Goal: Task Accomplishment & Management: Manage account settings

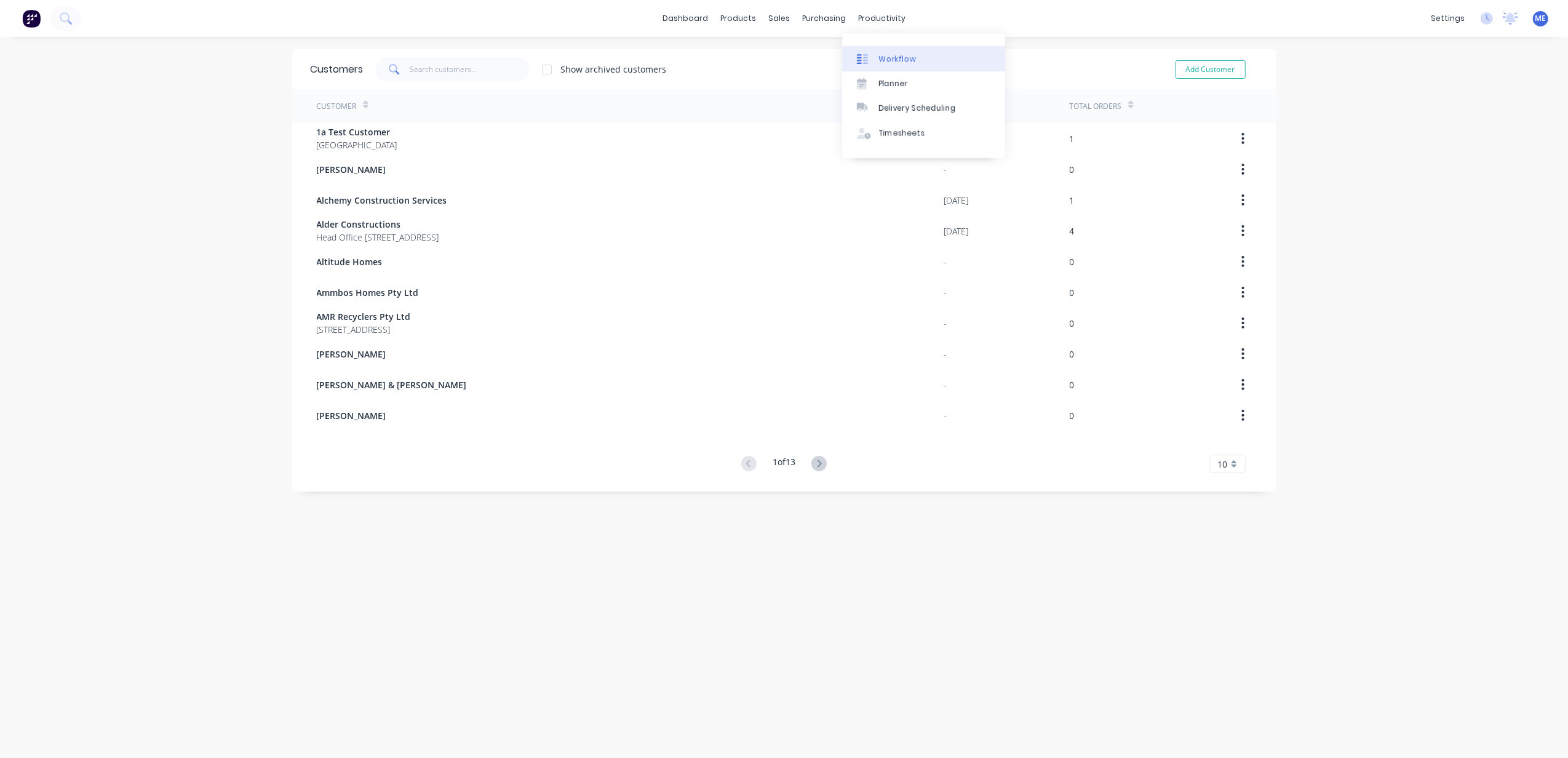
click at [881, 60] on div "Workflow" at bounding box center [898, 59] width 37 height 11
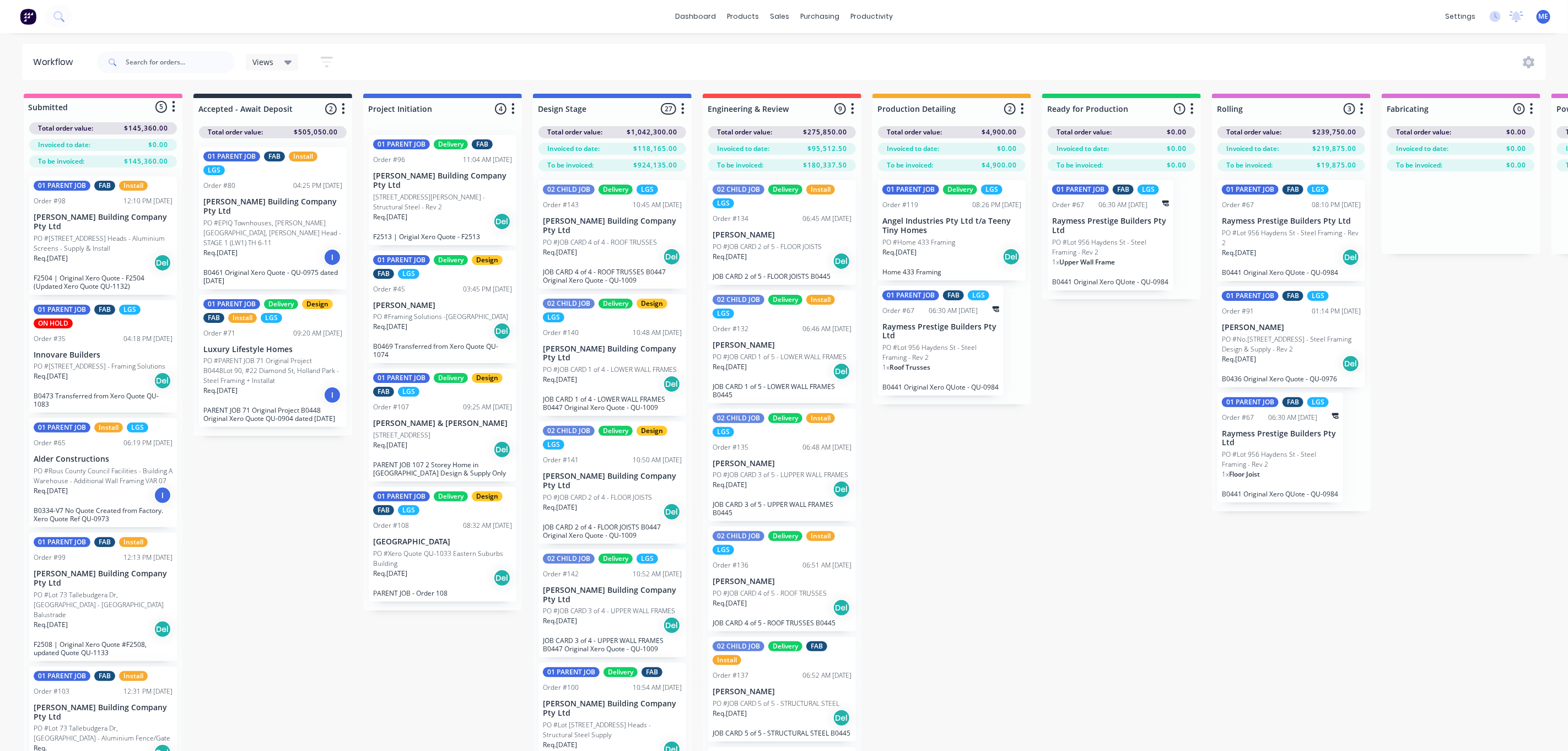
click at [1013, 482] on div "Submitted 5 Status colour #FF69B4 hex #FF69B4 Save Cancel Summaries Total order…" at bounding box center [1311, 442] width 2638 height 696
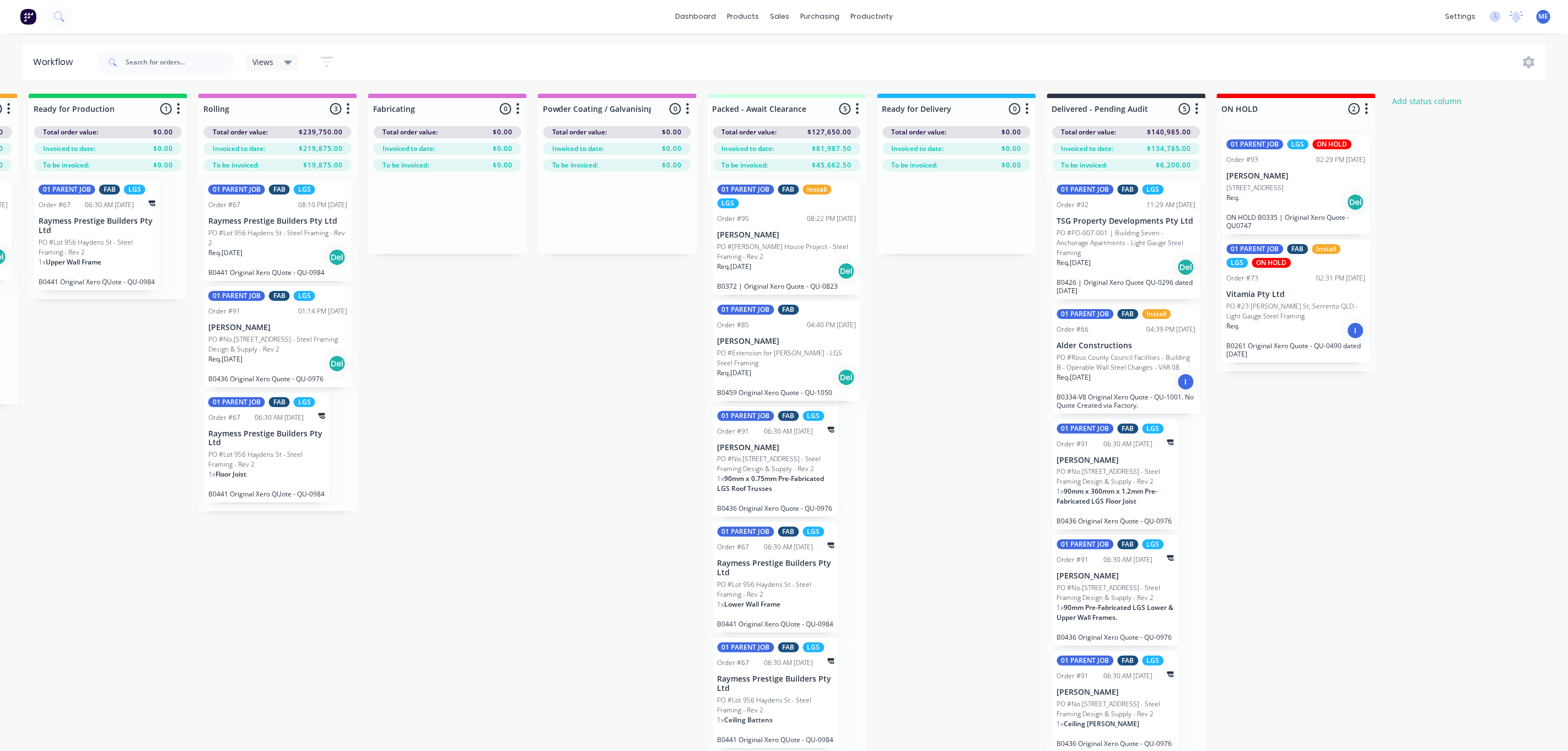
scroll to position [0, 1069]
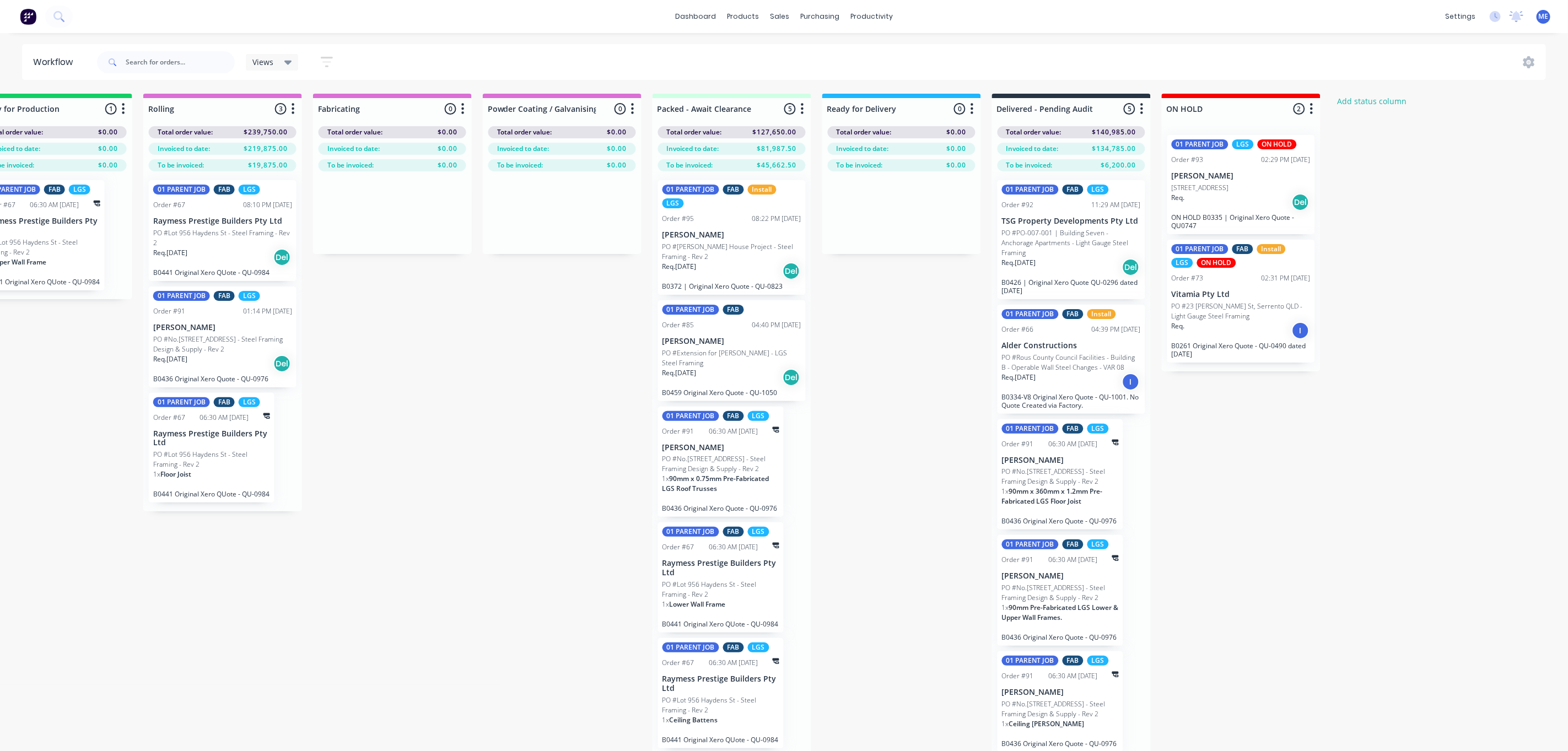
click at [467, 436] on div "Submitted 5 Status colour #FF69B4 hex #FF69B4 Save Cancel Summaries Total order…" at bounding box center [242, 442] width 2638 height 696
click at [842, 56] on div "Purchase Orders" at bounding box center [855, 53] width 58 height 10
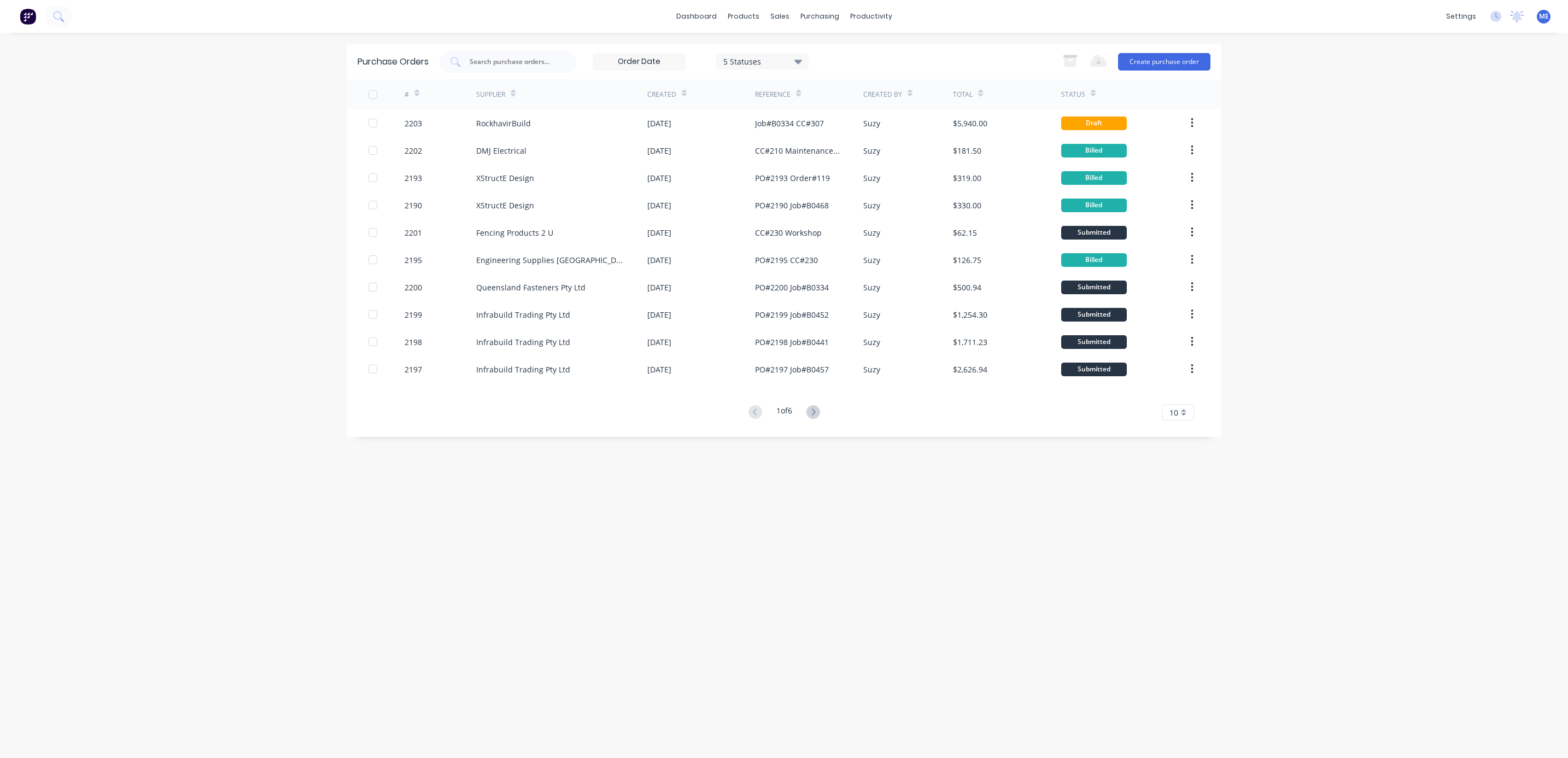
click at [820, 412] on icon at bounding box center [813, 412] width 13 height 13
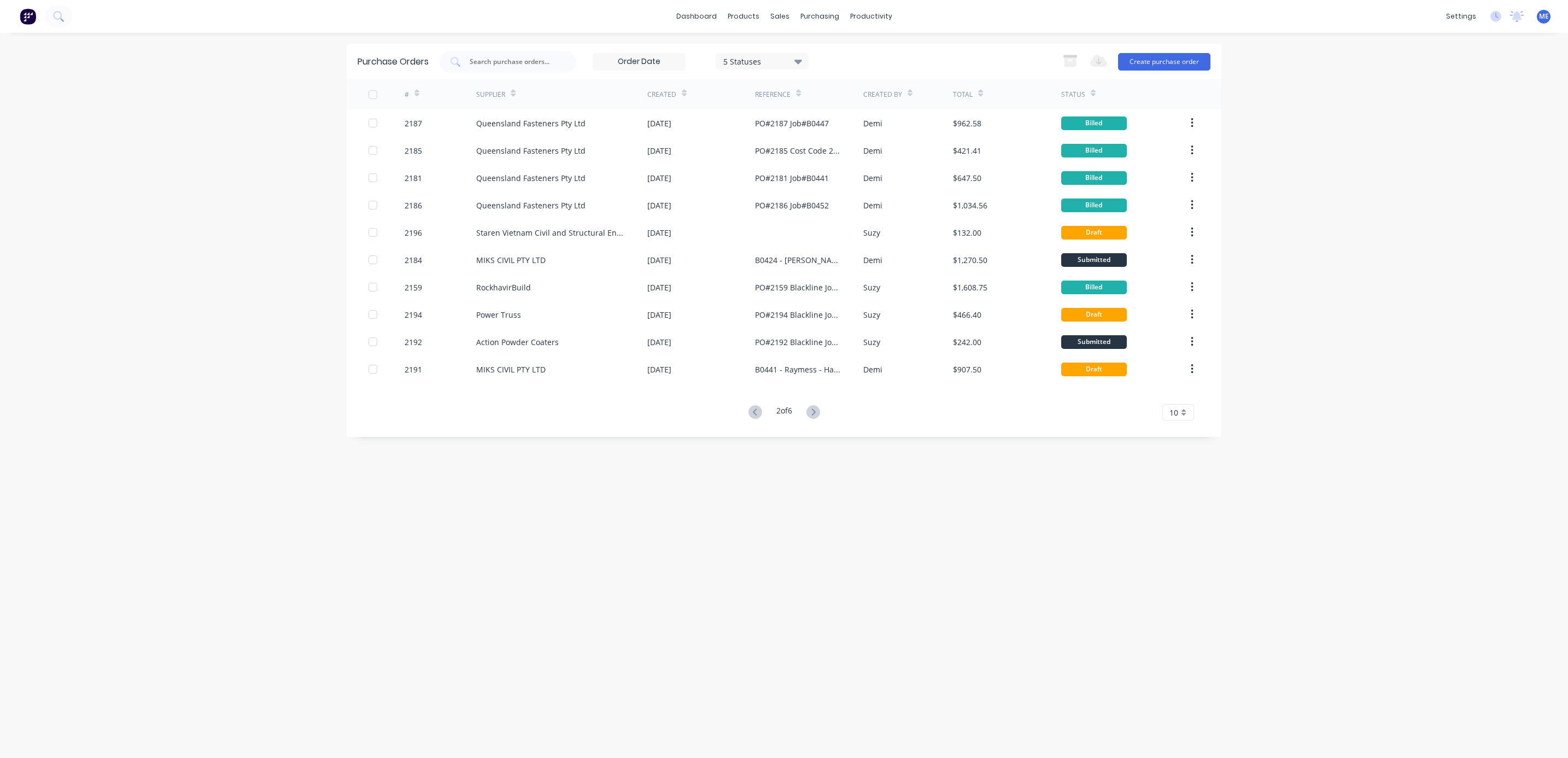
click at [817, 405] on button at bounding box center [813, 413] width 20 height 16
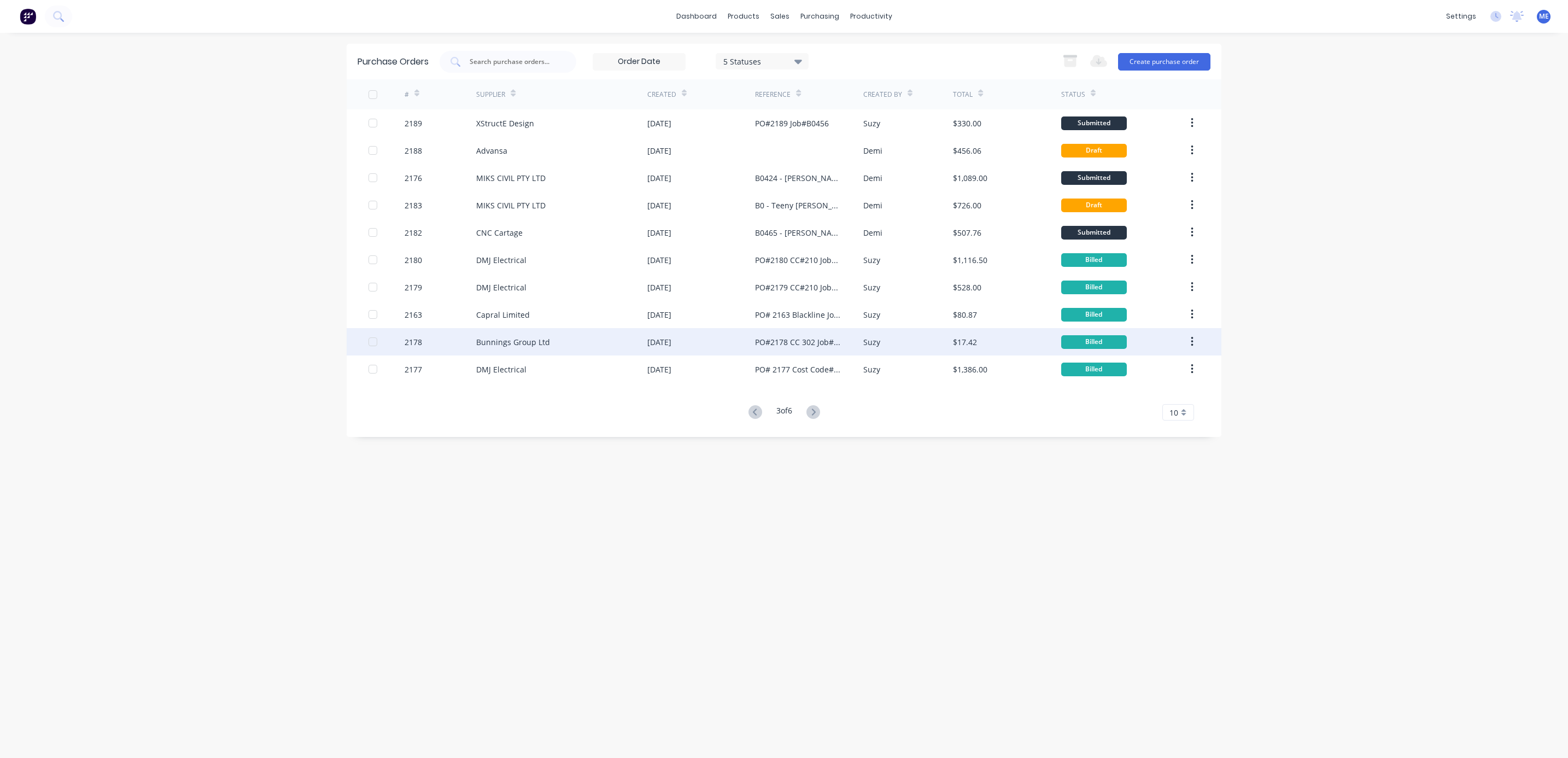
click at [522, 340] on div "Bunnings Group Ltd" at bounding box center [513, 342] width 74 height 12
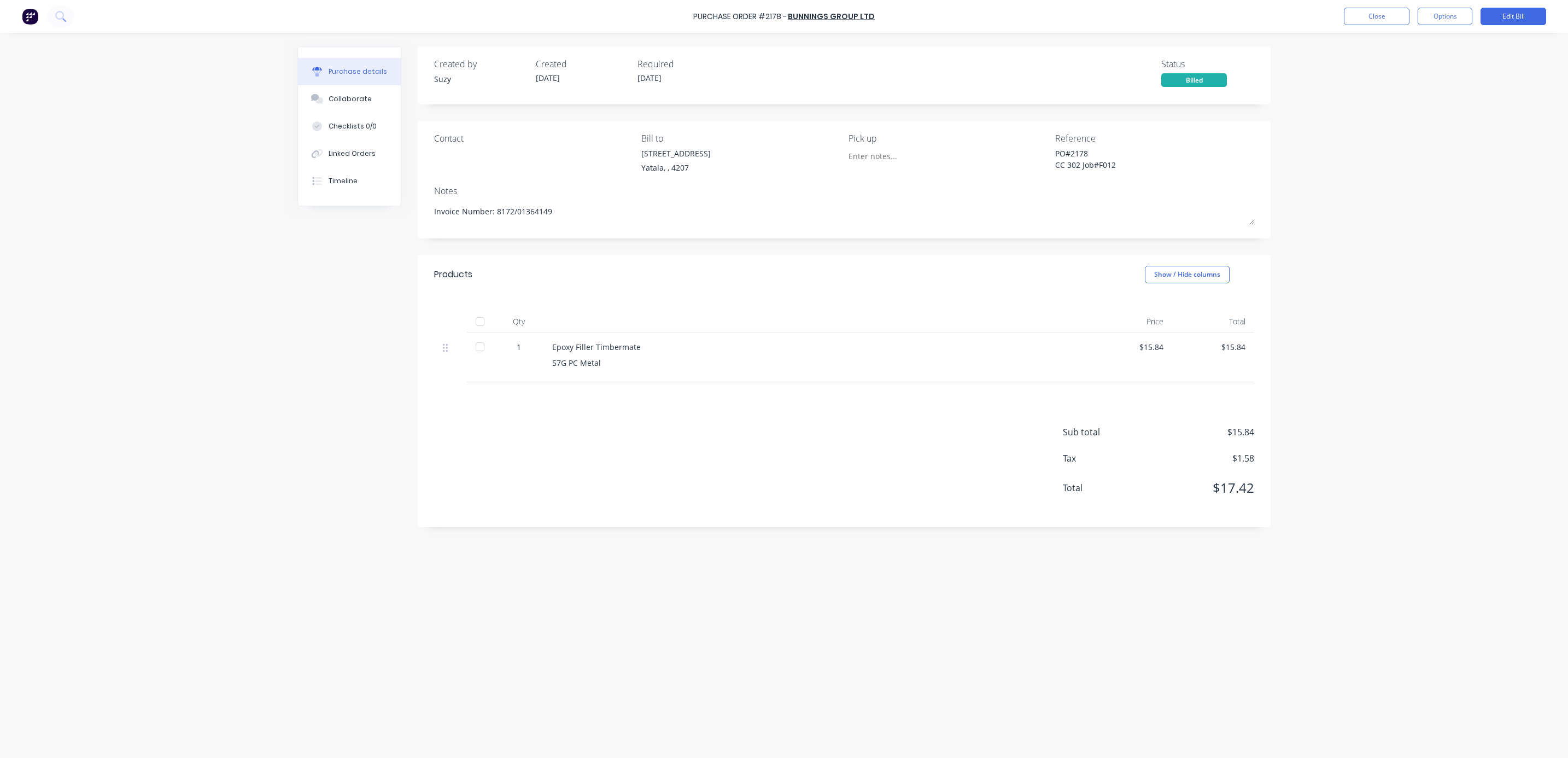
click at [207, 289] on div "Purchase Order #2178 - Bunnings Group Ltd Close Options Edit Bill Purchase deta…" at bounding box center [784, 379] width 1568 height 758
click at [107, 293] on div "Purchase Order #2178 - Bunnings Group Ltd Close Options Edit Bill Purchase deta…" at bounding box center [784, 379] width 1568 height 758
click at [1393, 281] on div "Purchase Order #2178 - Bunnings Group Ltd Close Options Edit Bill Purchase deta…" at bounding box center [784, 379] width 1568 height 758
click at [1393, 275] on div "Purchase Order #2178 - Bunnings Group Ltd Close Options Edit Bill Purchase deta…" at bounding box center [784, 379] width 1568 height 758
click at [1393, 267] on div "Purchase Order #2178 - Bunnings Group Ltd Close Options Edit Bill Purchase deta…" at bounding box center [784, 379] width 1568 height 758
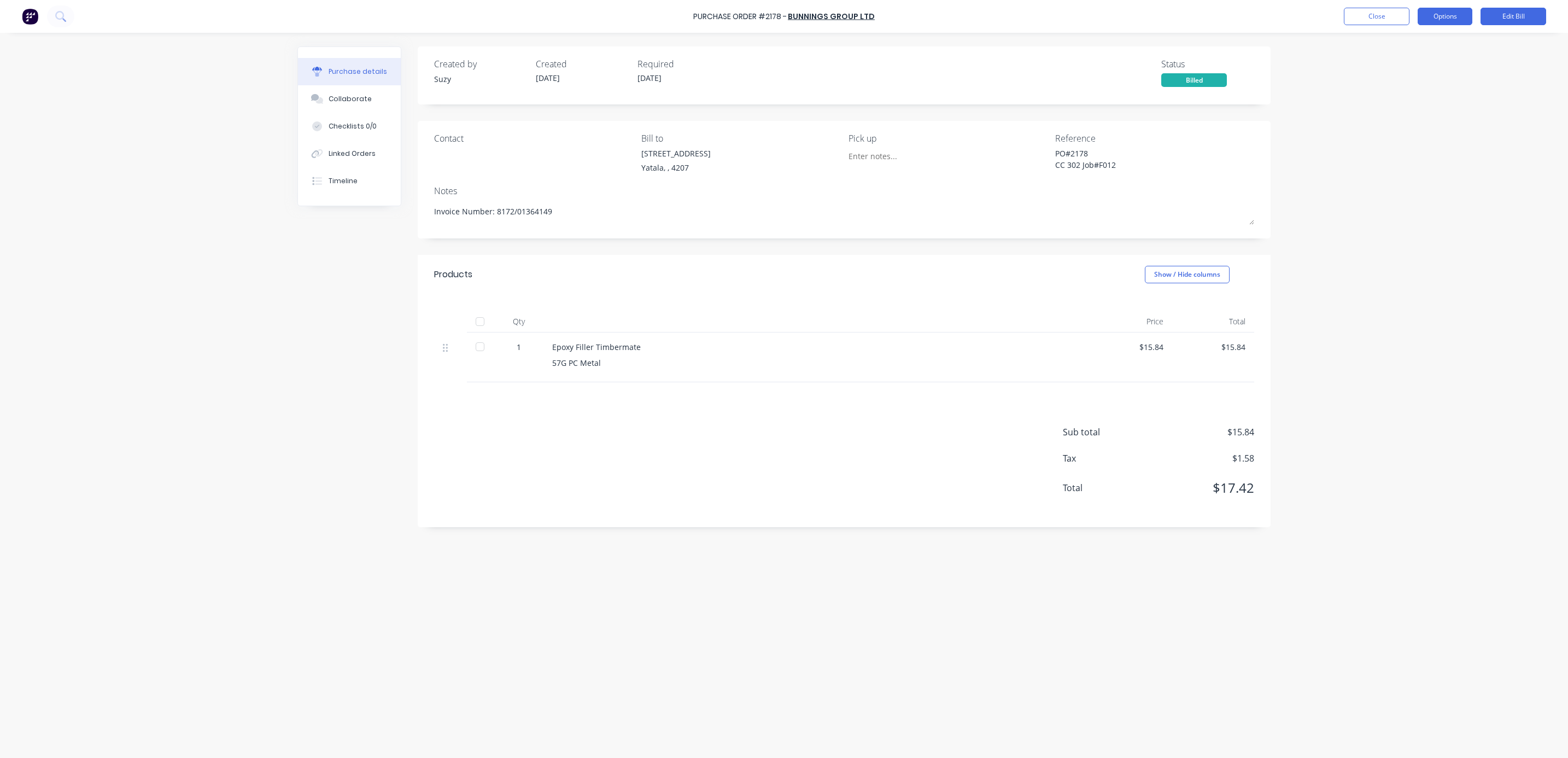
click at [1393, 22] on button "Options" at bounding box center [1445, 16] width 55 height 18
click at [841, 19] on link "Bunnings Group Ltd" at bounding box center [831, 16] width 87 height 11
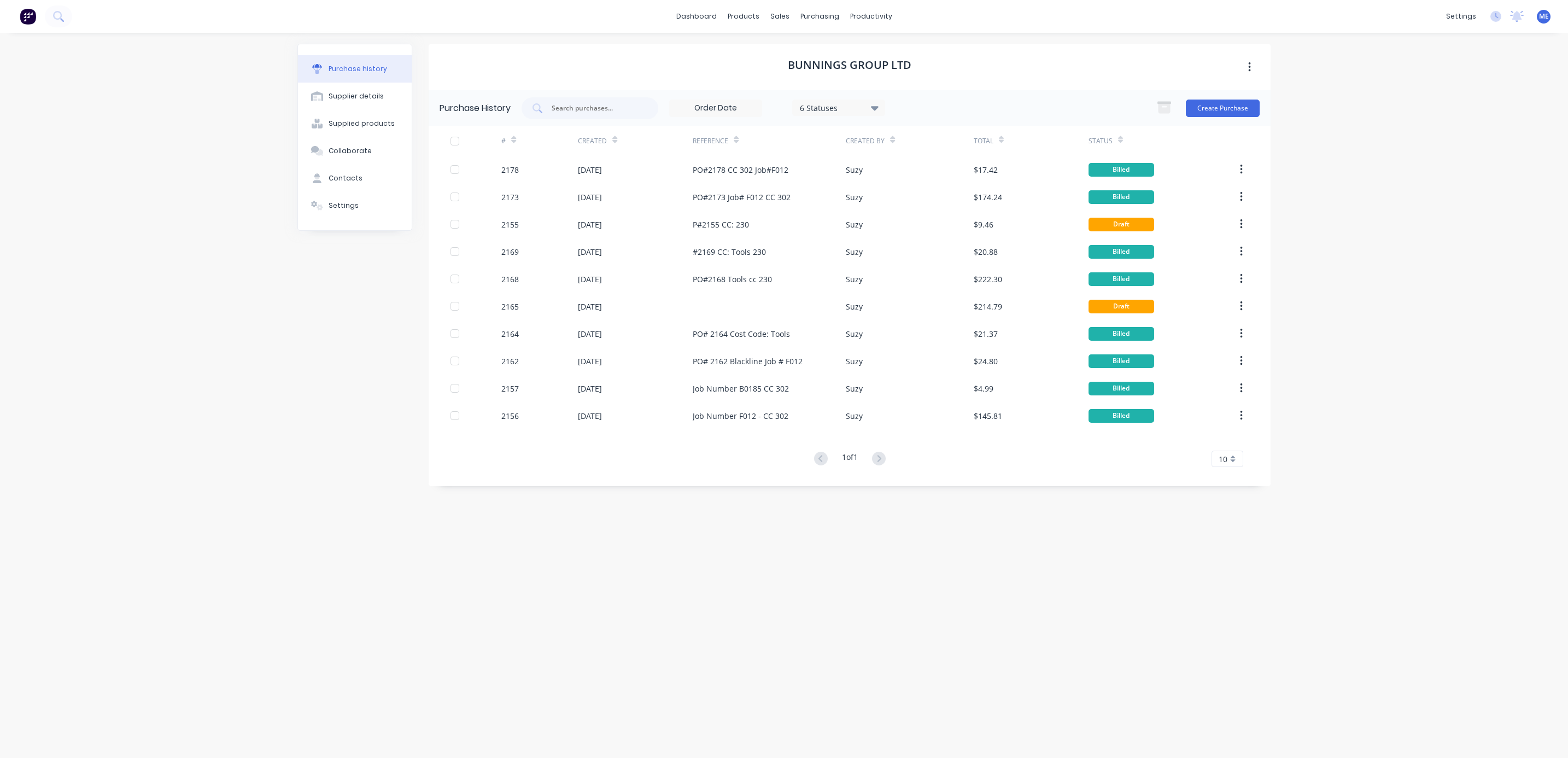
click at [203, 422] on div "dashboard products sales purchasing productivity dashboard products Product Cat…" at bounding box center [784, 379] width 1568 height 758
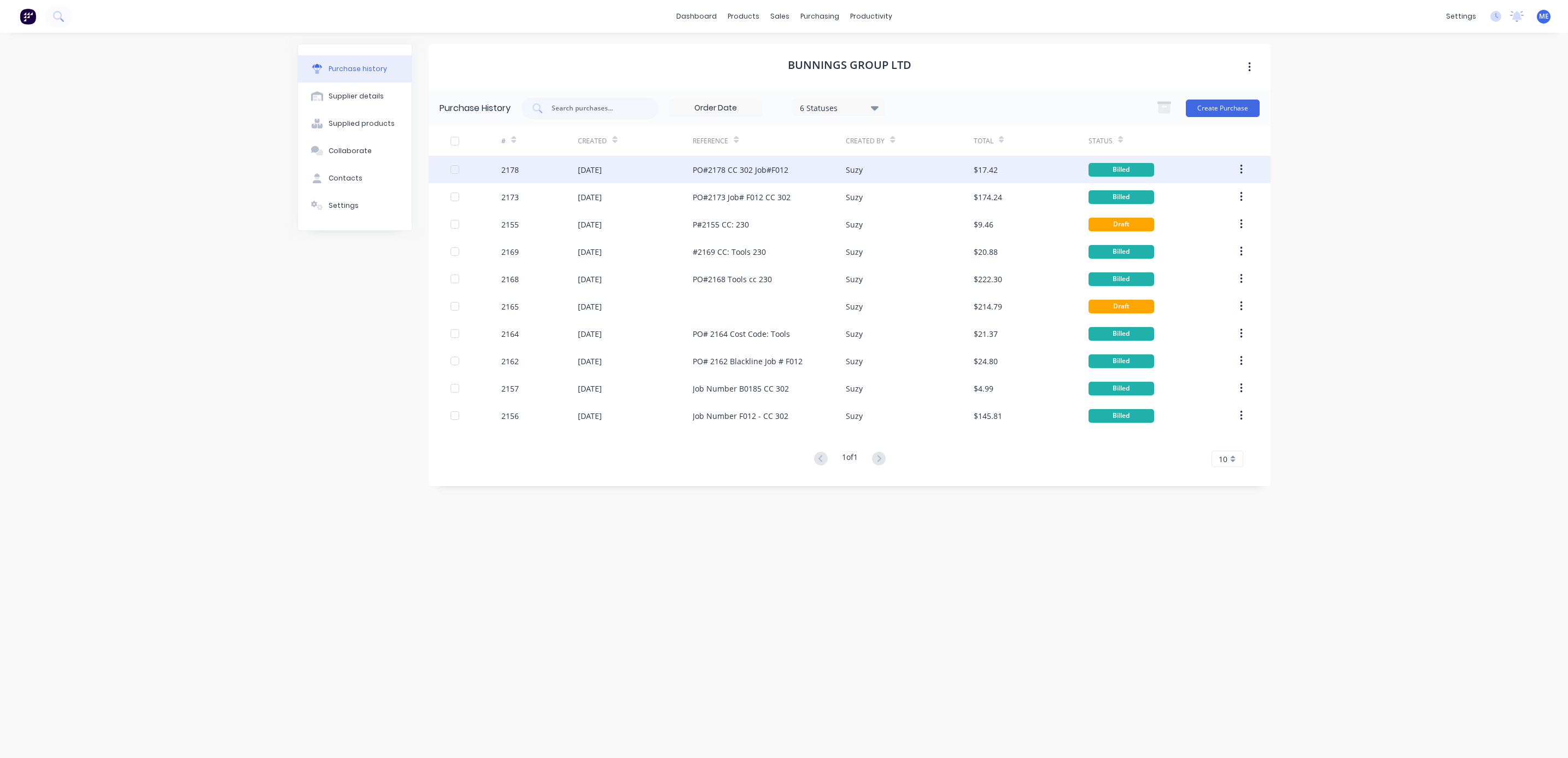
click at [650, 175] on div "[DATE]" at bounding box center [635, 169] width 115 height 27
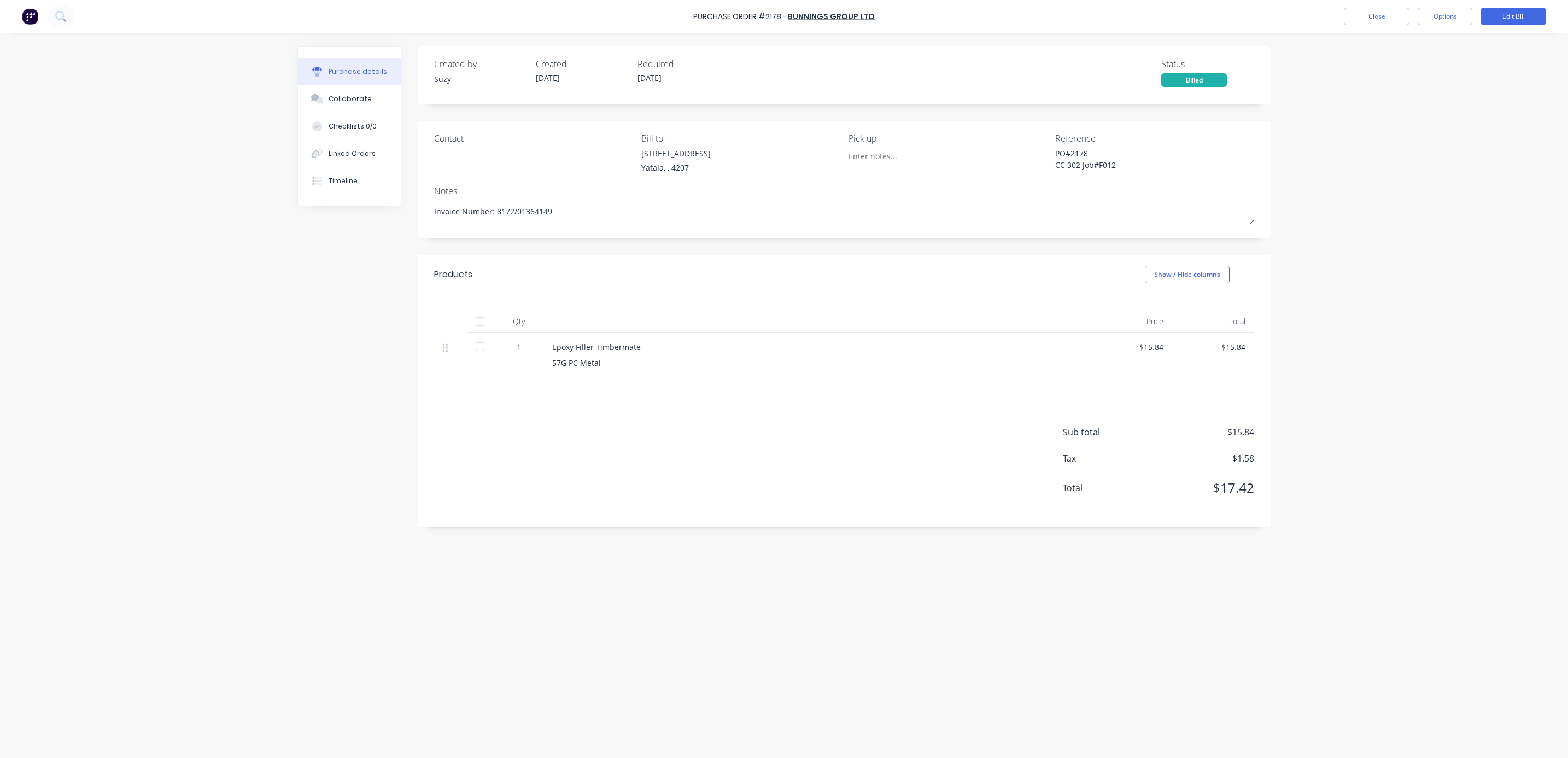
drag, startPoint x: 1435, startPoint y: 164, endPoint x: 1452, endPoint y: 121, distance: 46.2
click at [1393, 160] on div "Purchase Order #2178 - Bunnings Group Ltd Close Options Edit Bill Purchase deta…" at bounding box center [784, 379] width 1568 height 758
click at [1393, 10] on button "Options" at bounding box center [1445, 16] width 55 height 18
click at [1393, 109] on div "Duplicate" at bounding box center [1420, 116] width 84 height 16
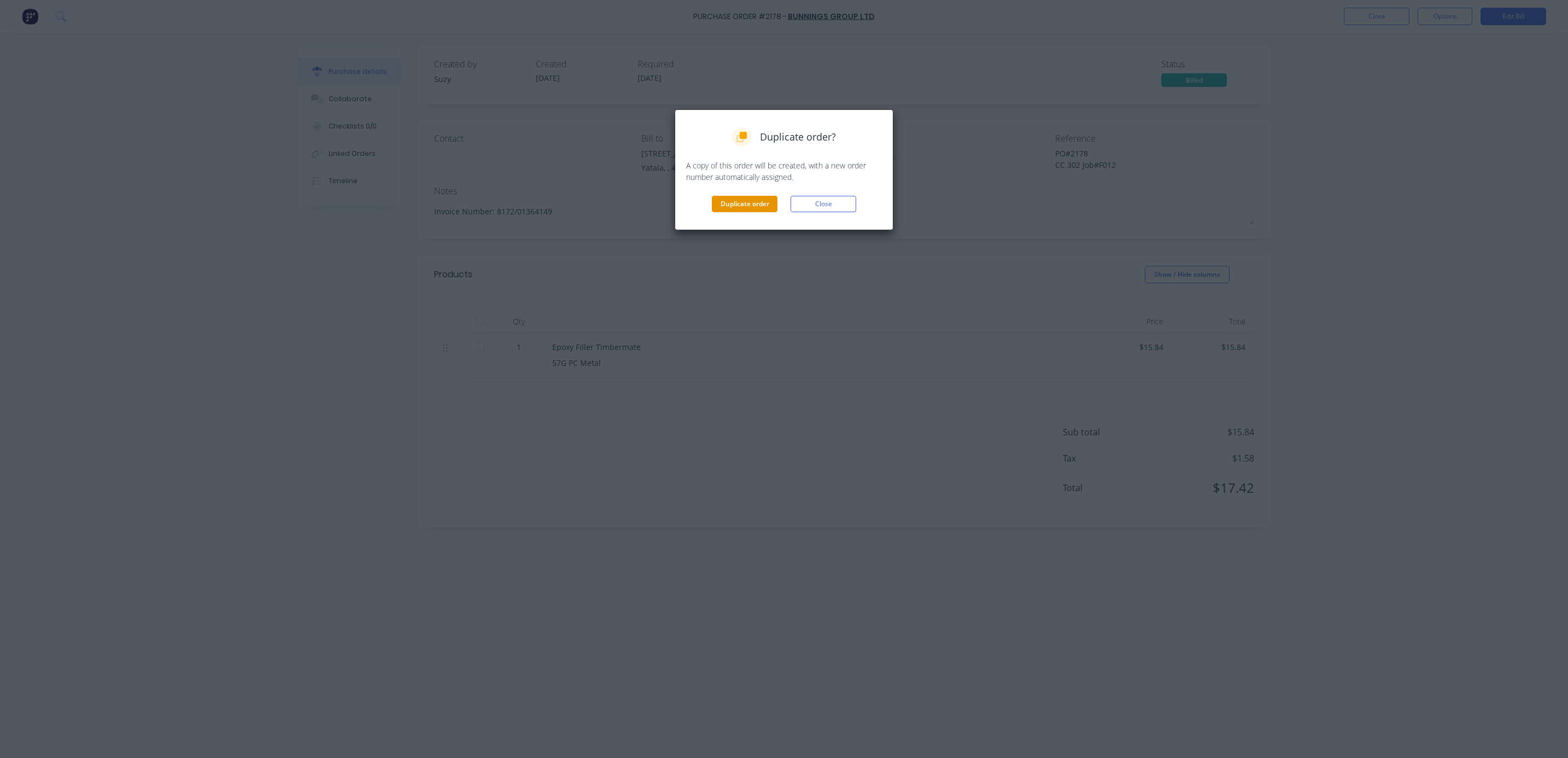
click at [742, 205] on button "Duplicate order" at bounding box center [744, 204] width 66 height 16
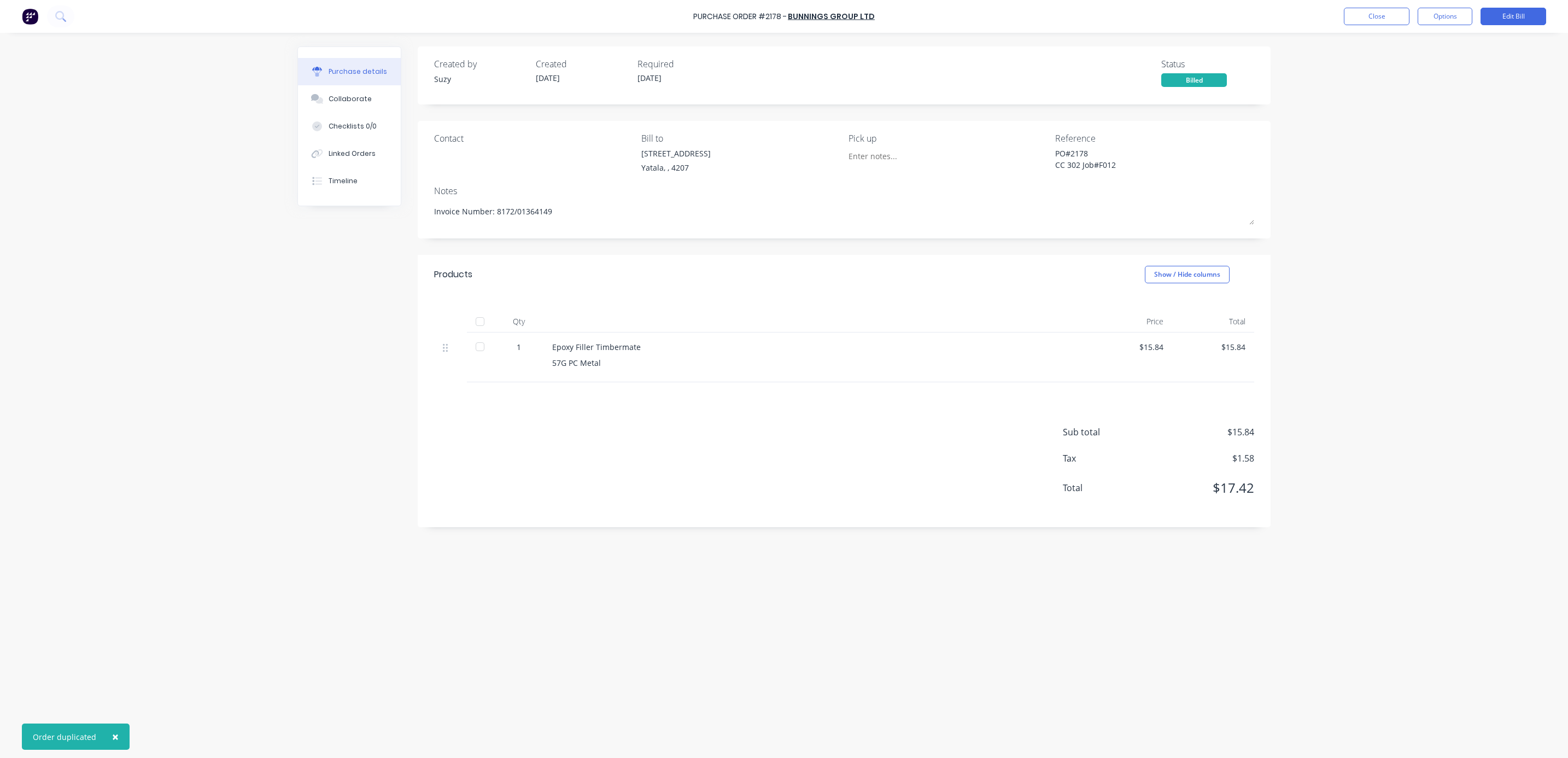
click at [548, 72] on label "[DATE]" at bounding box center [576, 79] width 93 height 15
click at [1393, 16] on button "Options" at bounding box center [1445, 16] width 55 height 18
click at [1393, 64] on div "Convert to Purchase Order" at bounding box center [1420, 69] width 84 height 27
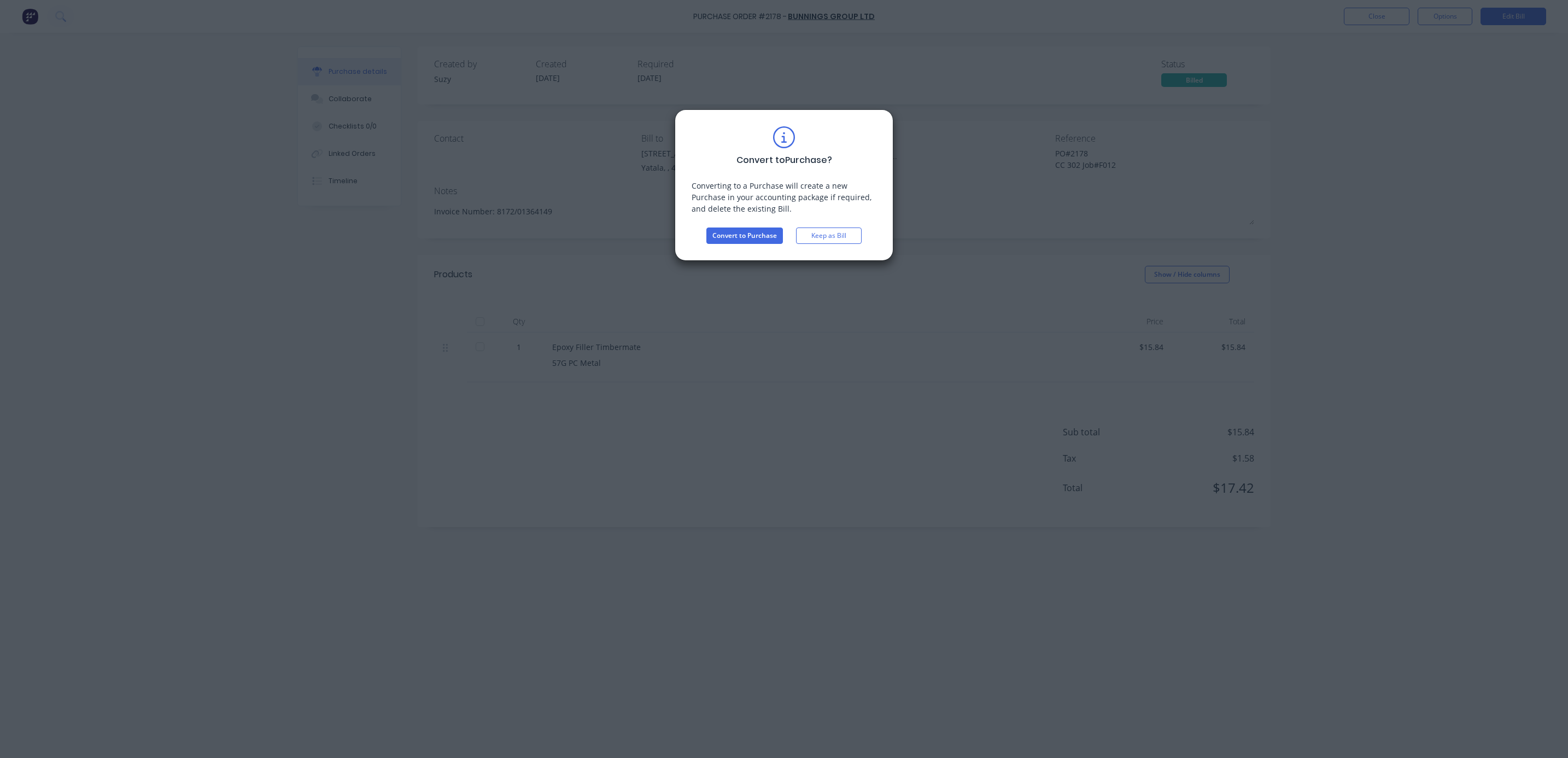
drag, startPoint x: 727, startPoint y: 237, endPoint x: 777, endPoint y: 258, distance: 54.2
click at [727, 239] on button "Convert to Purchase" at bounding box center [744, 236] width 77 height 16
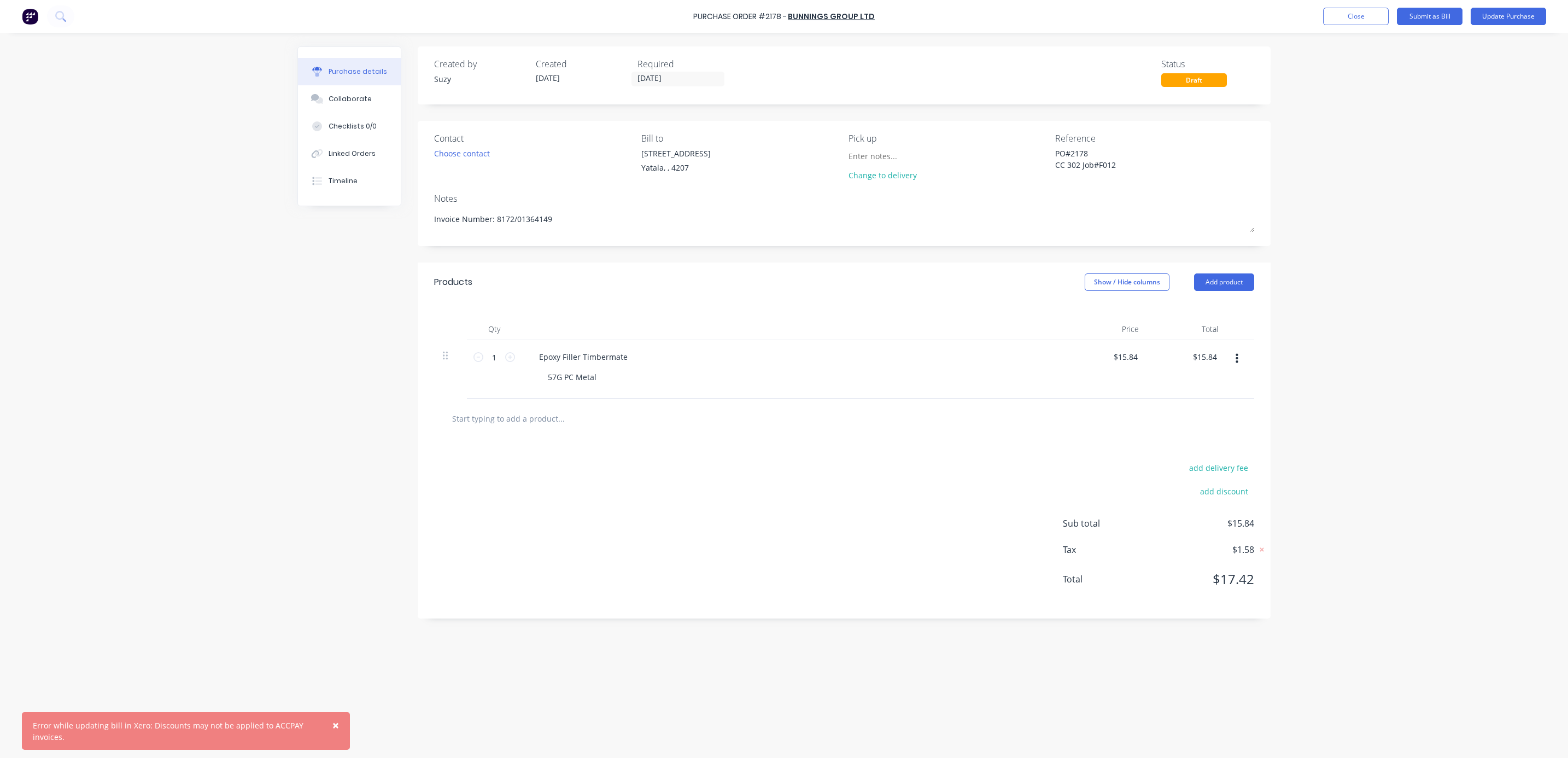
click at [1393, 164] on div "× Error while updating bill in Xero: Discounts may not be applied to ACCPAY inv…" at bounding box center [784, 379] width 1568 height 758
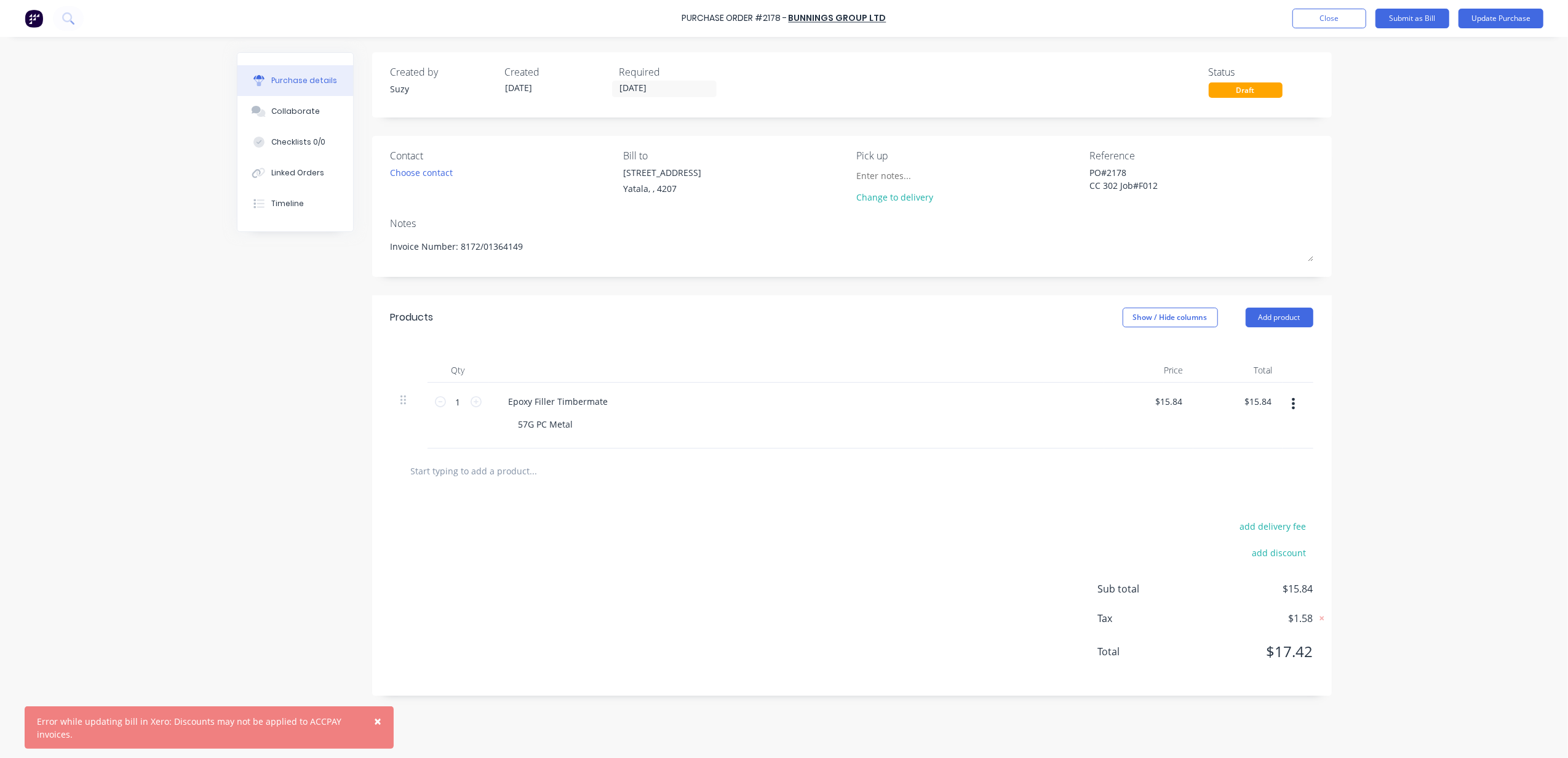
click at [1446, 153] on div "× Error while updating bill in Xero: Discounts may not be applied to ACCPAY inv…" at bounding box center [784, 379] width 1568 height 758
click at [1430, 151] on div "× Error while updating bill in Xero: Discounts may not be applied to ACCPAY inv…" at bounding box center [784, 379] width 1568 height 758
drag, startPoint x: 1115, startPoint y: 173, endPoint x: 1130, endPoint y: 175, distance: 15.1
click at [1115, 173] on textarea "PO#2178 CC 302 Job#F012" at bounding box center [1167, 180] width 154 height 27
click at [1143, 171] on textarea "PO#2178 CC 302 Job#F012" at bounding box center [1167, 180] width 154 height 27
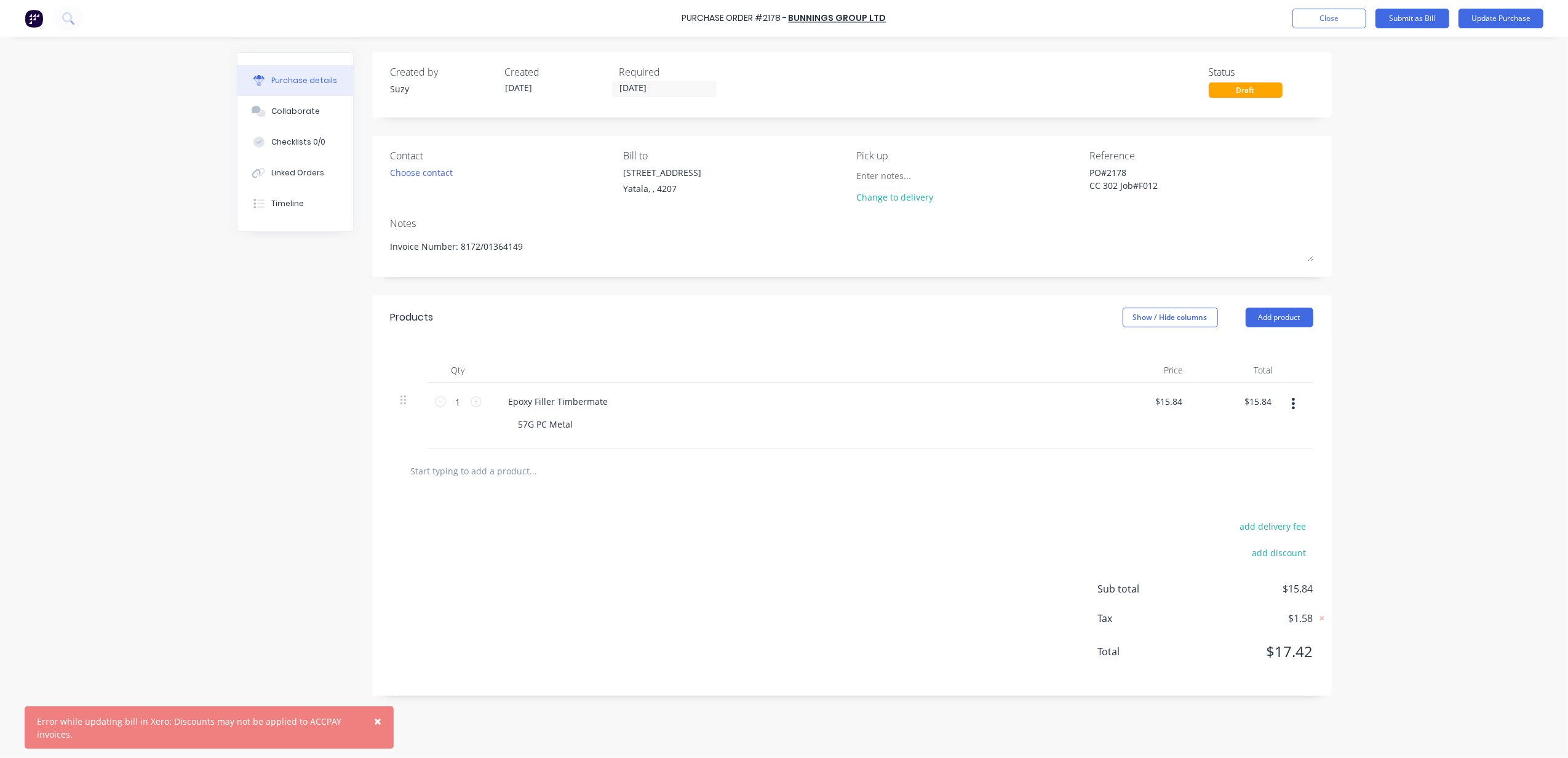
click at [1465, 403] on div "× Error while updating bill in Xero: Discounts may not be applied to ACCPAY inv…" at bounding box center [784, 379] width 1568 height 758
drag, startPoint x: 1169, startPoint y: 184, endPoint x: 1119, endPoint y: 184, distance: 50.0
click at [1119, 184] on textarea "PO#2178 CC 302 Job#F012" at bounding box center [1167, 180] width 154 height 27
click at [1180, 180] on textarea "PO#2178 CC 302 Job#F012" at bounding box center [1167, 180] width 154 height 27
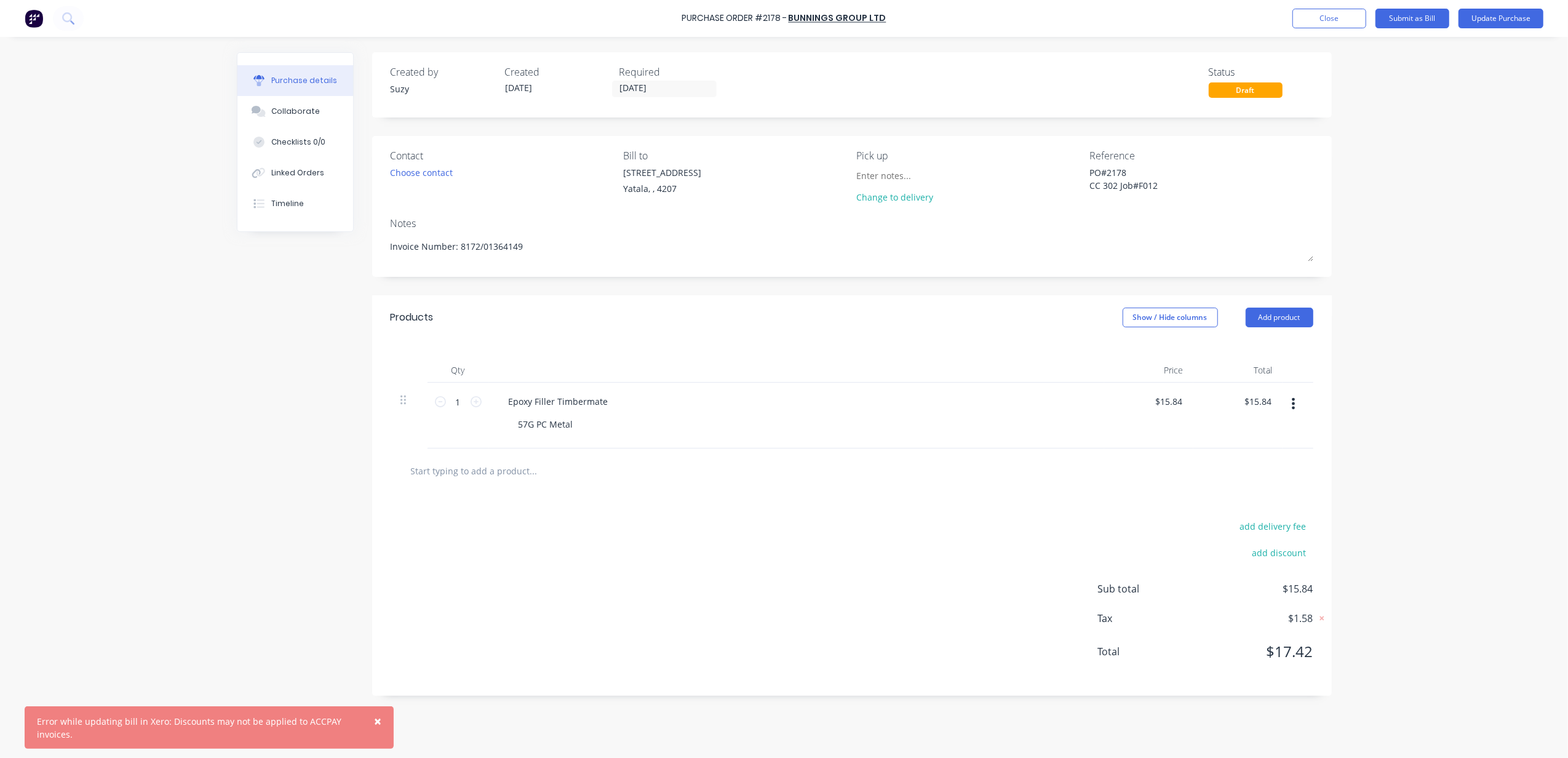
click at [1423, 163] on div "× Error while updating bill in Xero: Discounts may not be applied to ACCPAY inv…" at bounding box center [784, 379] width 1568 height 758
click at [559, 405] on div "Epoxy Filler Timbermate" at bounding box center [558, 401] width 119 height 18
click at [564, 404] on div "Epoxy Filler Timbermate" at bounding box center [558, 401] width 119 height 18
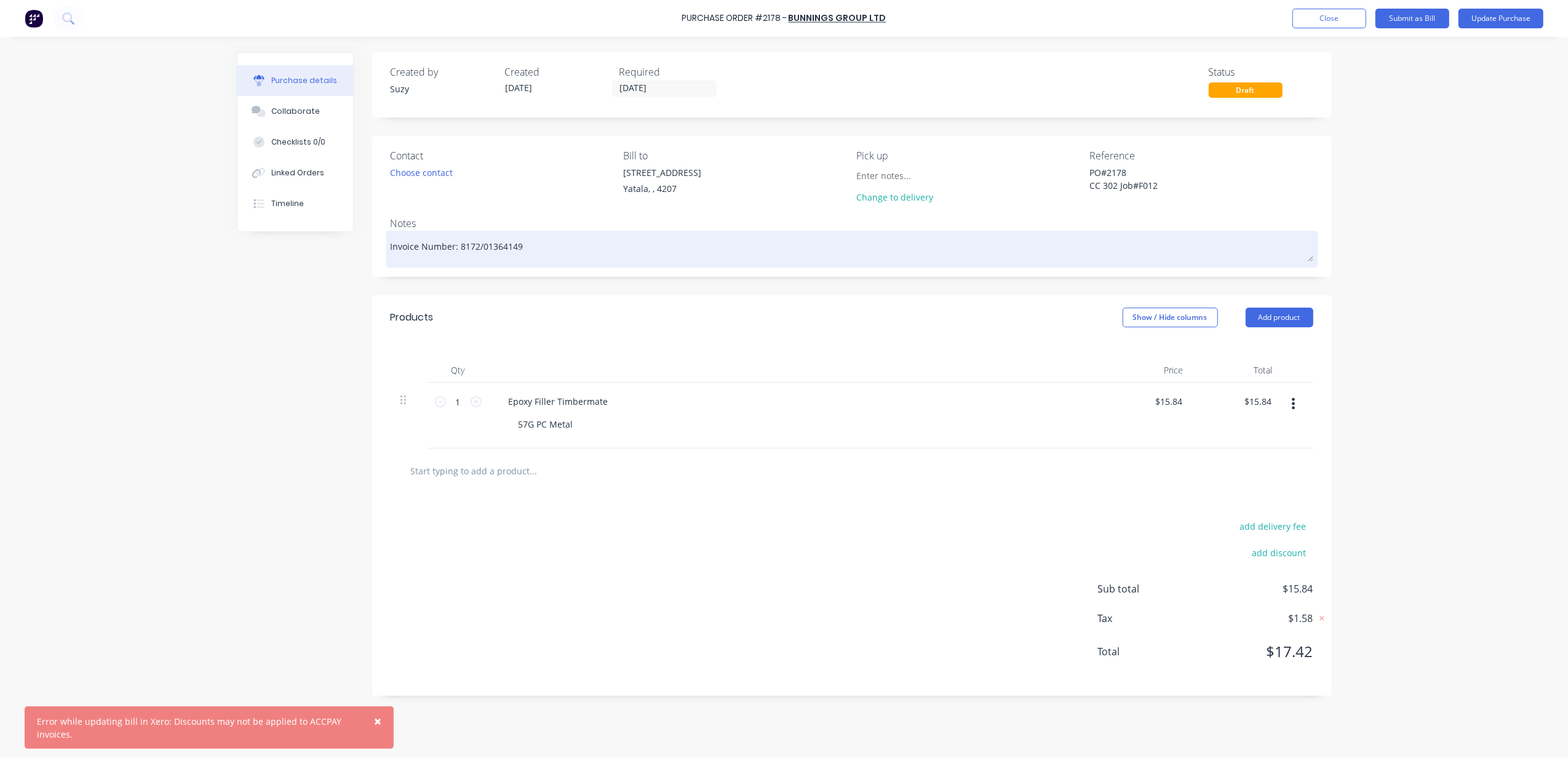
click at [506, 242] on textarea "Invoice Number: 8172/01364149" at bounding box center [851, 247] width 923 height 27
click at [529, 247] on textarea "Invoice Number: 8172/01364149" at bounding box center [851, 247] width 923 height 27
drag, startPoint x: 535, startPoint y: 247, endPoint x: 461, endPoint y: 247, distance: 74.0
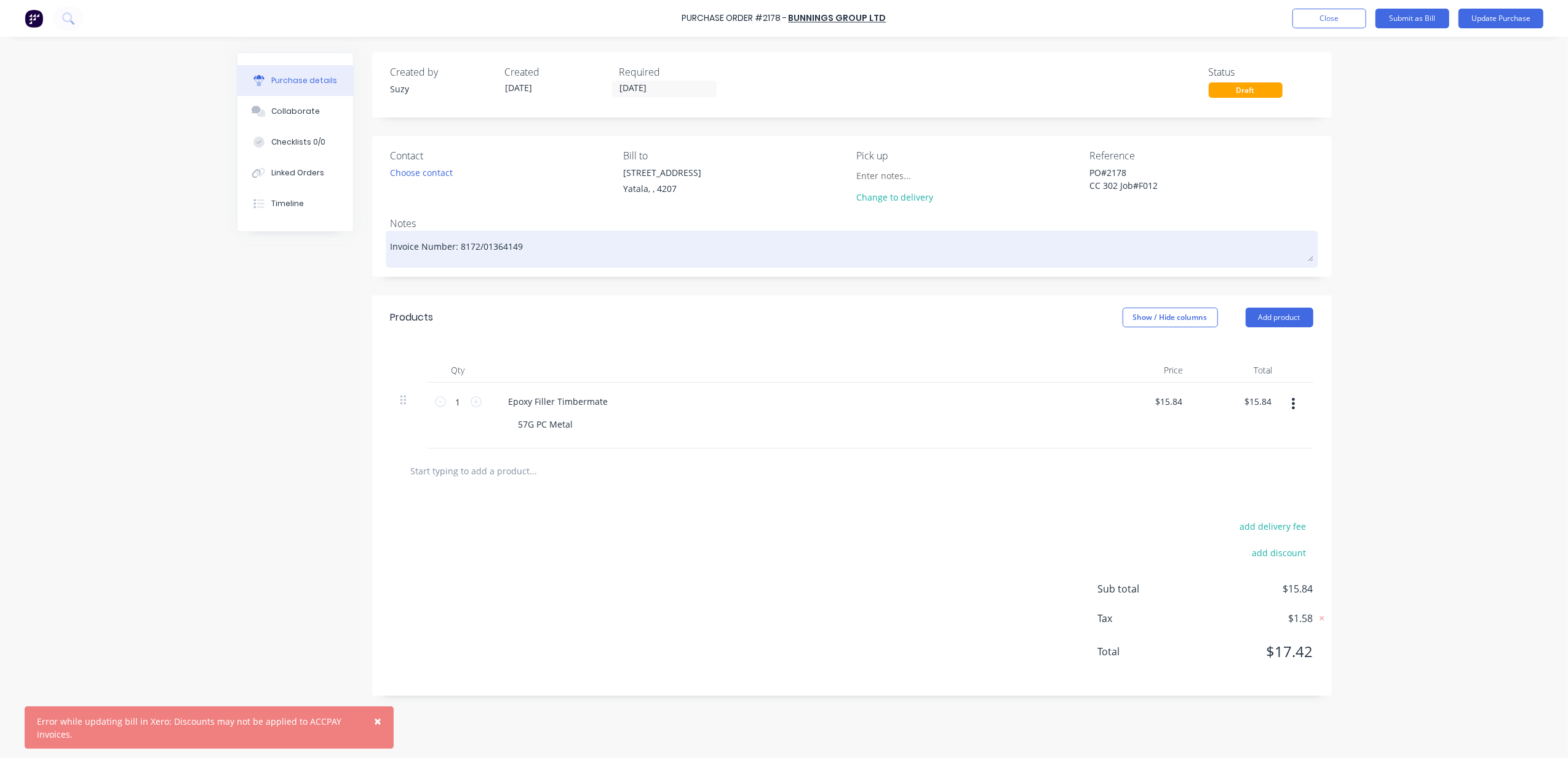
click at [460, 247] on textarea "Invoice Number: 8172/01364149" at bounding box center [851, 247] width 923 height 27
type textarea "x"
type textarea "Invoice Number: T"
type textarea "x"
type textarea "Invoice Number: TB"
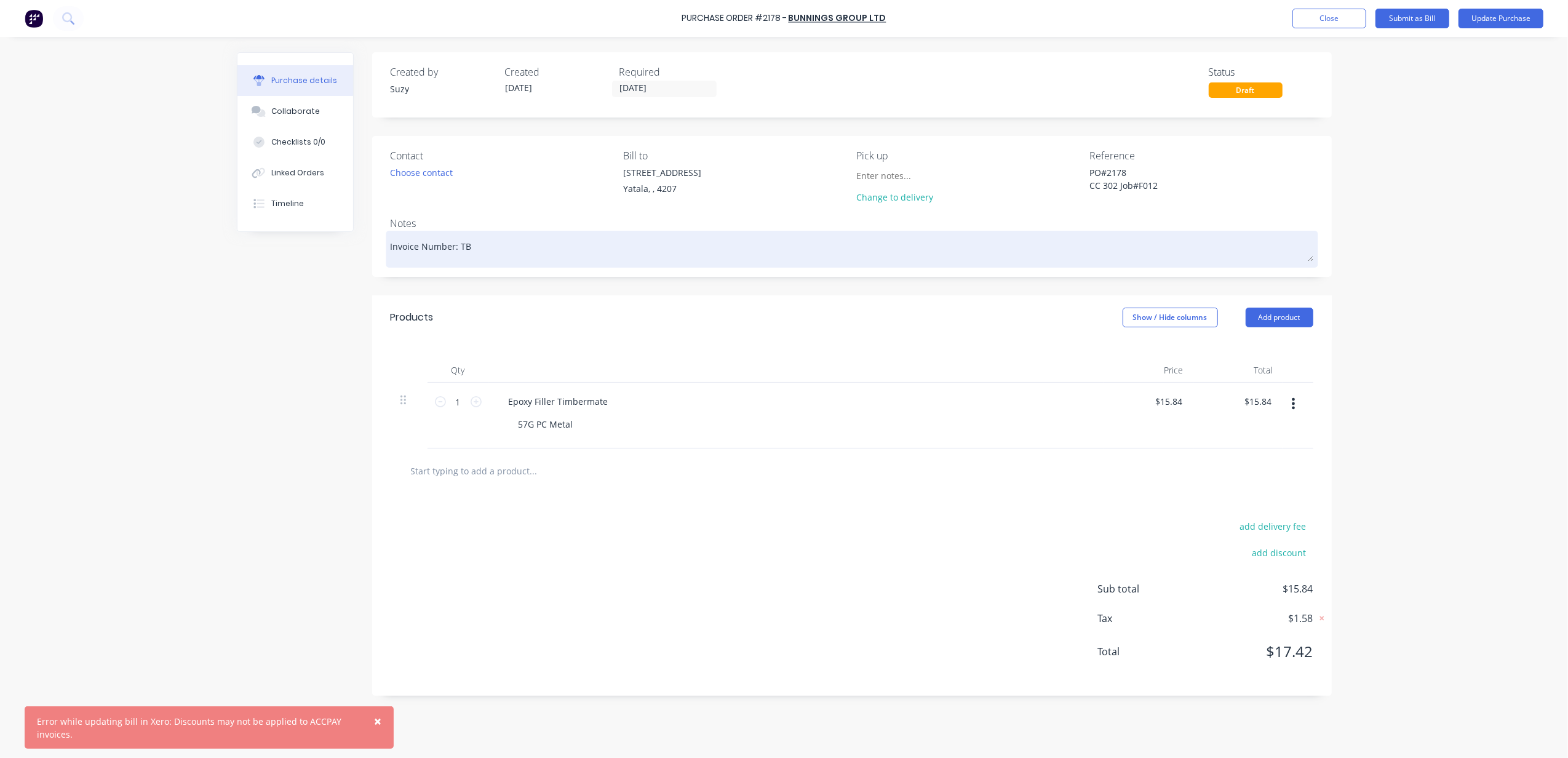
type textarea "x"
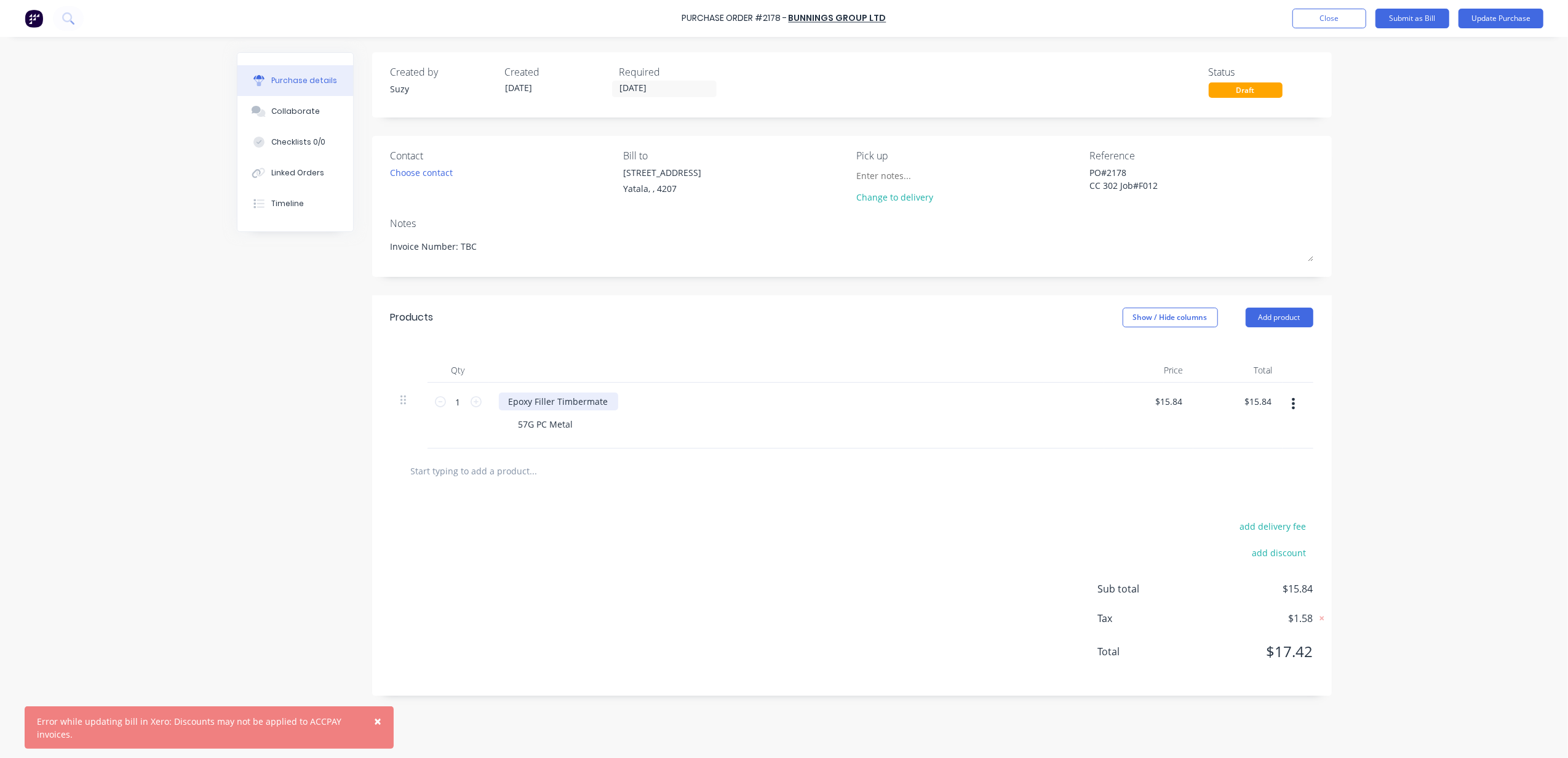
type textarea "Invoice Number: TBC"
type textarea "x"
type textarea "Invoice Number: TBC"
click at [589, 404] on div "Epoxy Filler Timbermate" at bounding box center [558, 401] width 119 height 18
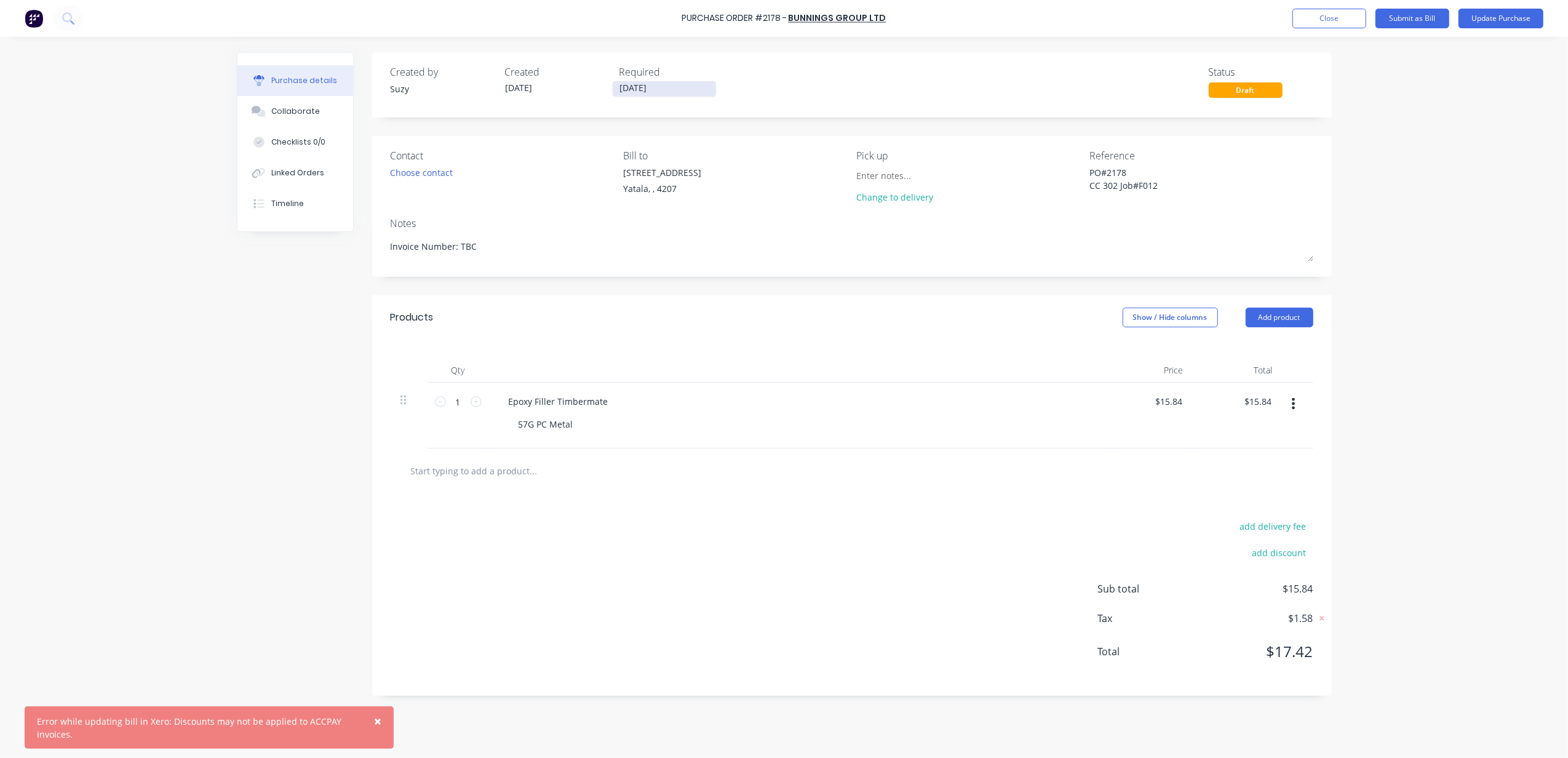
click at [650, 84] on input "[DATE]" at bounding box center [664, 89] width 103 height 15
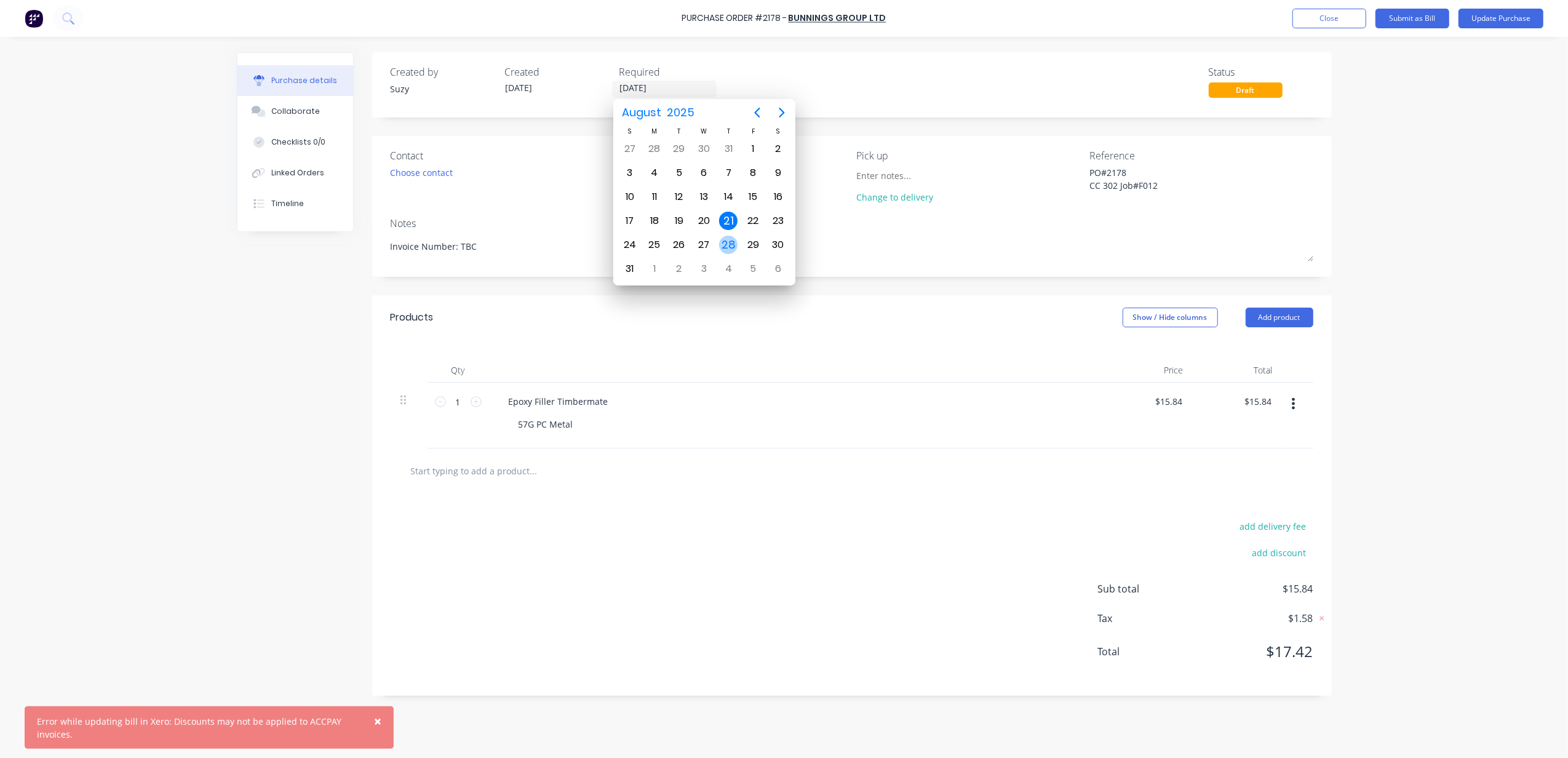
click at [734, 244] on div "28" at bounding box center [728, 244] width 18 height 18
type textarea "x"
type input "[DATE]"
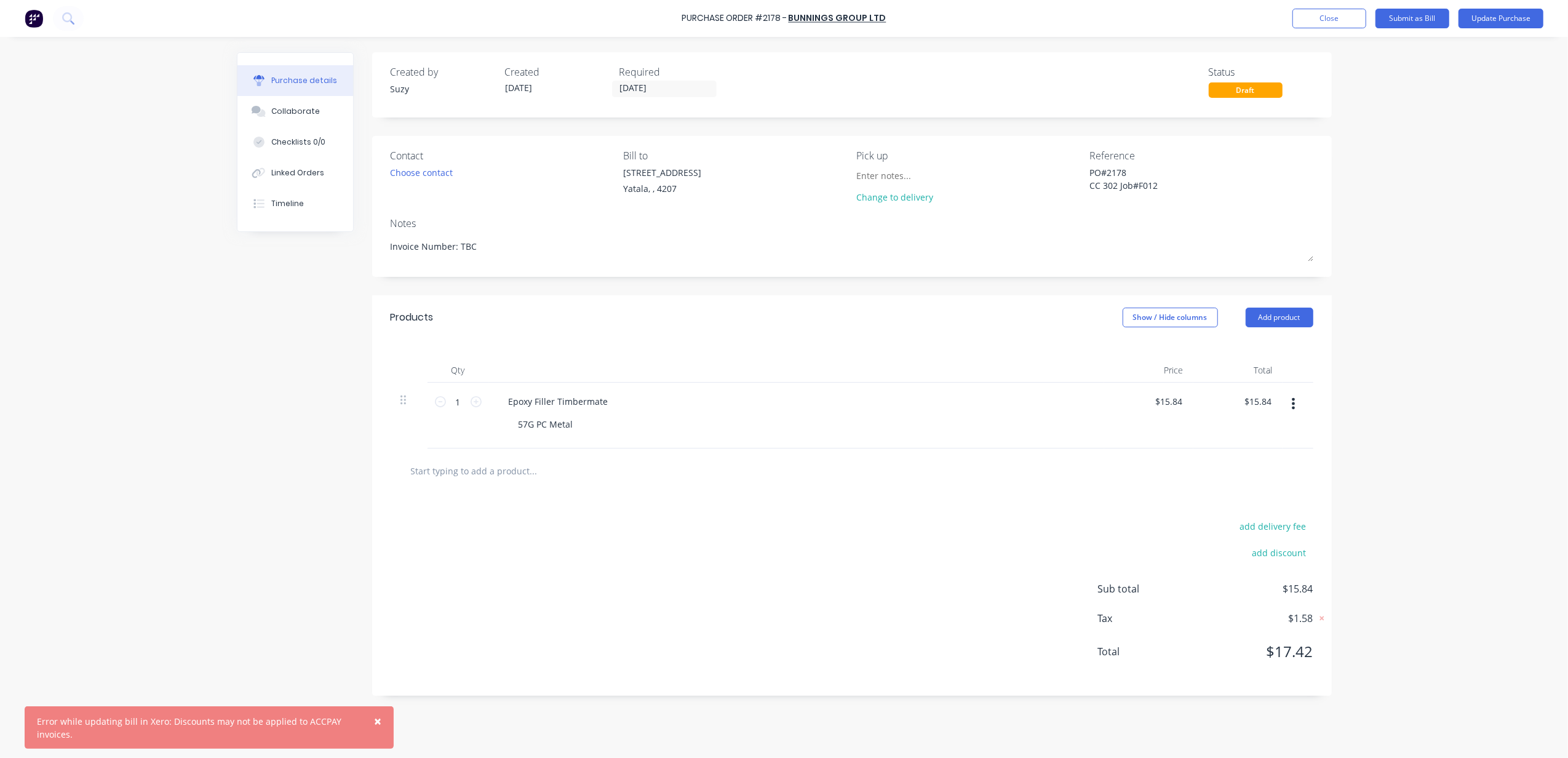
click at [271, 466] on div "Created by Suzy Created [DATE] Required [DATE] Status Draft Contact Choose cont…" at bounding box center [784, 394] width 1095 height 684
click at [567, 399] on div "Epoxy Filler Timbermate" at bounding box center [558, 401] width 119 height 18
click at [589, 397] on div "Epoxy Filler Timbermate" at bounding box center [558, 401] width 119 height 18
type textarea "x"
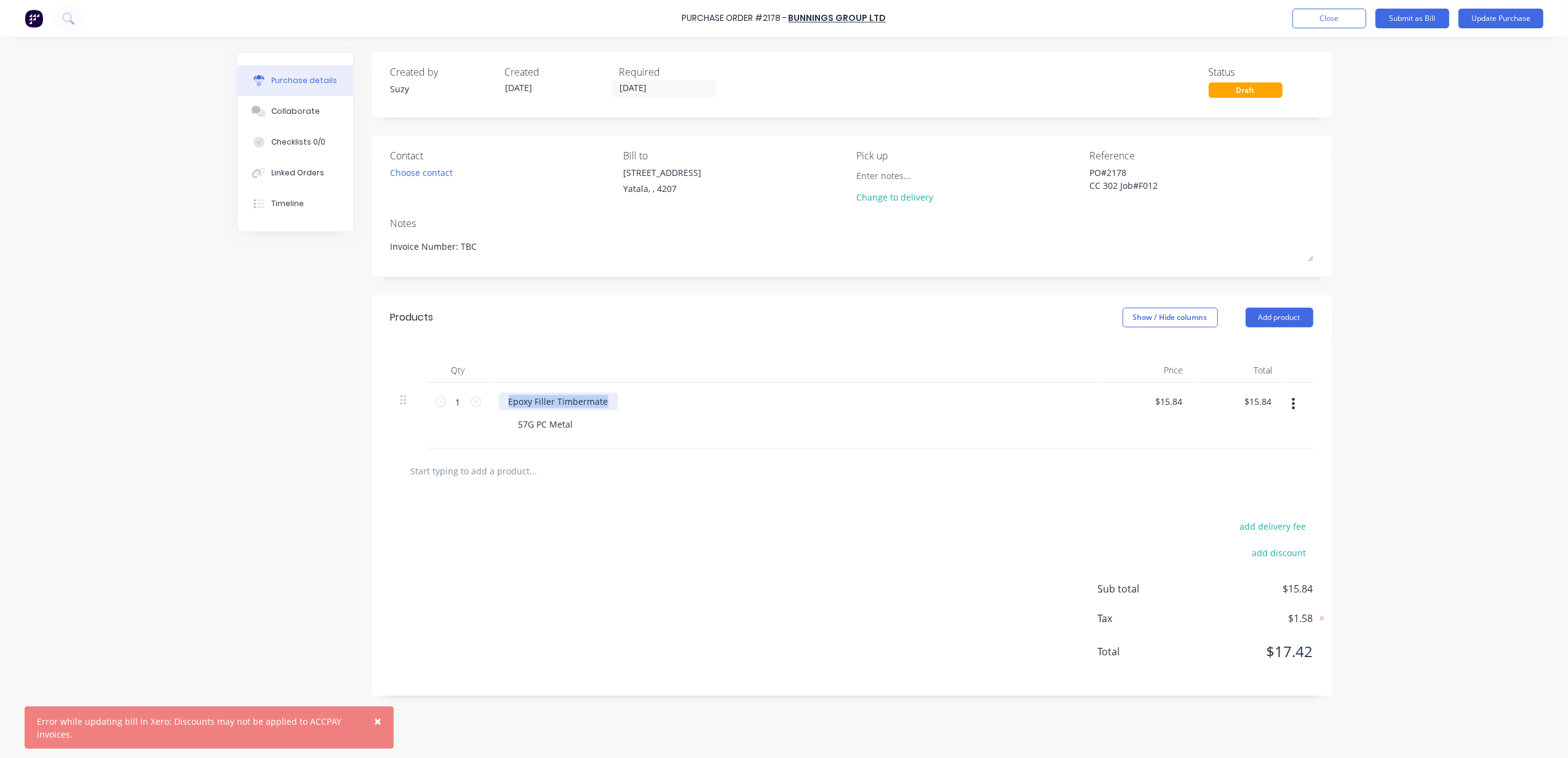
click at [589, 397] on div "Epoxy Filler Timbermate" at bounding box center [558, 401] width 119 height 18
click at [1187, 387] on div "$15.84 $15.84" at bounding box center [1149, 416] width 89 height 66
type textarea "x"
type input "15.8400"
click at [1184, 397] on input "15.8400" at bounding box center [1168, 401] width 34 height 18
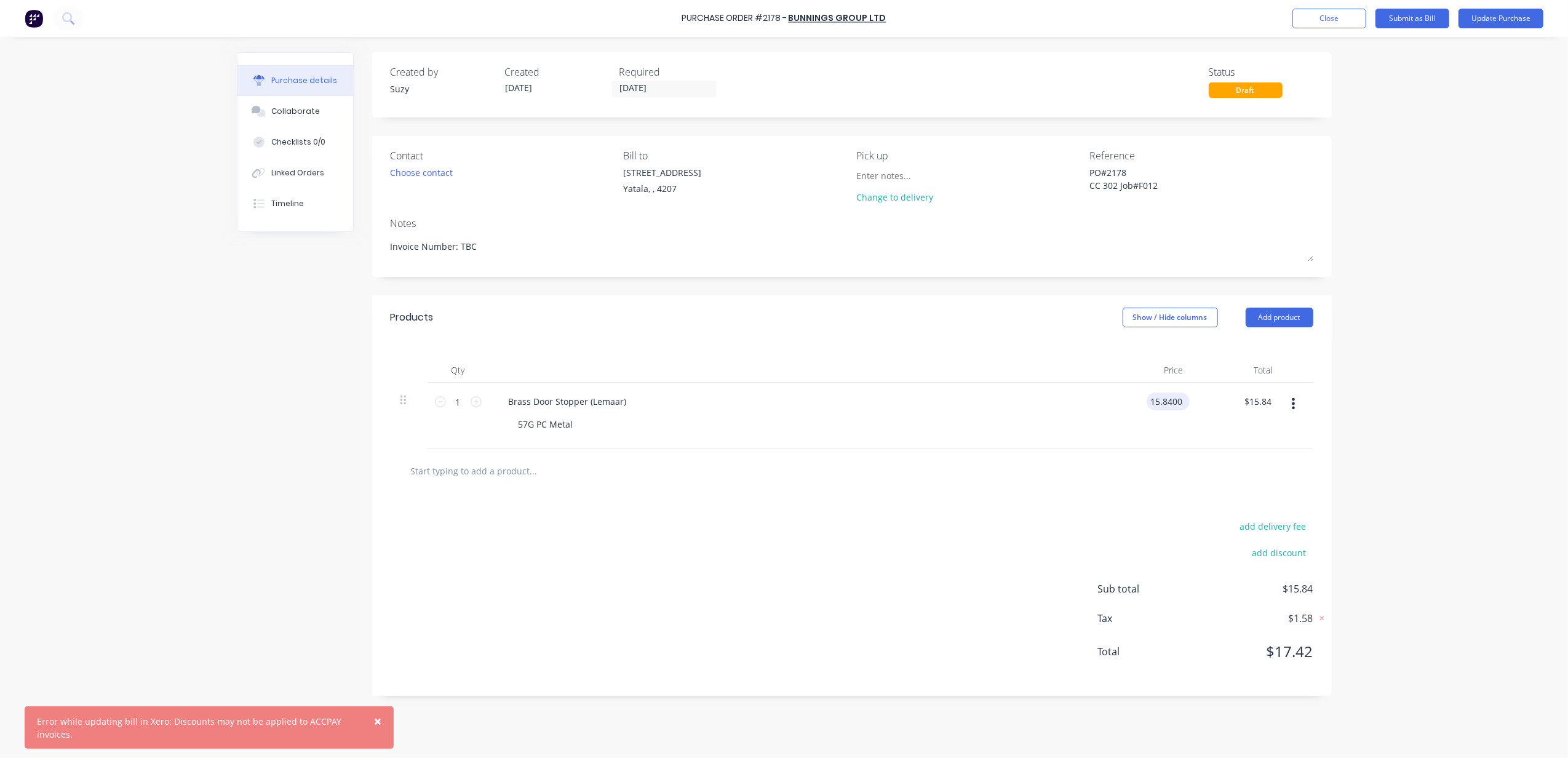
click at [1178, 401] on input "15.8400" at bounding box center [1166, 401] width 38 height 18
type textarea "x"
click at [1178, 401] on input "15.8400" at bounding box center [1166, 401] width 38 height 18
type input "12.58"
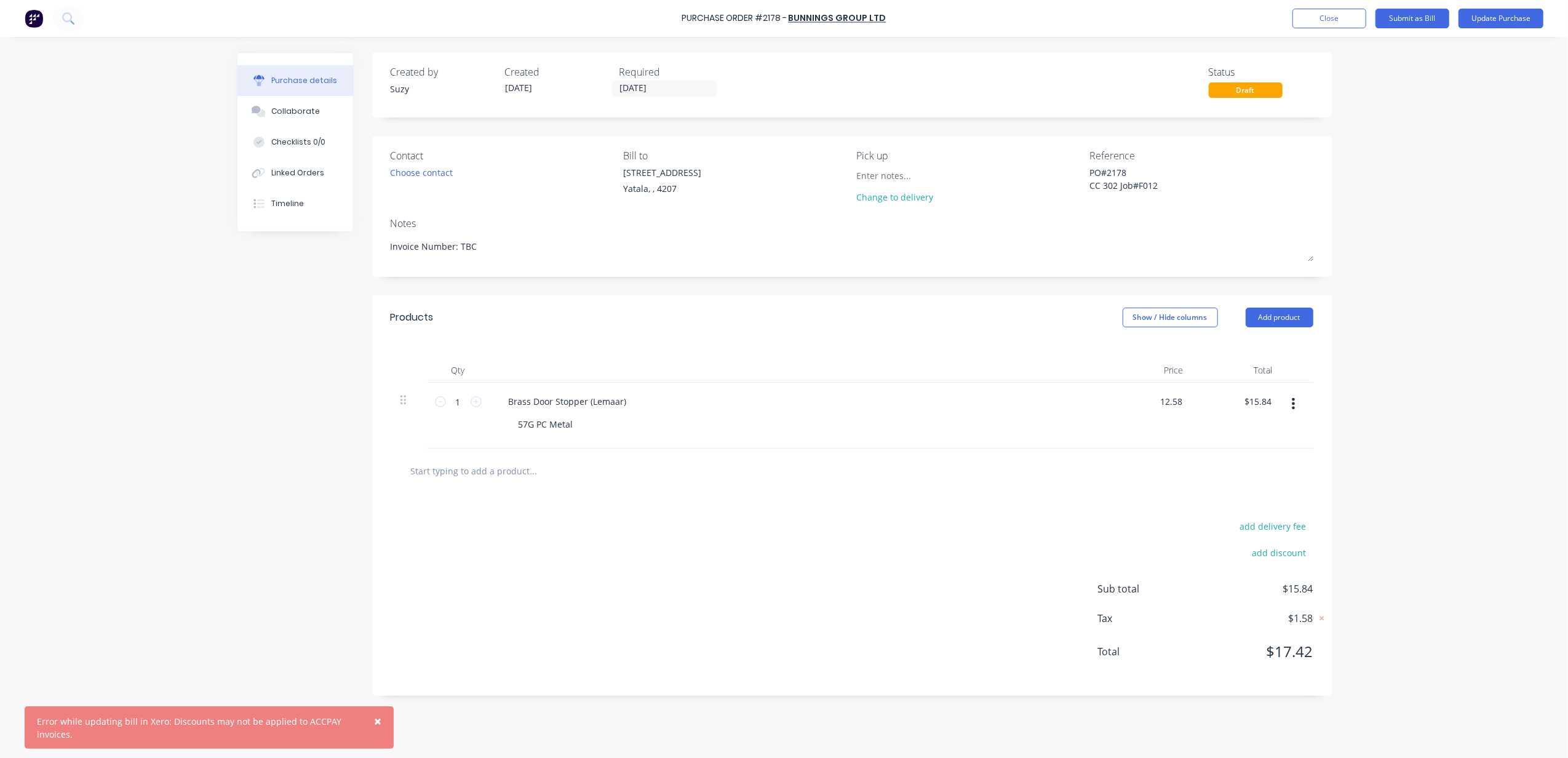
type textarea "x"
type input "$12.58"
click at [1492, 375] on div "× Error while updating bill in Xero: Discounts may not be applied to ACCPAY inv…" at bounding box center [784, 379] width 1568 height 758
click at [552, 428] on div "57G PC Metal" at bounding box center [546, 424] width 75 height 18
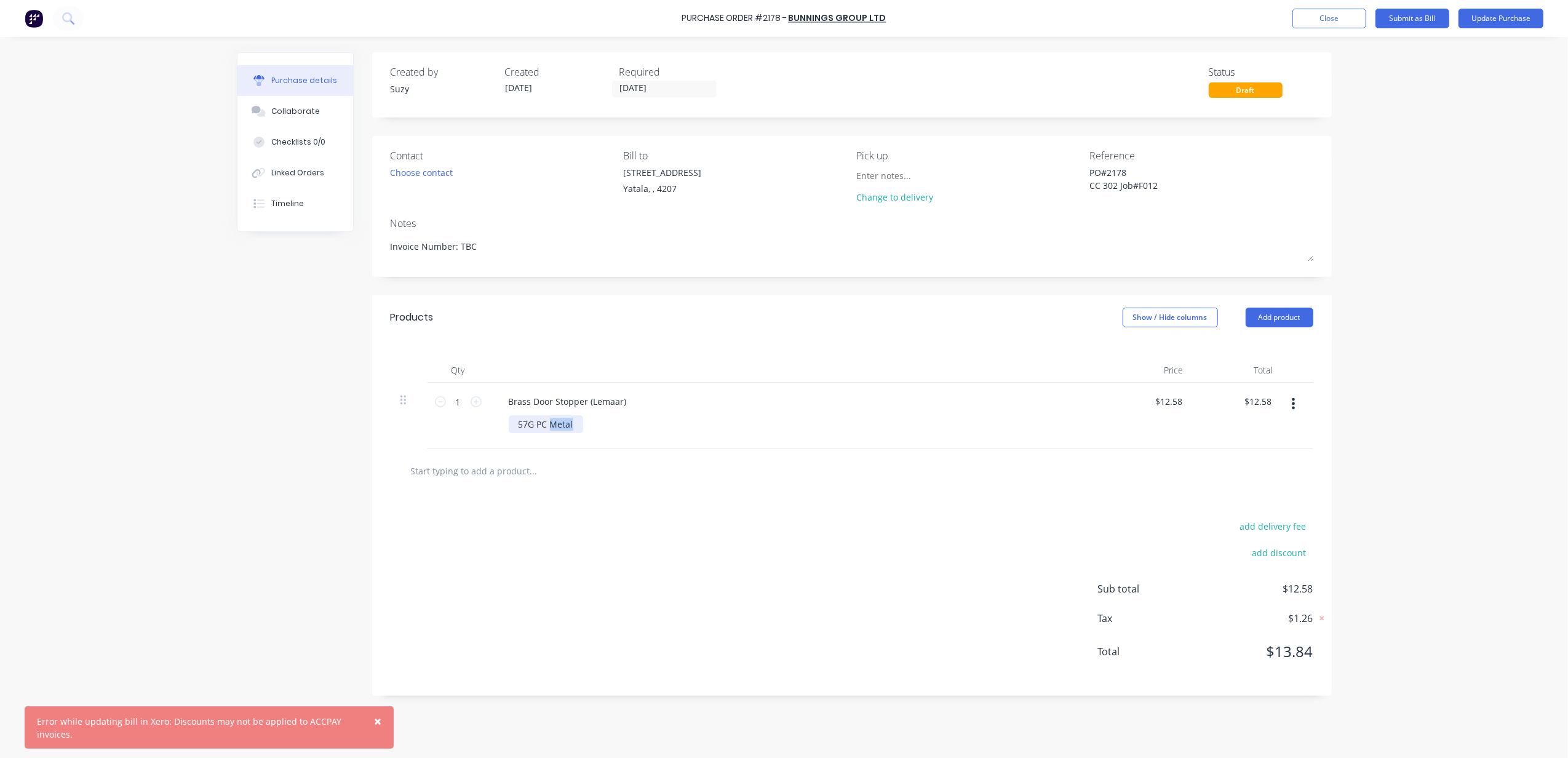
click at [552, 428] on div "57G PC Metal" at bounding box center [546, 424] width 75 height 18
type textarea "x"
click at [552, 428] on div "57G PC Metal" at bounding box center [546, 424] width 75 height 18
click at [1440, 440] on div "× Error while updating bill in Xero: Discounts may not be applied to ACCPAY inv…" at bounding box center [784, 379] width 1568 height 758
type textarea "x"
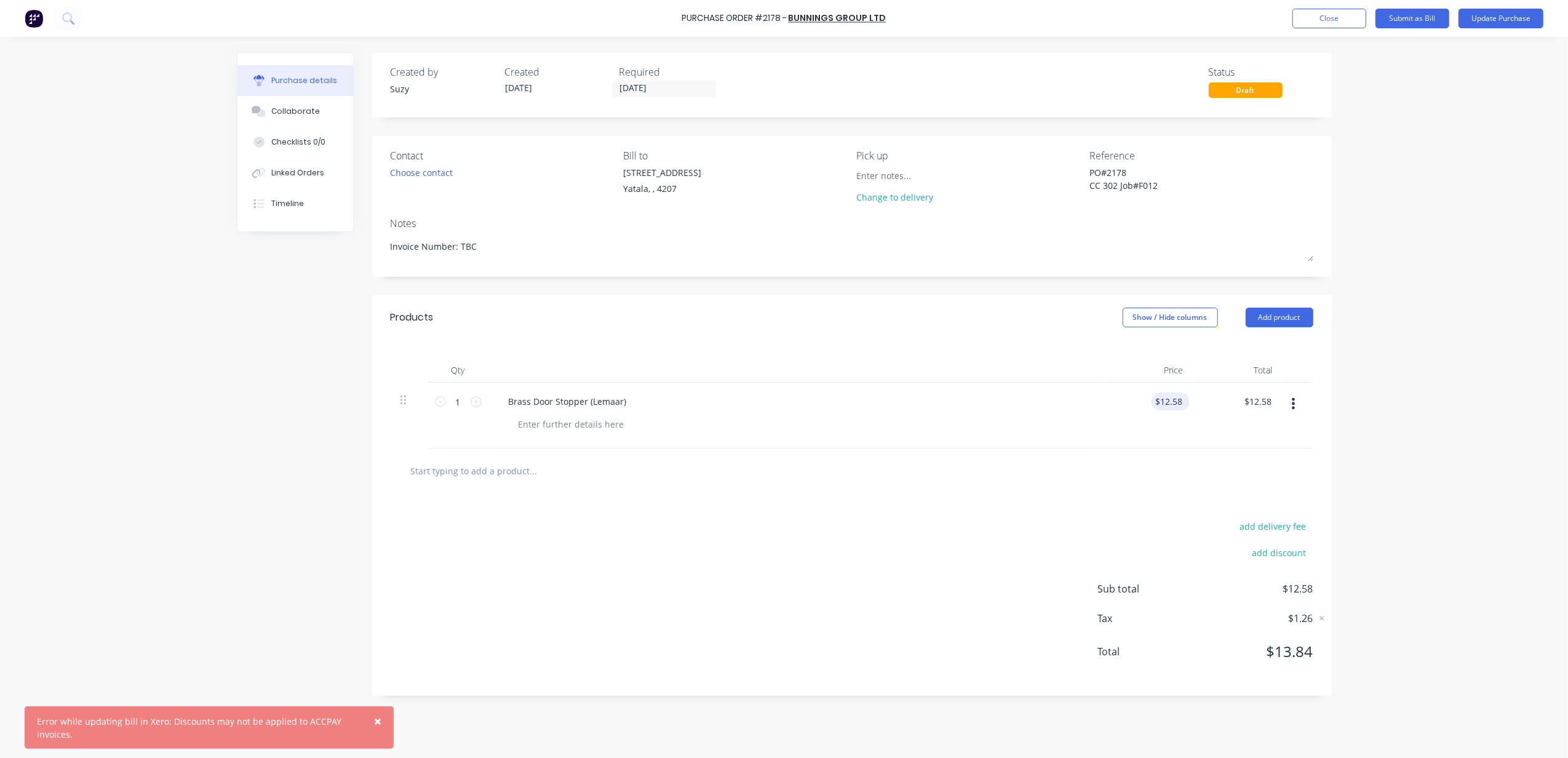
type input "12.58"
click at [1159, 403] on input "12.58" at bounding box center [1168, 401] width 34 height 18
type textarea "x"
type input "$12.58"
click at [1465, 546] on div "× Error while updating bill in Xero: Discounts may not be applied to ACCPAY inv…" at bounding box center [784, 379] width 1568 height 758
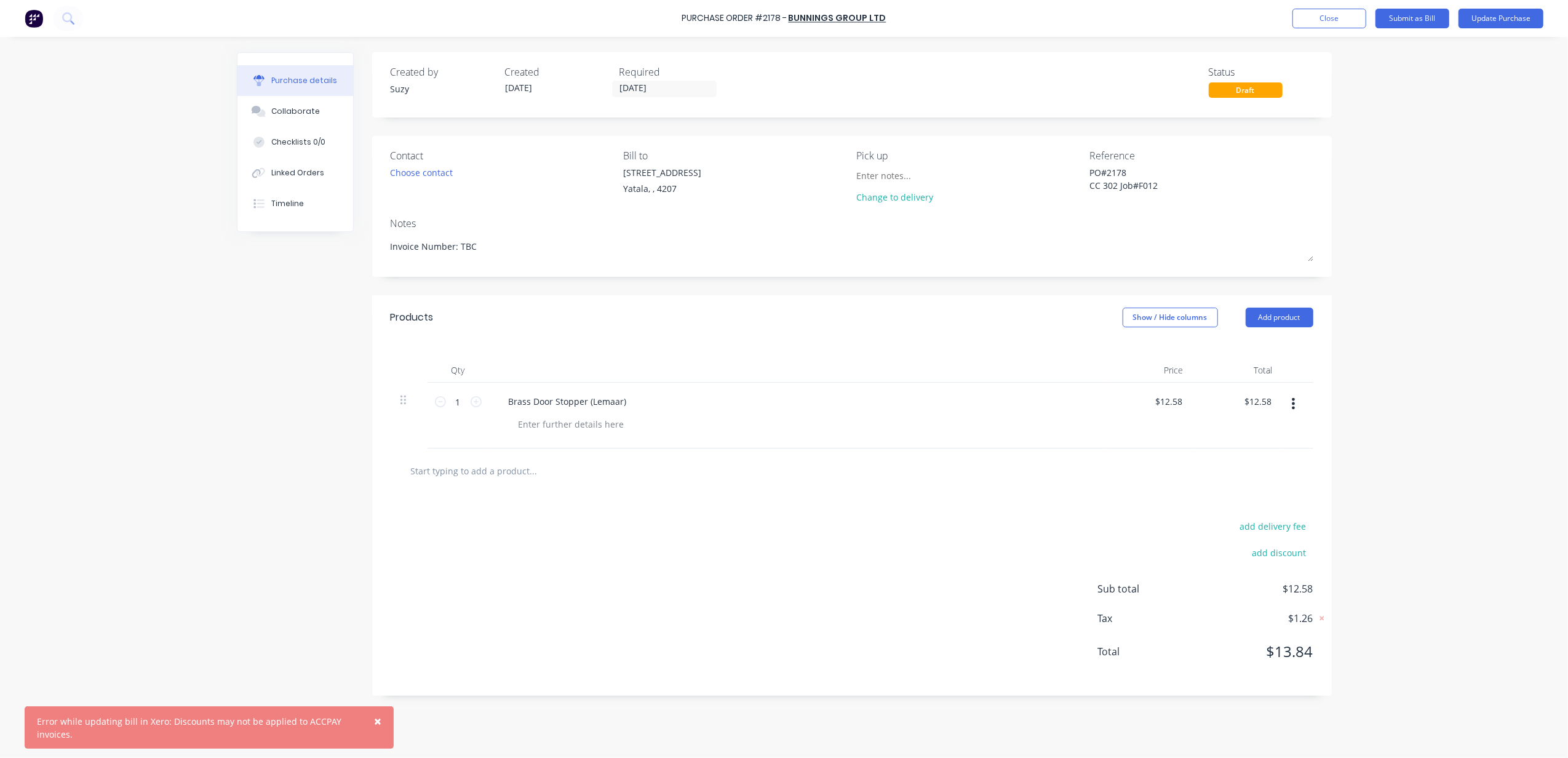
click at [1290, 406] on button "button" at bounding box center [1293, 403] width 29 height 22
click at [1259, 488] on button "Exclude from tax" at bounding box center [1256, 485] width 105 height 25
click at [1414, 443] on div "× Error while updating bill in Xero: Discounts may not be applied to ACCPAY inv…" at bounding box center [784, 379] width 1568 height 758
click at [1446, 474] on div "× Error while updating bill in Xero: Discounts may not be applied to ACCPAY inv…" at bounding box center [784, 379] width 1568 height 758
click at [1428, 475] on div "× Error while updating bill in Xero: Discounts may not be applied to ACCPAY inv…" at bounding box center [784, 379] width 1568 height 758
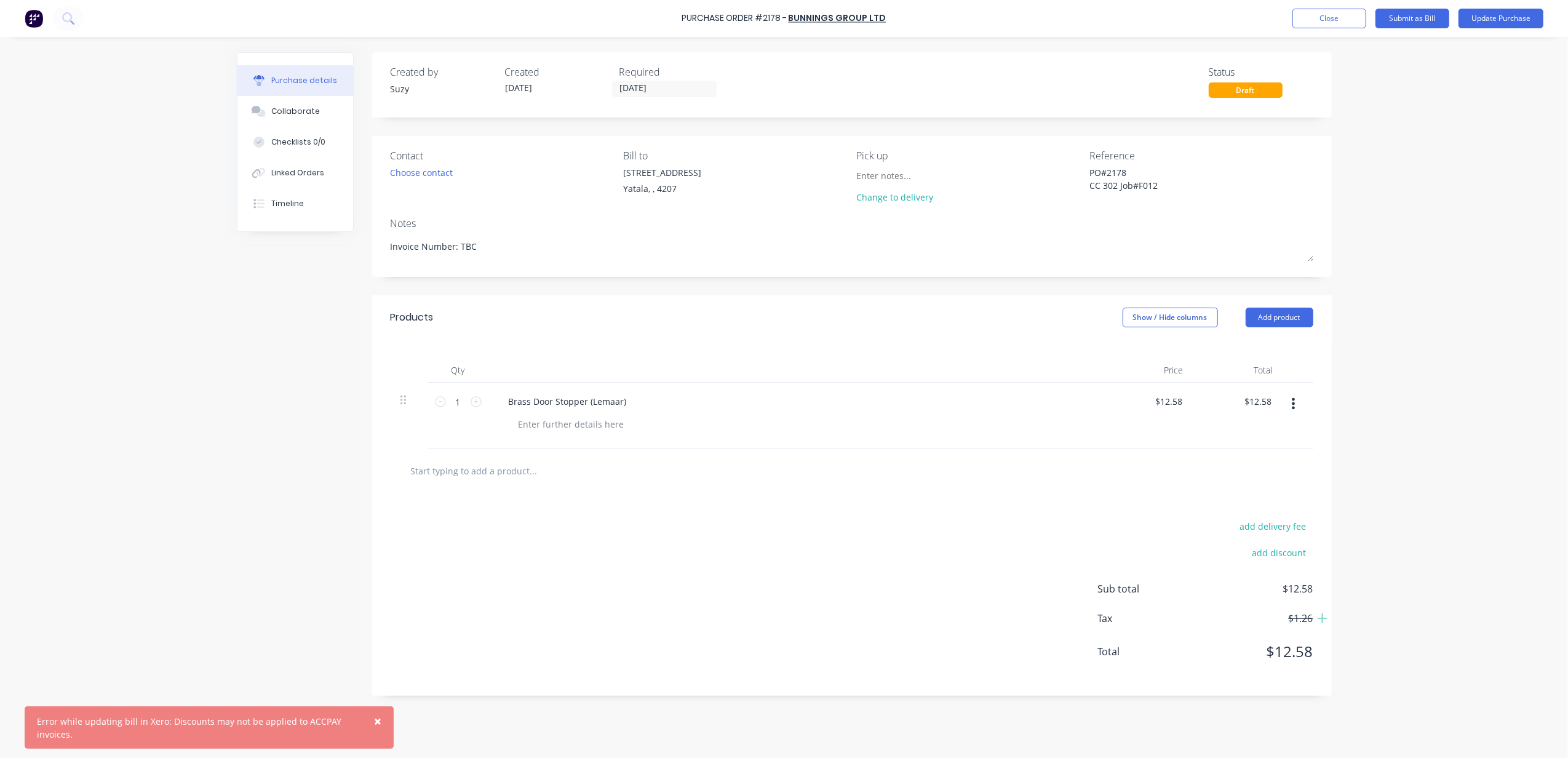
click at [1439, 353] on div "× Error while updating bill in Xero: Discounts may not be applied to ACCPAY inv…" at bounding box center [784, 379] width 1568 height 758
click at [1310, 21] on button "Close" at bounding box center [1330, 18] width 74 height 20
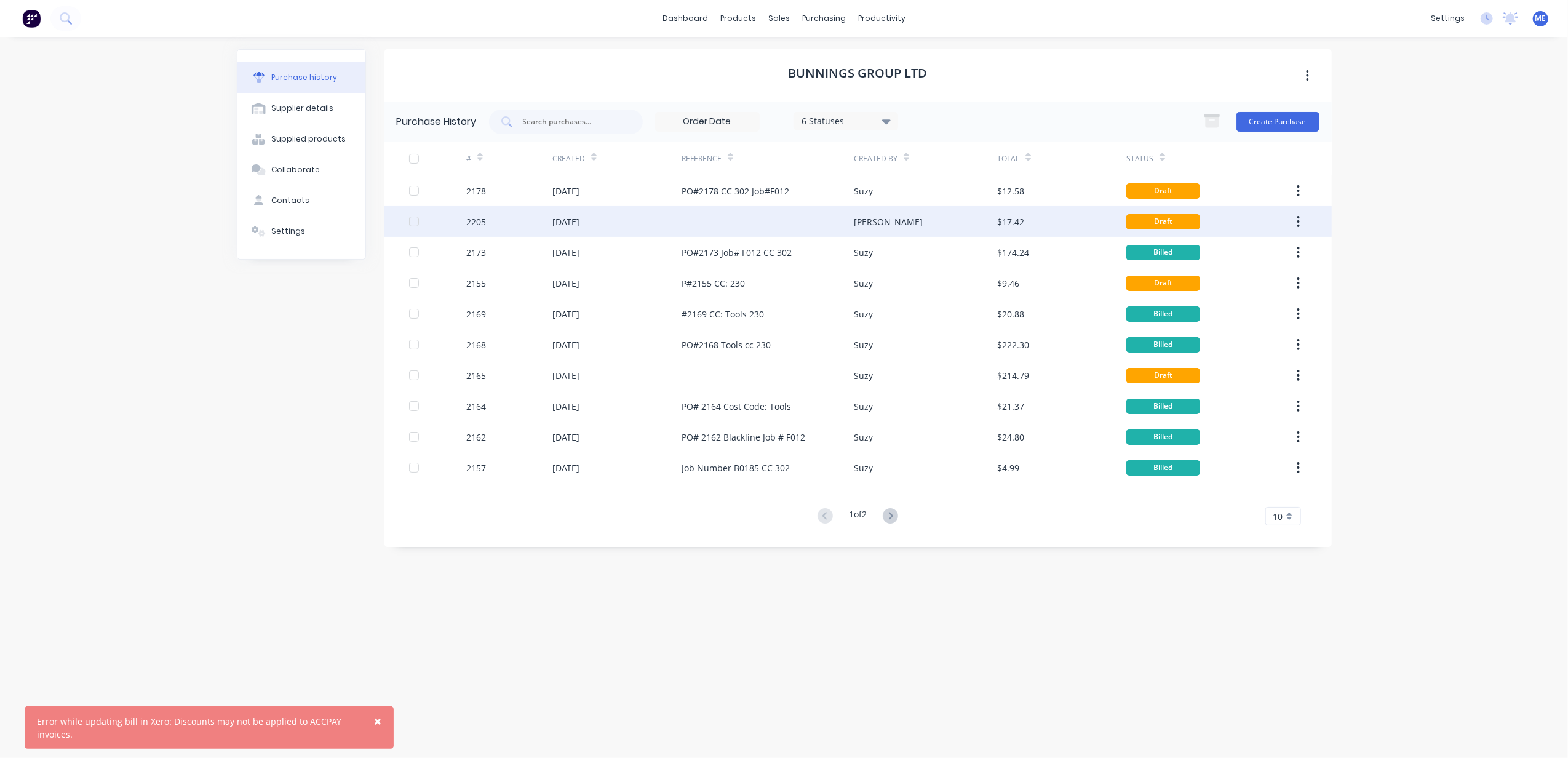
click at [712, 219] on div at bounding box center [767, 221] width 172 height 31
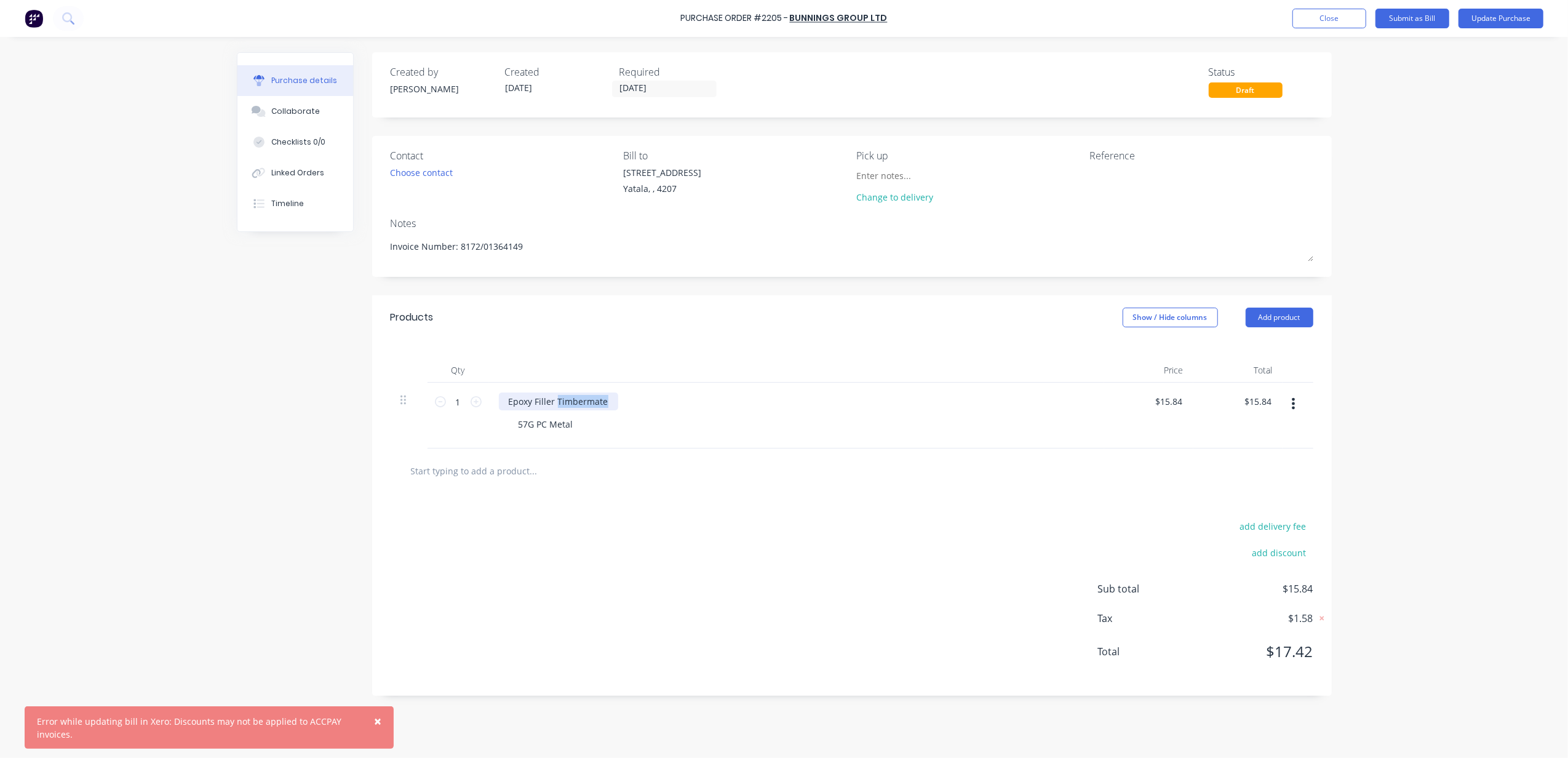
click at [561, 401] on div "Epoxy Filler Timbermate" at bounding box center [558, 401] width 119 height 18
type textarea "x"
click at [561, 401] on div "Epoxy Filler Timbermate" at bounding box center [558, 401] width 119 height 18
click at [549, 424] on div "57G PC Metal" at bounding box center [546, 424] width 75 height 18
click at [547, 424] on div "57G PC Metal" at bounding box center [546, 424] width 75 height 18
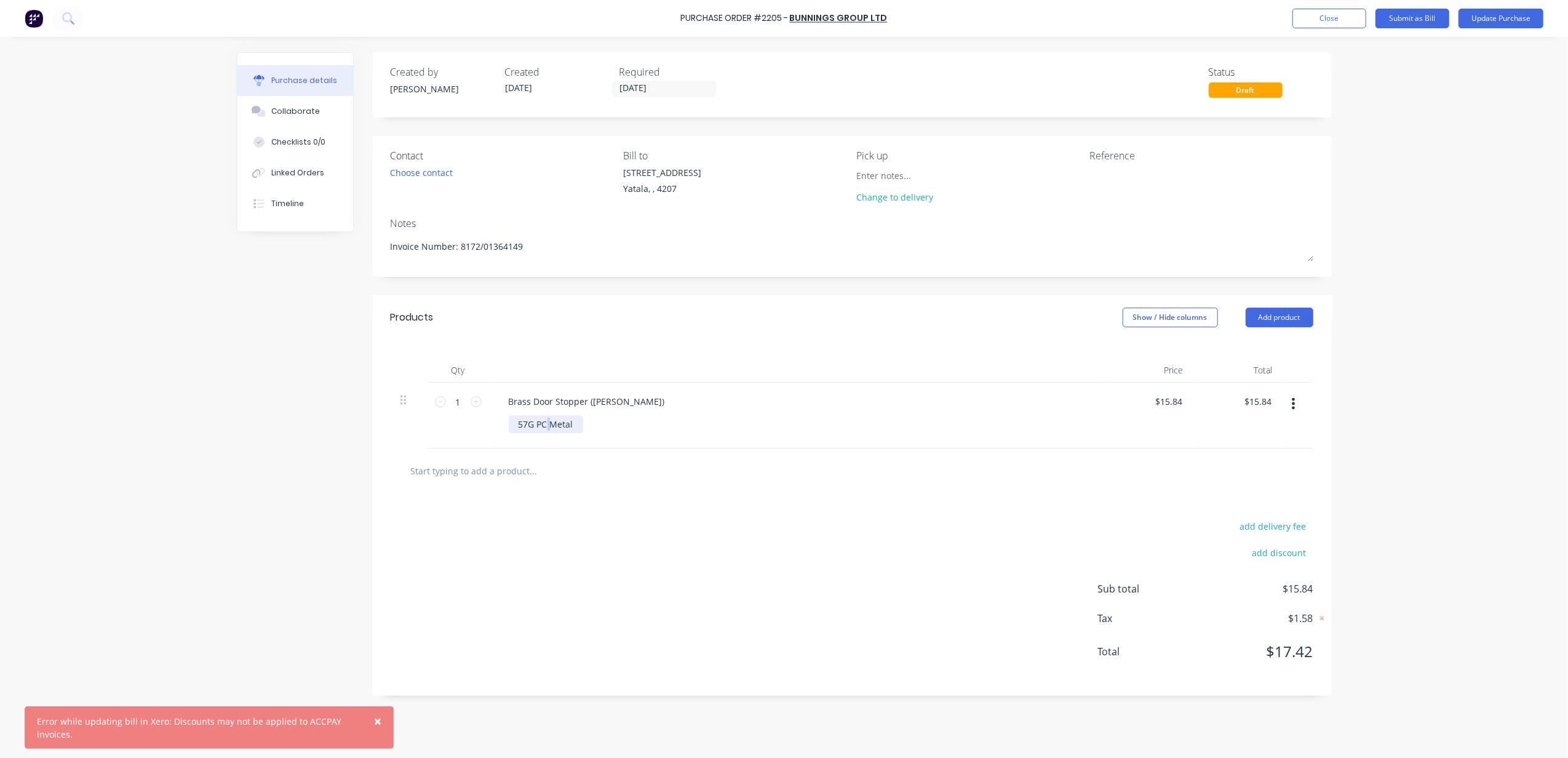
type textarea "x"
click at [547, 424] on div "57G PC Metal" at bounding box center [546, 424] width 75 height 18
type textarea "x"
type input "15.8400"
click at [1174, 405] on input "15.8400" at bounding box center [1166, 401] width 38 height 18
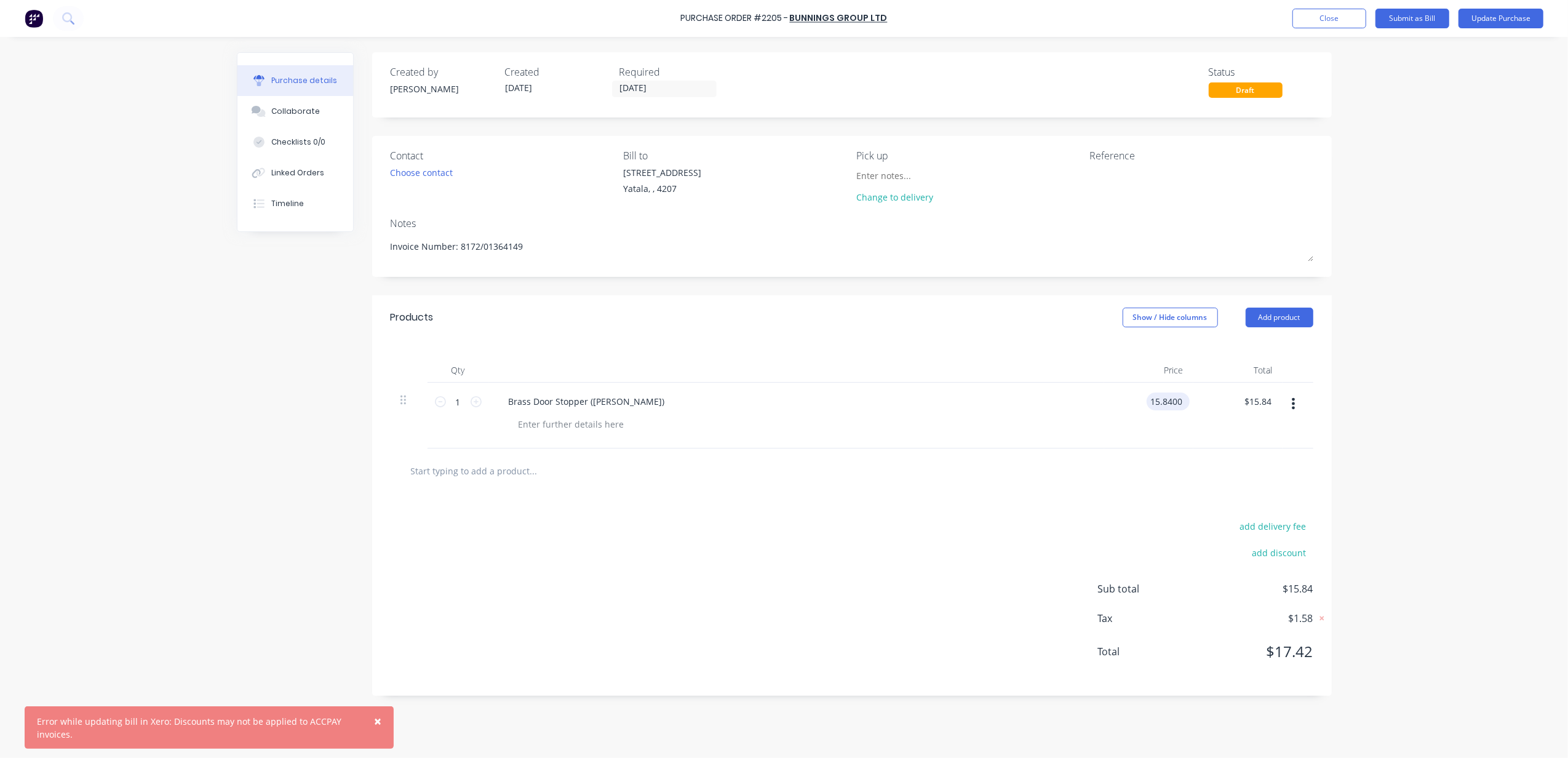
click at [1174, 404] on input "15.8400" at bounding box center [1166, 401] width 38 height 18
type textarea "x"
click at [1174, 404] on input "15.8400" at bounding box center [1166, 401] width 38 height 18
type input "12.58"
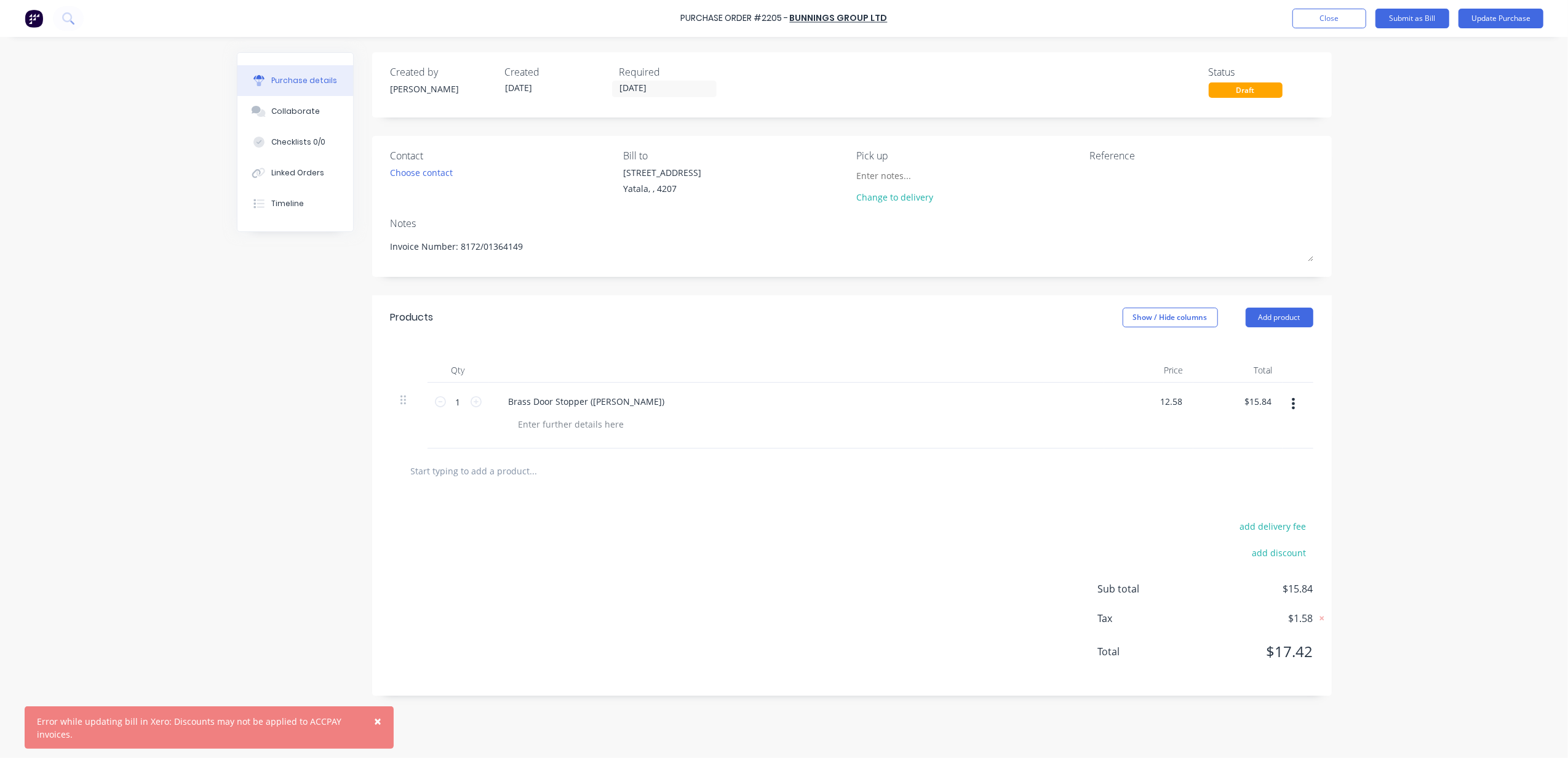
type textarea "x"
type input "$12.58"
click at [1381, 436] on div "× Error while updating bill in Xero: Discounts may not be applied to ACCPAY inv…" at bounding box center [784, 379] width 1568 height 758
click at [1322, 618] on icon at bounding box center [1322, 618] width 12 height 12
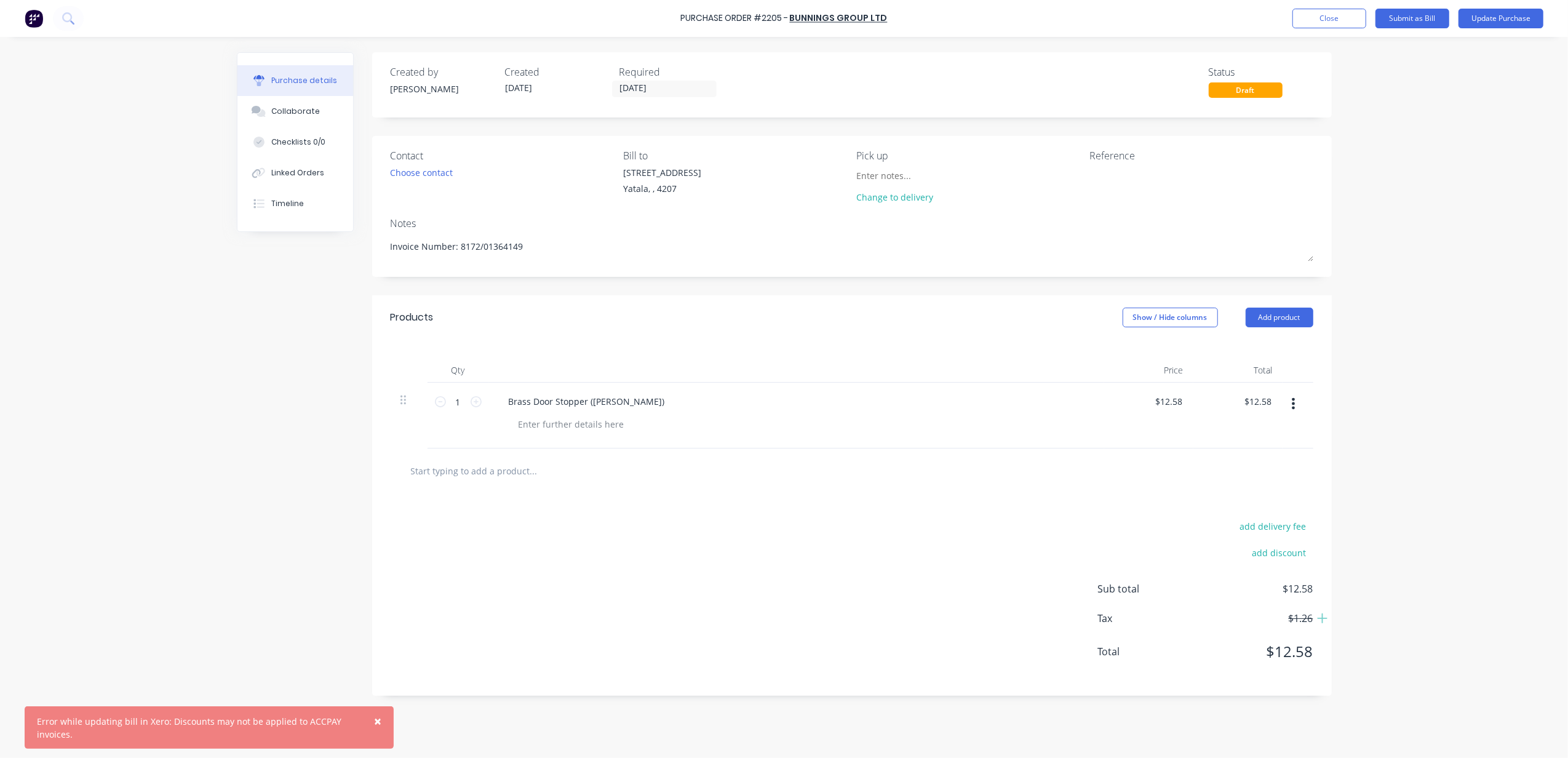
click at [1423, 579] on div "× Error while updating bill in Xero: Discounts may not be applied to ACCPAY inv…" at bounding box center [784, 379] width 1568 height 758
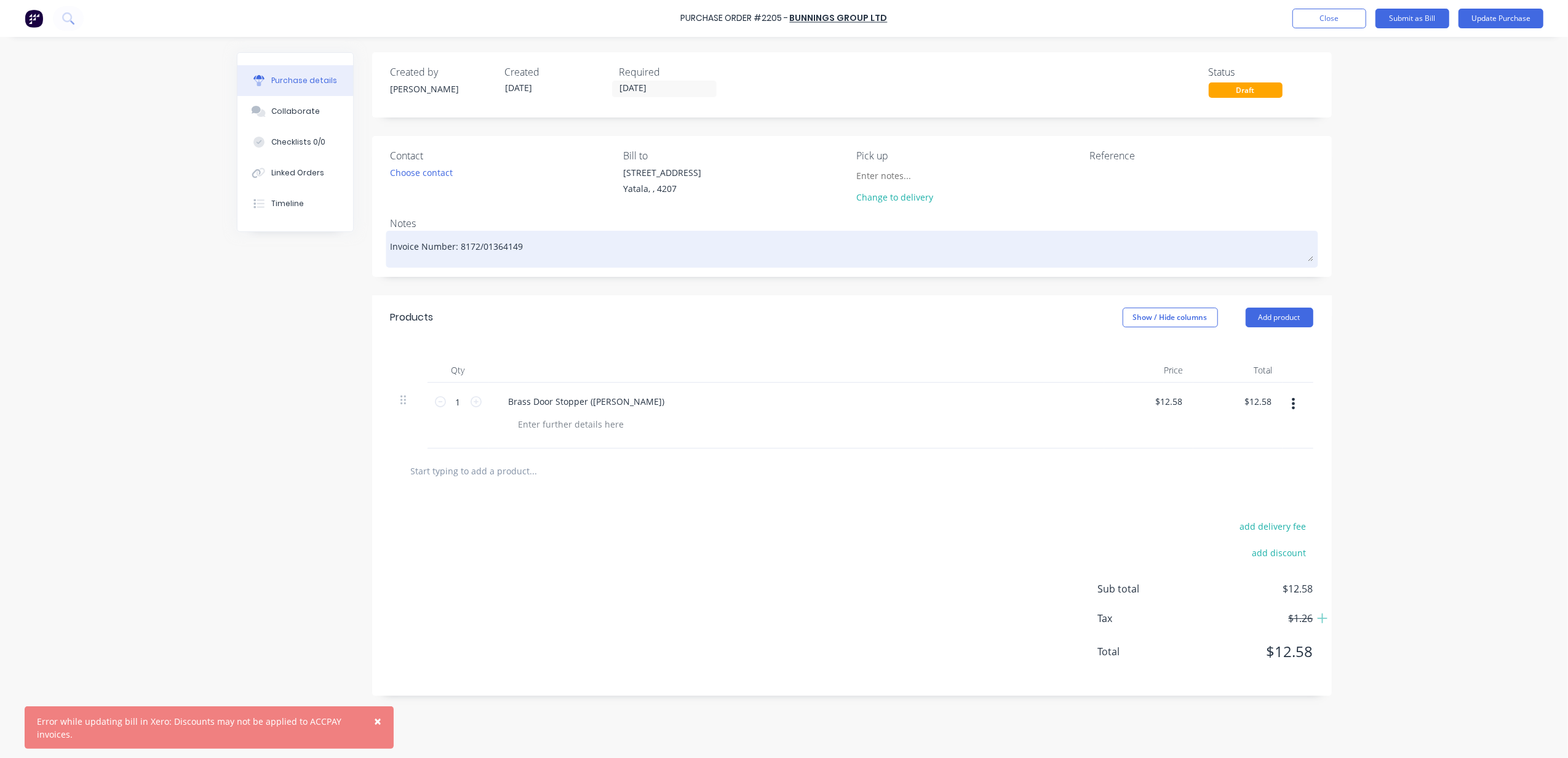
click at [503, 249] on textarea "Invoice Number: 8172/01364149" at bounding box center [851, 247] width 923 height 27
drag, startPoint x: 458, startPoint y: 244, endPoint x: 579, endPoint y: 257, distance: 121.7
click at [579, 257] on textarea "Invoice Number: 8172/01364149" at bounding box center [851, 247] width 923 height 27
type textarea "x"
type textarea "Invoice Number:"
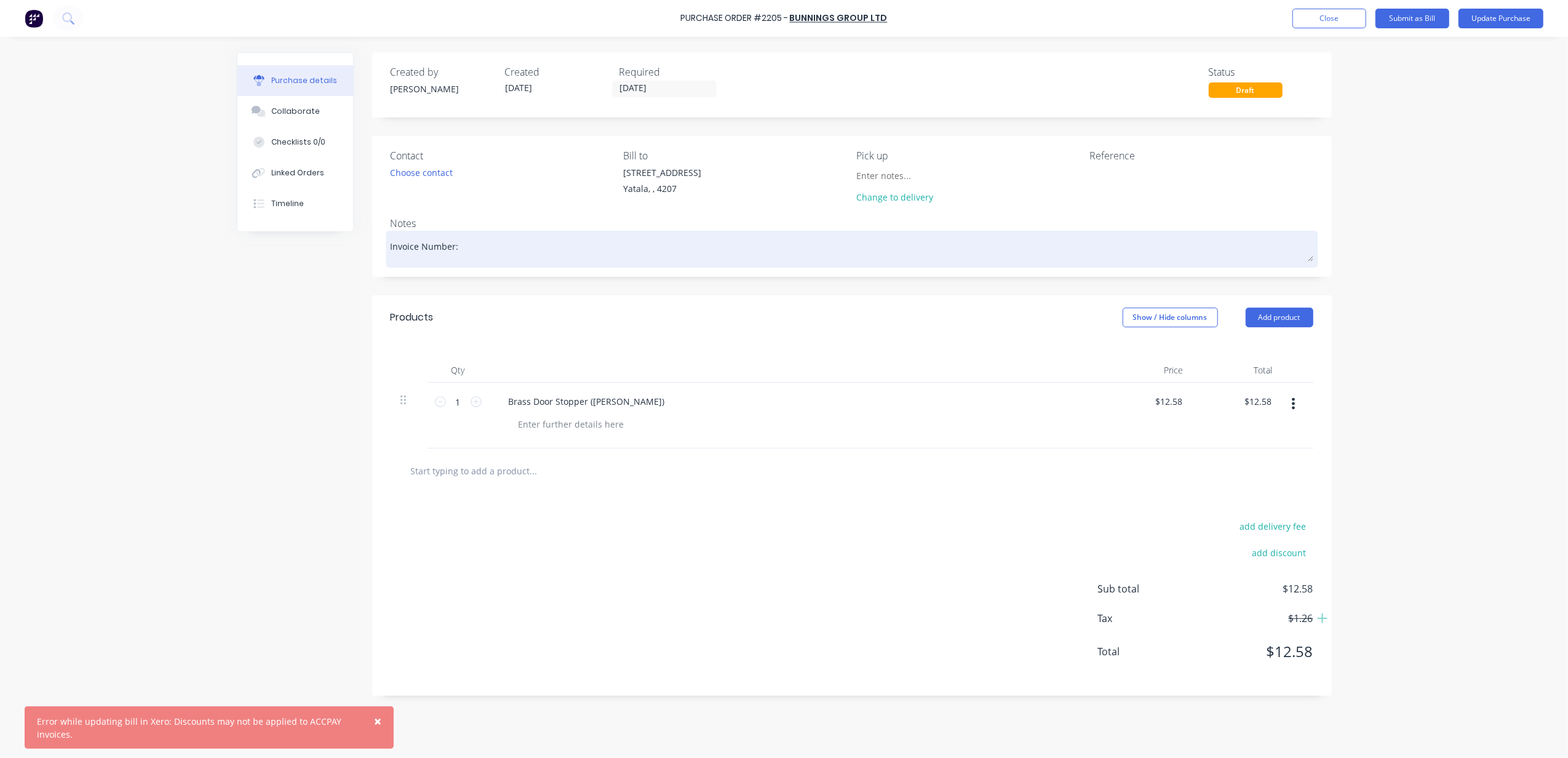
type textarea "x"
type textarea "Invoice Number: T"
type textarea "x"
type textarea "Invoice Number: TB"
type textarea "x"
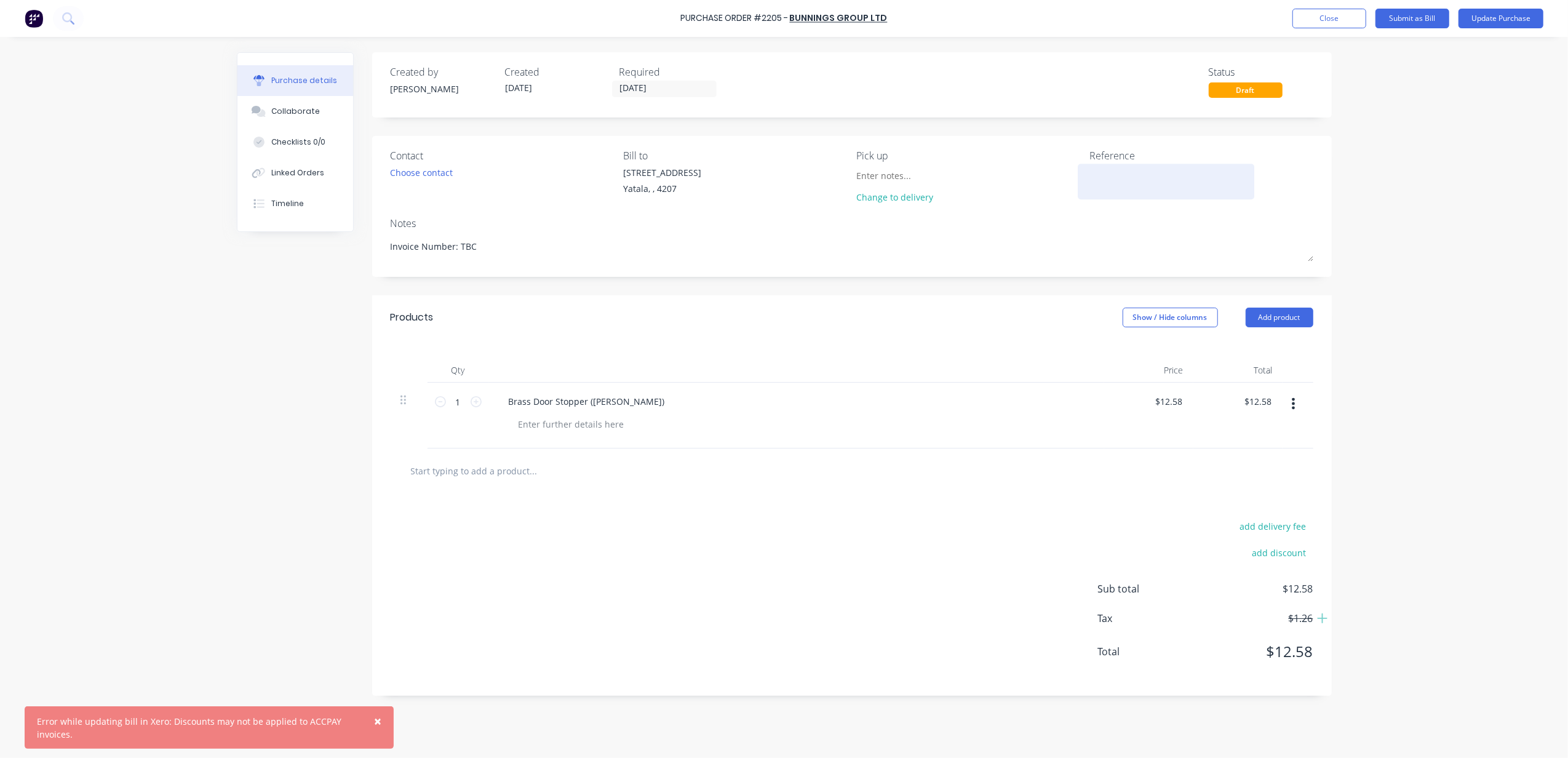
type textarea "Invoice Number: TBC"
type textarea "x"
type textarea "Invoice Number: TBC"
click at [1102, 170] on textarea at bounding box center [1167, 180] width 154 height 27
type textarea "PO 2205 Job F"
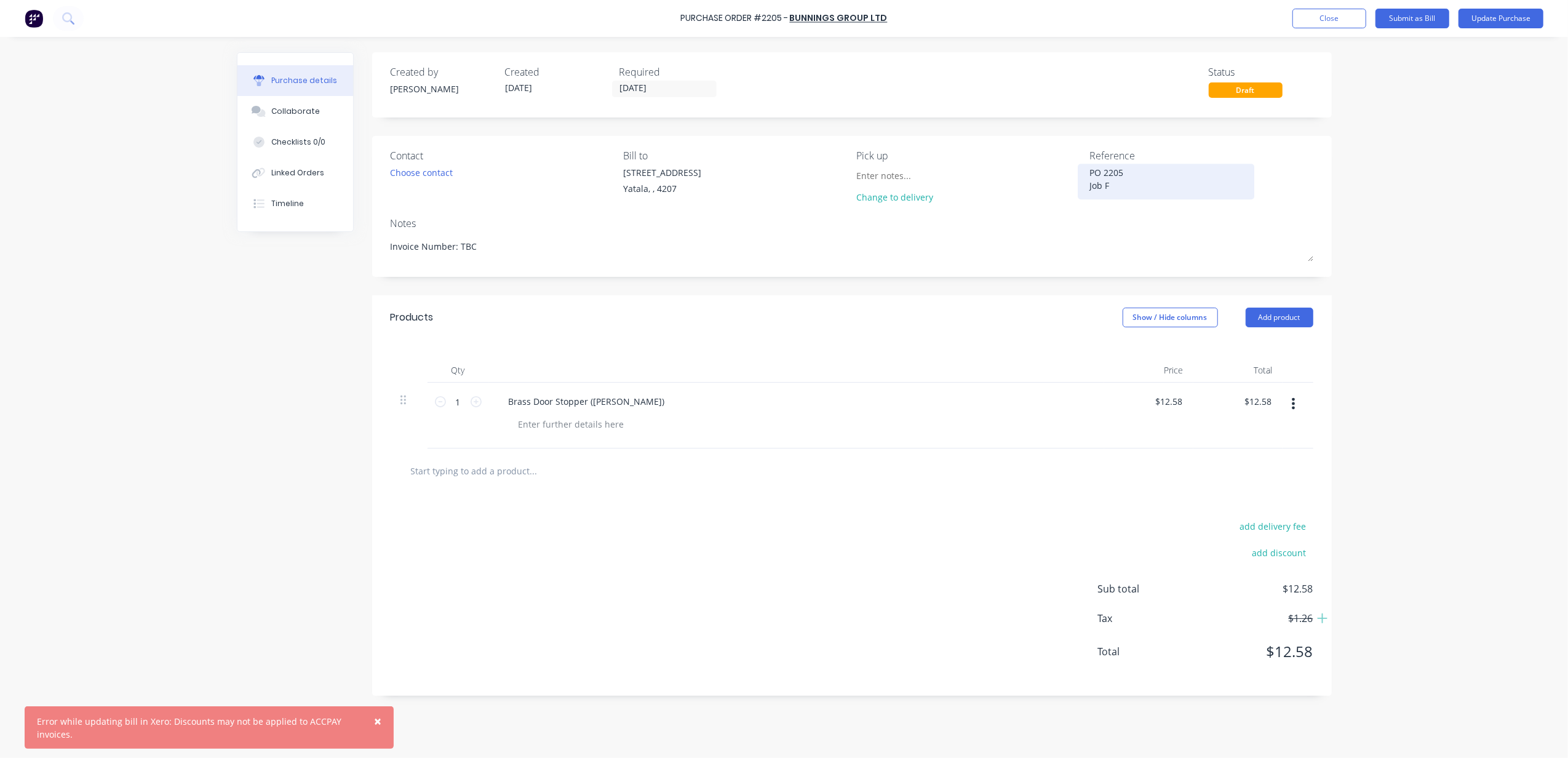
type textarea "x"
type textarea "PO 2205 Job F0"
type textarea "x"
type textarea "PO 2205 Job F01"
type textarea "x"
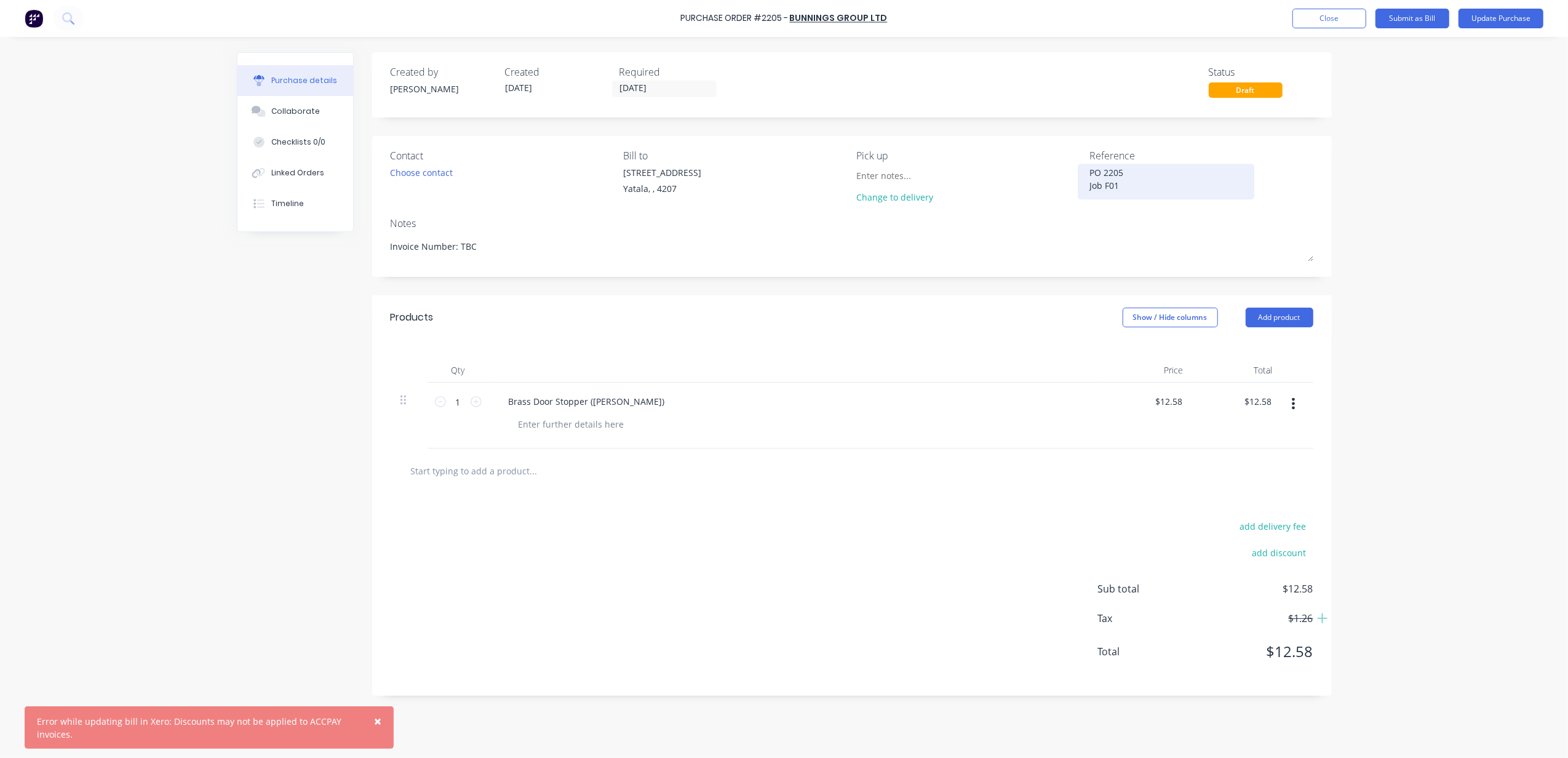
type textarea "PO 2205 Job F012"
type textarea "x"
type textarea "PO 2205 Job F012"
type textarea "x"
type textarea "PO 2205 Job F012 C"
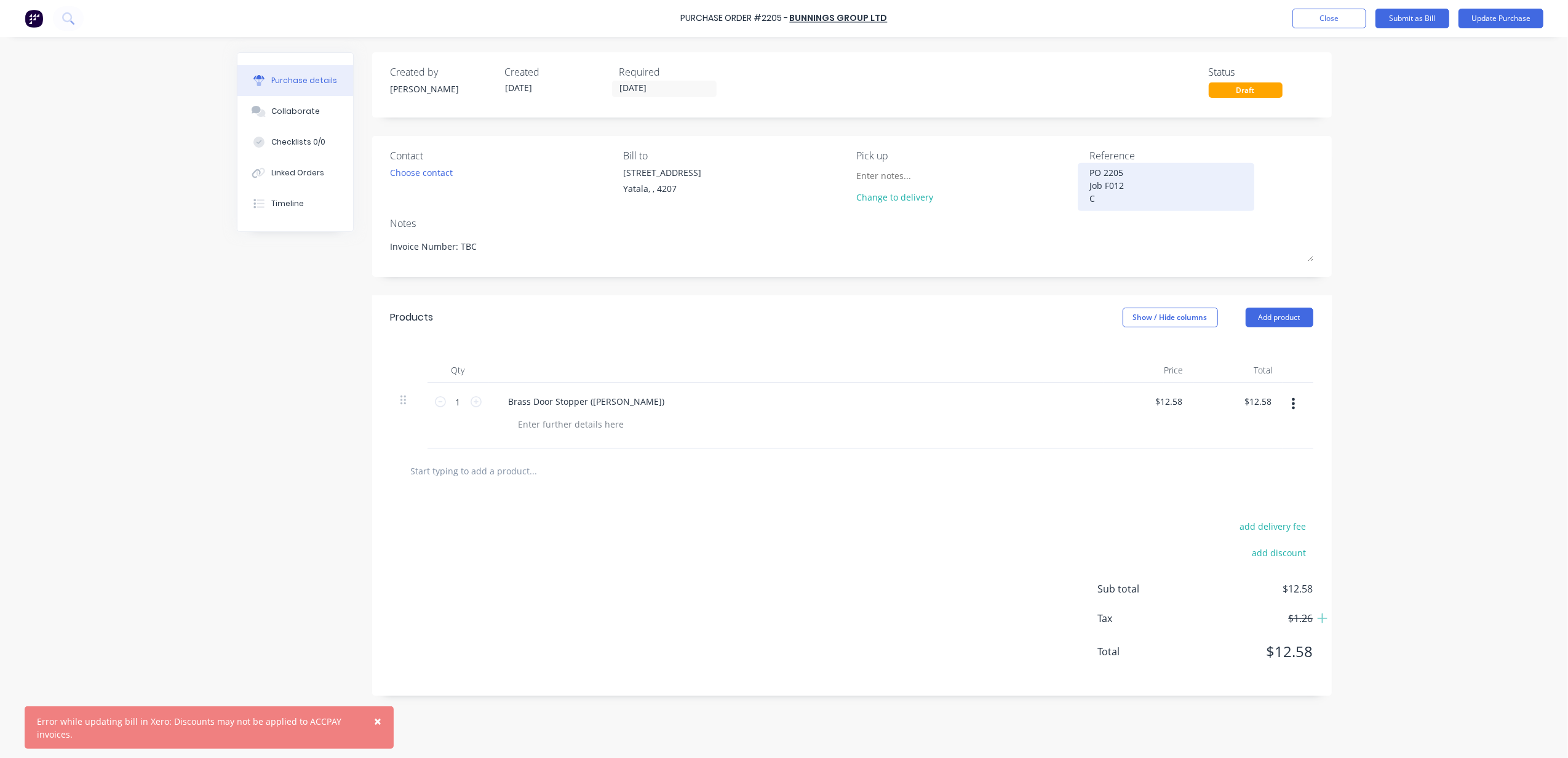
type textarea "x"
type textarea "PO 2205 Job F012 CC"
type textarea "x"
type textarea "PO 2205 Job F012 CC"
type textarea "x"
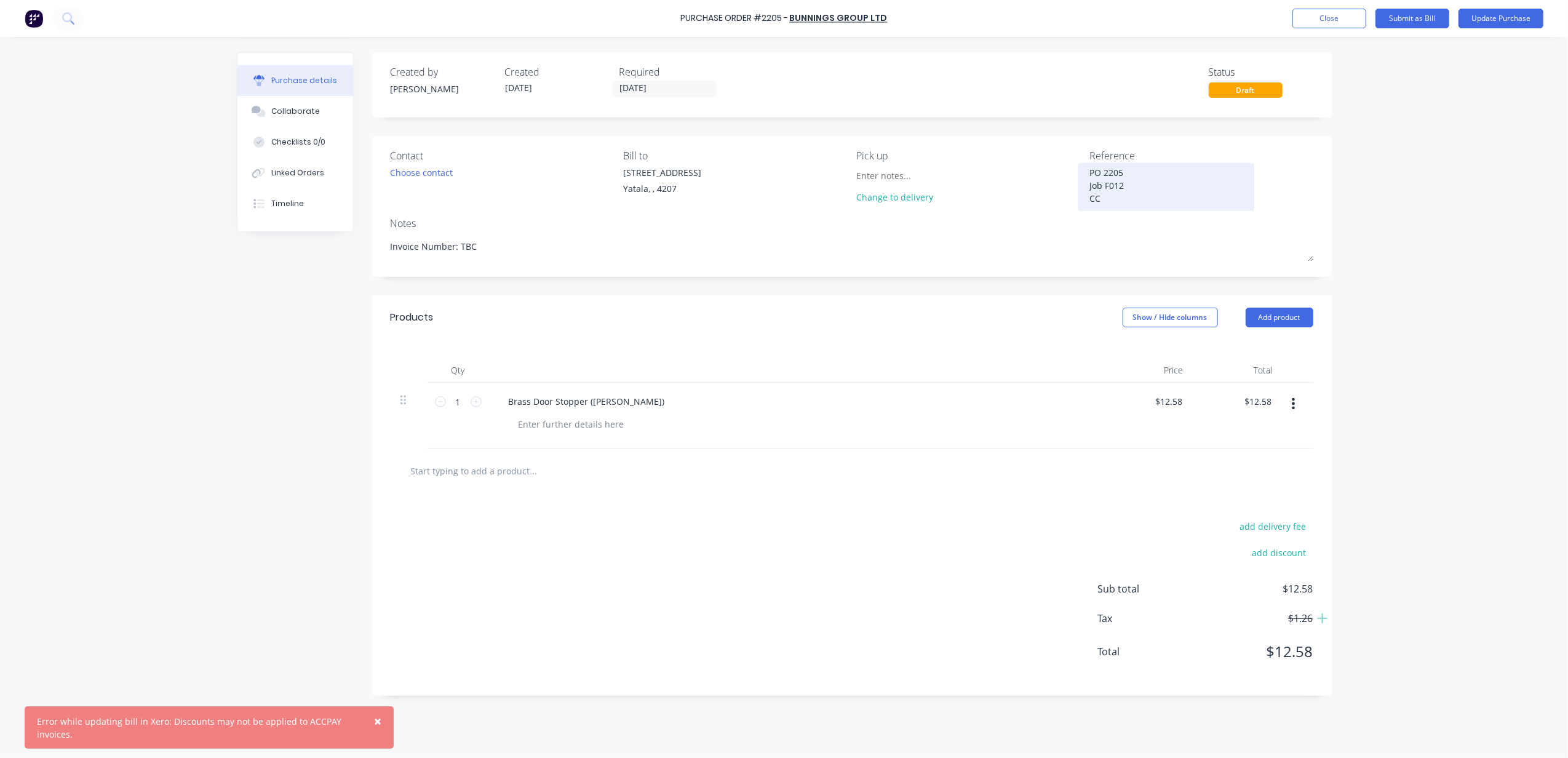
type textarea "PO 2205 Job F012 CC 3"
type textarea "x"
type textarea "PO 2205 Job F012 CC 30"
type textarea "x"
type textarea "PO 2205 Job F012 CC 302"
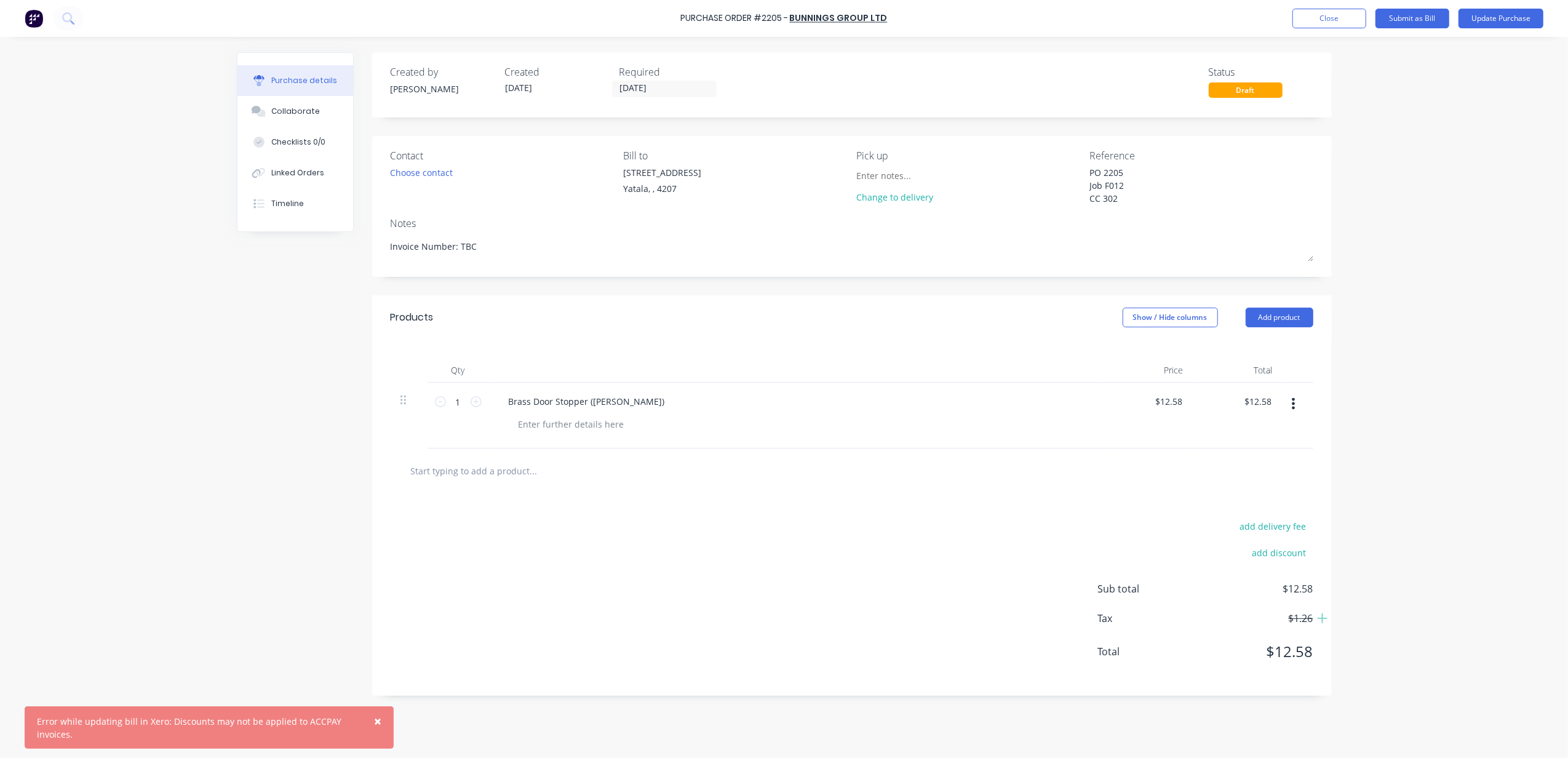
type textarea "x"
type textarea "PO 2205 Job F012 CC 302"
click at [1413, 182] on div "× Error while updating bill in Xero: Discounts may not be applied to ACCPAY inv…" at bounding box center [784, 379] width 1568 height 758
click at [1379, 362] on div "× Error while updating bill in Xero: Discounts may not be applied to ACCPAY inv…" at bounding box center [784, 379] width 1568 height 758
click at [1494, 238] on div "× Error while updating bill in Xero: Discounts may not be applied to ACCPAY inv…" at bounding box center [784, 379] width 1568 height 758
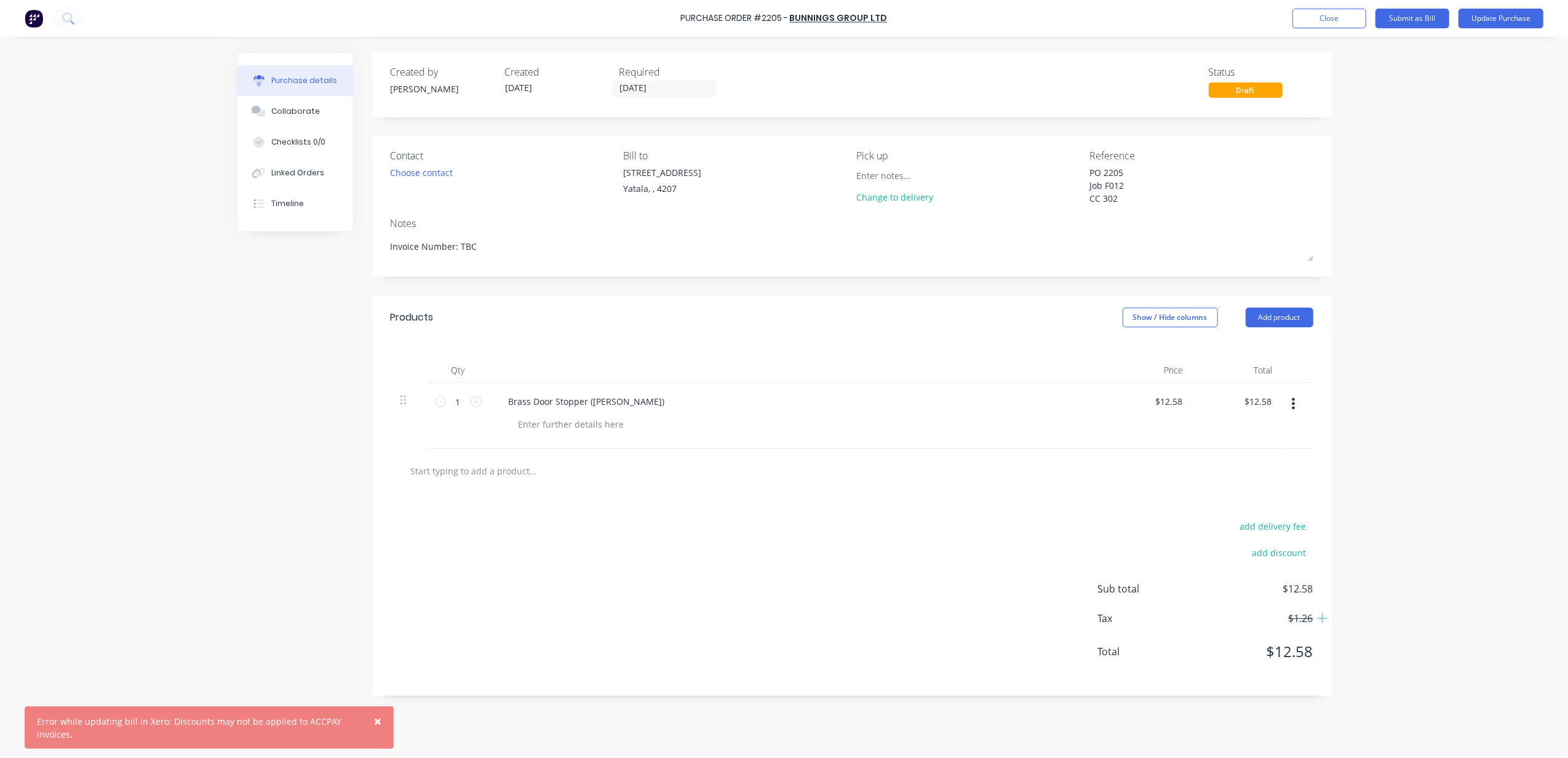
click at [1431, 242] on div "× Error while updating bill in Xero: Discounts may not be applied to ACCPAY inv…" at bounding box center [784, 379] width 1568 height 758
click at [1408, 193] on div "× Error while updating bill in Xero: Discounts may not be applied to ACCPAY inv…" at bounding box center [784, 379] width 1568 height 758
drag, startPoint x: 1495, startPoint y: 100, endPoint x: 1443, endPoint y: 27, distance: 89.6
click at [1494, 99] on div "× Error while updating bill in Xero: Discounts may not be applied to ACCPAY inv…" at bounding box center [784, 379] width 1568 height 758
click at [1496, 23] on button "Update Purchase" at bounding box center [1502, 18] width 85 height 20
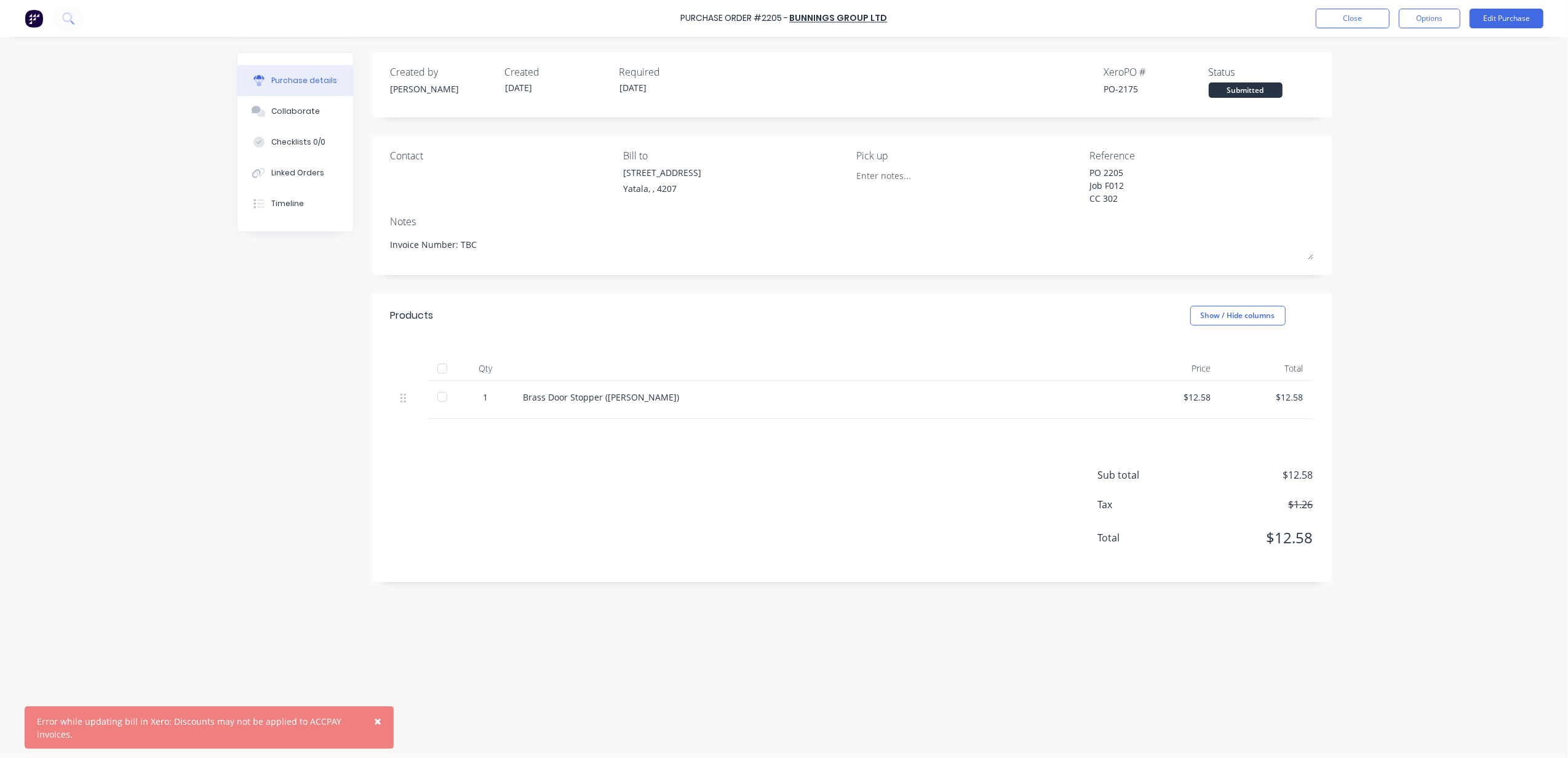
click at [1384, 151] on div "× Error while updating bill in Xero: Discounts may not be applied to ACCPAY inv…" at bounding box center [784, 379] width 1568 height 758
click at [1428, 18] on button "Options" at bounding box center [1430, 18] width 62 height 20
click at [1399, 233] on div "× Error while updating bill in Xero: Discounts may not be applied to ACCPAY inv…" at bounding box center [784, 379] width 1568 height 758
click at [1423, 21] on button "Options" at bounding box center [1430, 18] width 62 height 20
click at [1411, 51] on div "Print / Email" at bounding box center [1402, 50] width 95 height 18
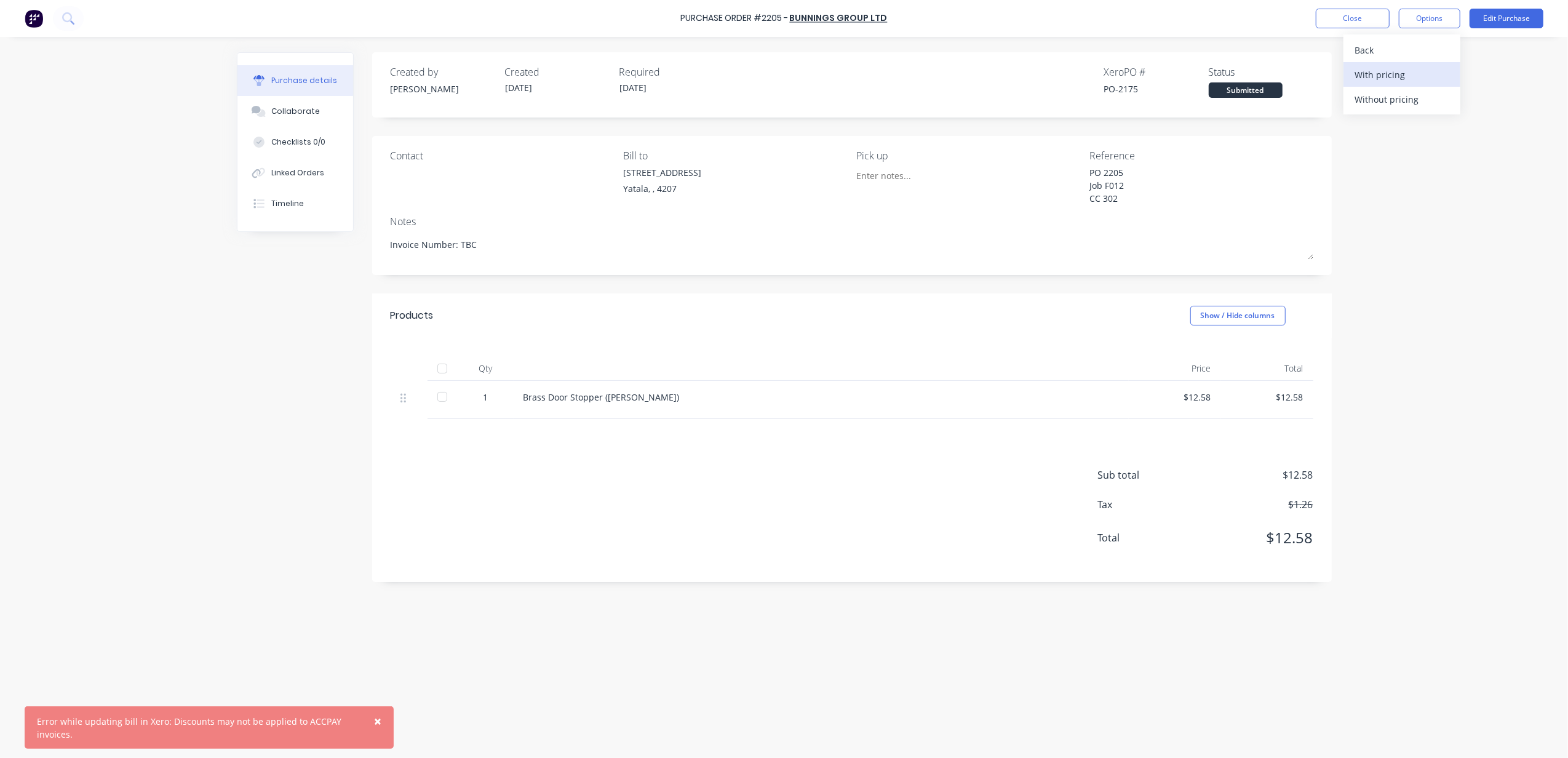
click at [1386, 79] on div "With pricing" at bounding box center [1402, 75] width 95 height 18
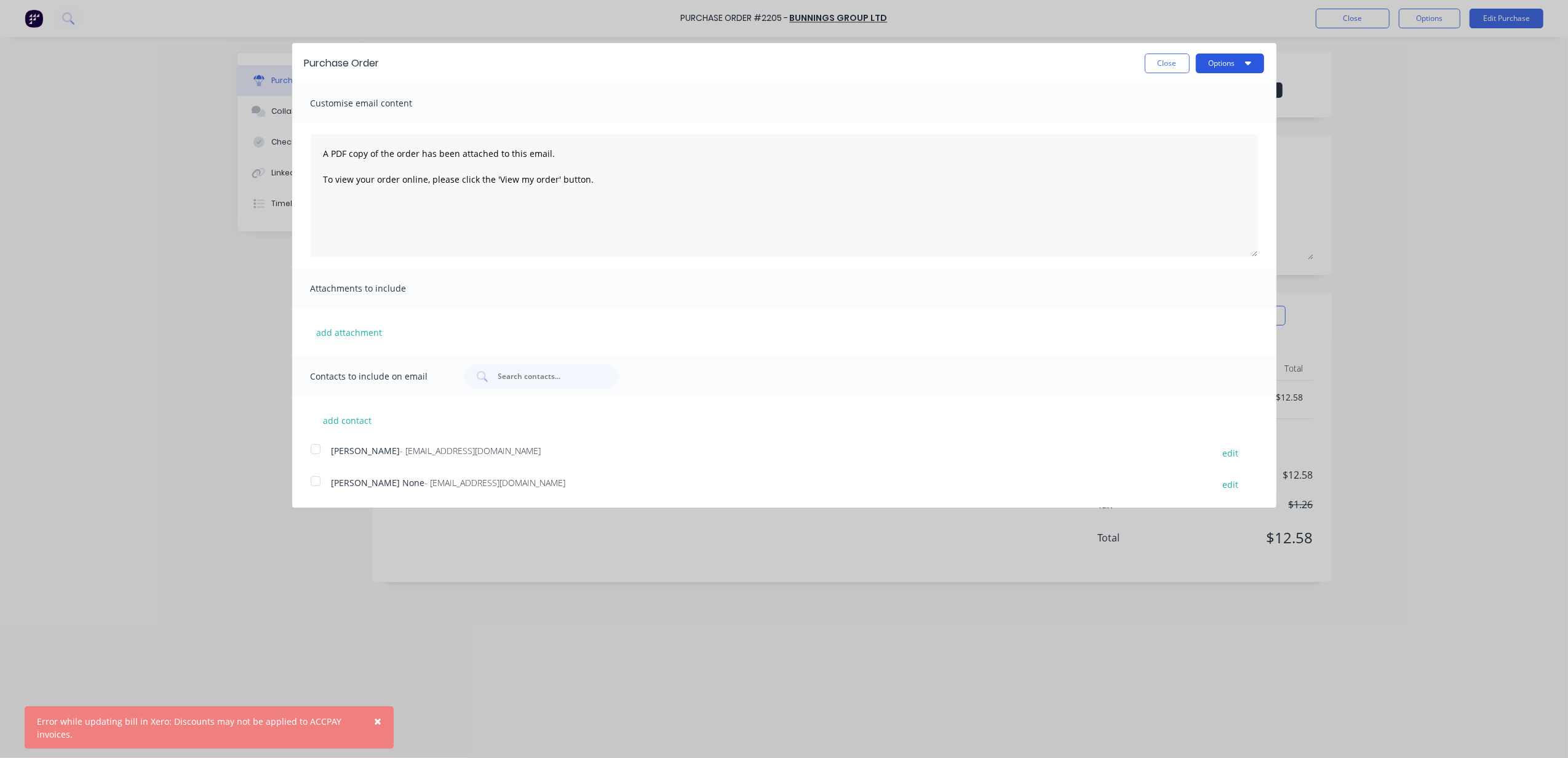
click at [1230, 64] on button "Options" at bounding box center [1230, 63] width 69 height 20
click at [1197, 92] on div "Print" at bounding box center [1206, 94] width 95 height 18
click at [1172, 67] on button "Close" at bounding box center [1168, 63] width 45 height 20
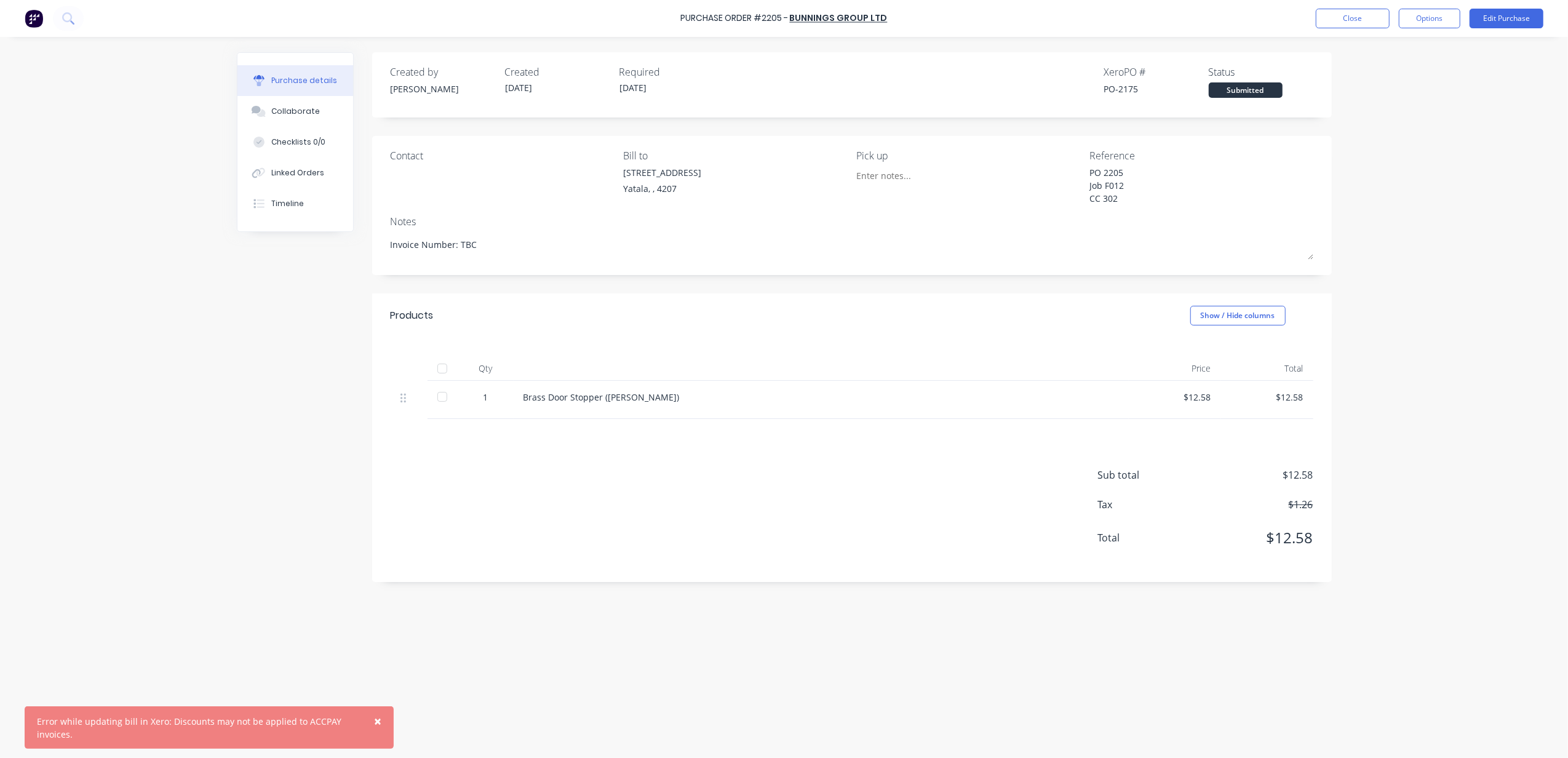
click at [1380, 219] on div "× Error while updating bill in Xero: Discounts may not be applied to ACCPAY inv…" at bounding box center [784, 379] width 1568 height 758
click at [1344, 22] on button "Close" at bounding box center [1353, 18] width 74 height 20
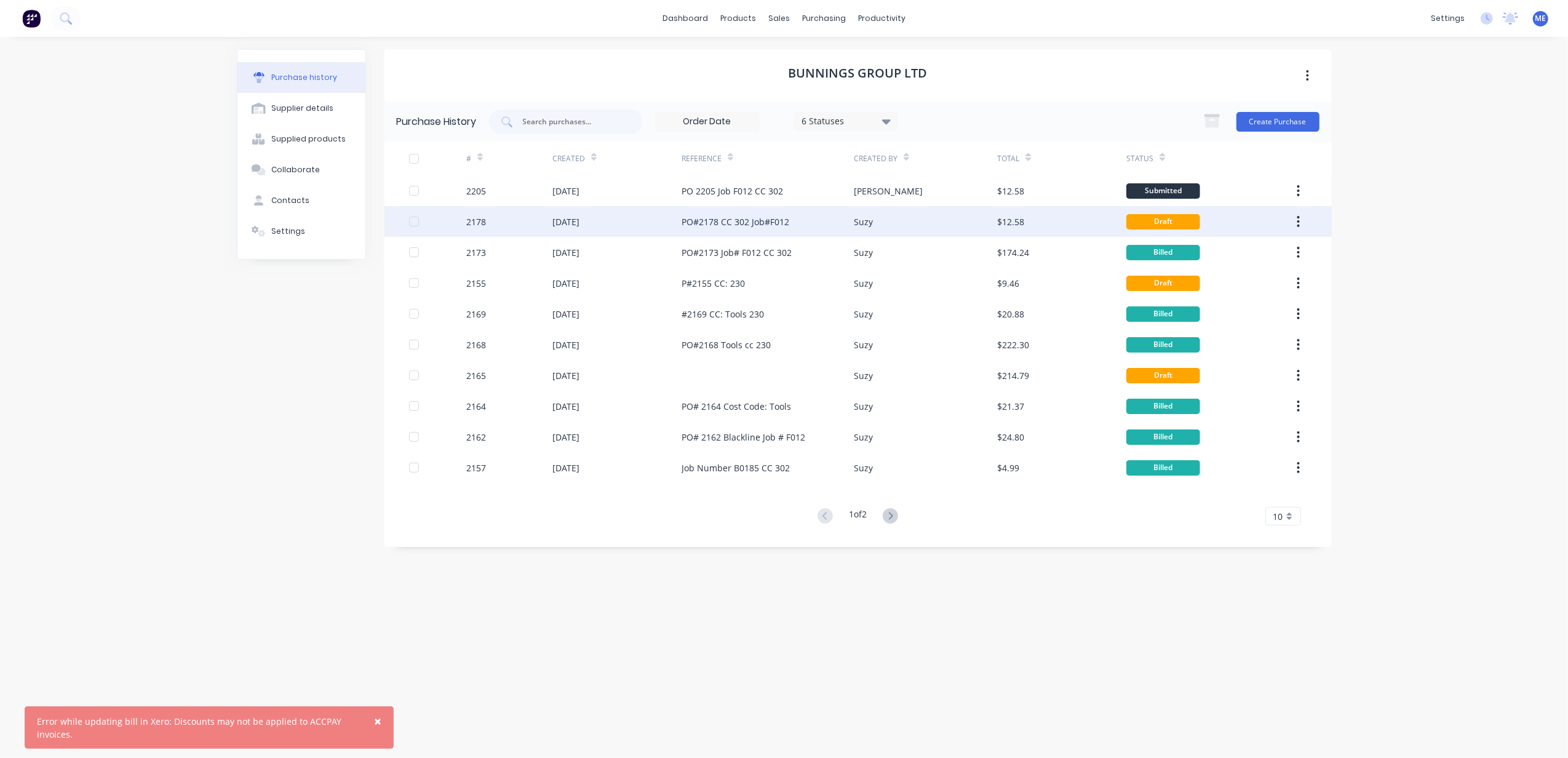
click at [734, 223] on div "PO#2178 CC 302 Job#F012" at bounding box center [735, 221] width 108 height 13
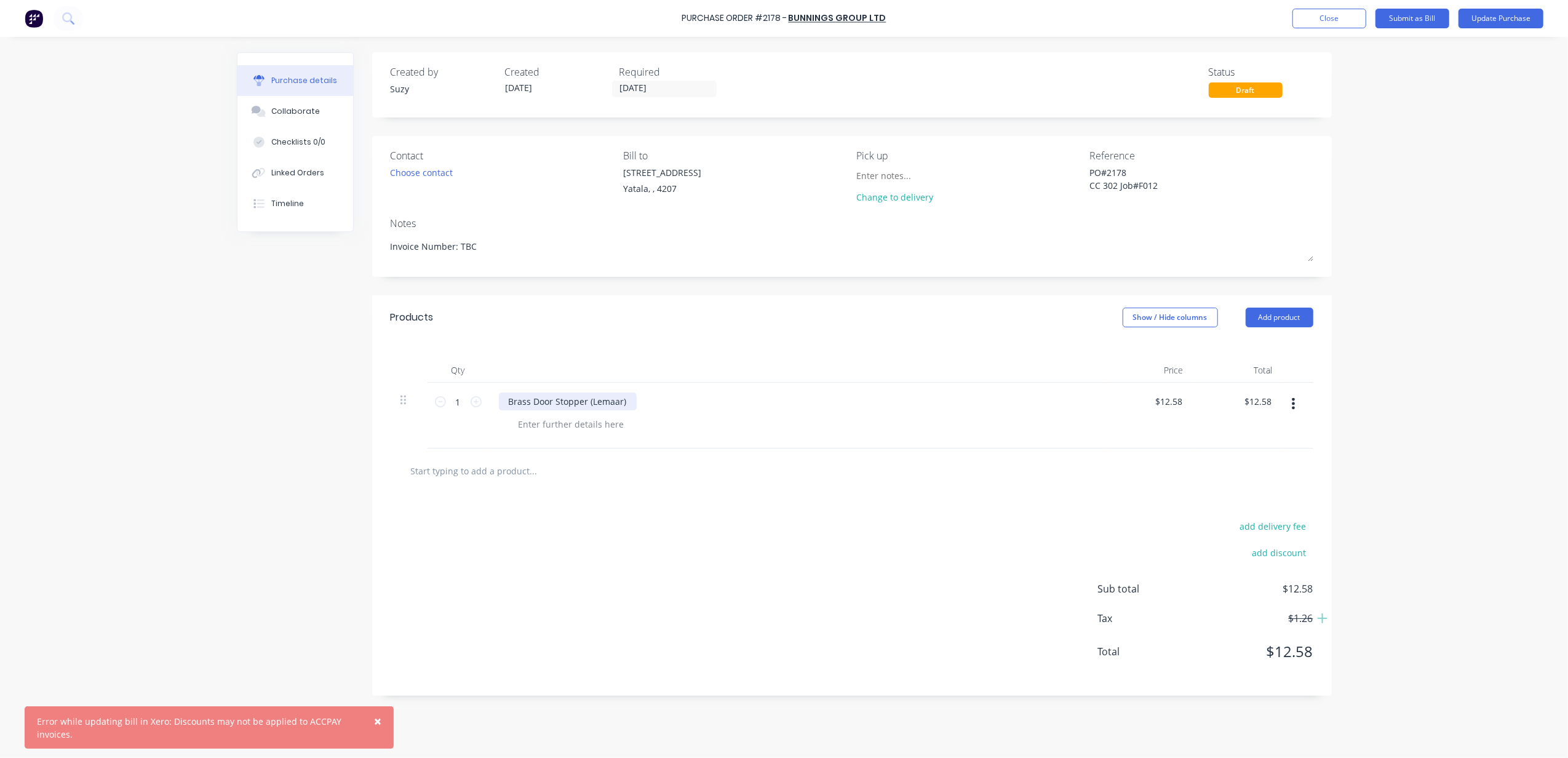
click at [603, 402] on div "Brass Door Stopper (Lemaar)" at bounding box center [567, 401] width 138 height 18
type textarea "x"
click at [603, 402] on div "Brass Door Stopper (Lemaar)" at bounding box center [567, 401] width 138 height 18
click at [1324, 620] on icon at bounding box center [1323, 618] width 10 height 10
click at [1447, 480] on div "× Error while updating bill in Xero: Discounts may not be applied to ACCPAY inv…" at bounding box center [784, 379] width 1568 height 758
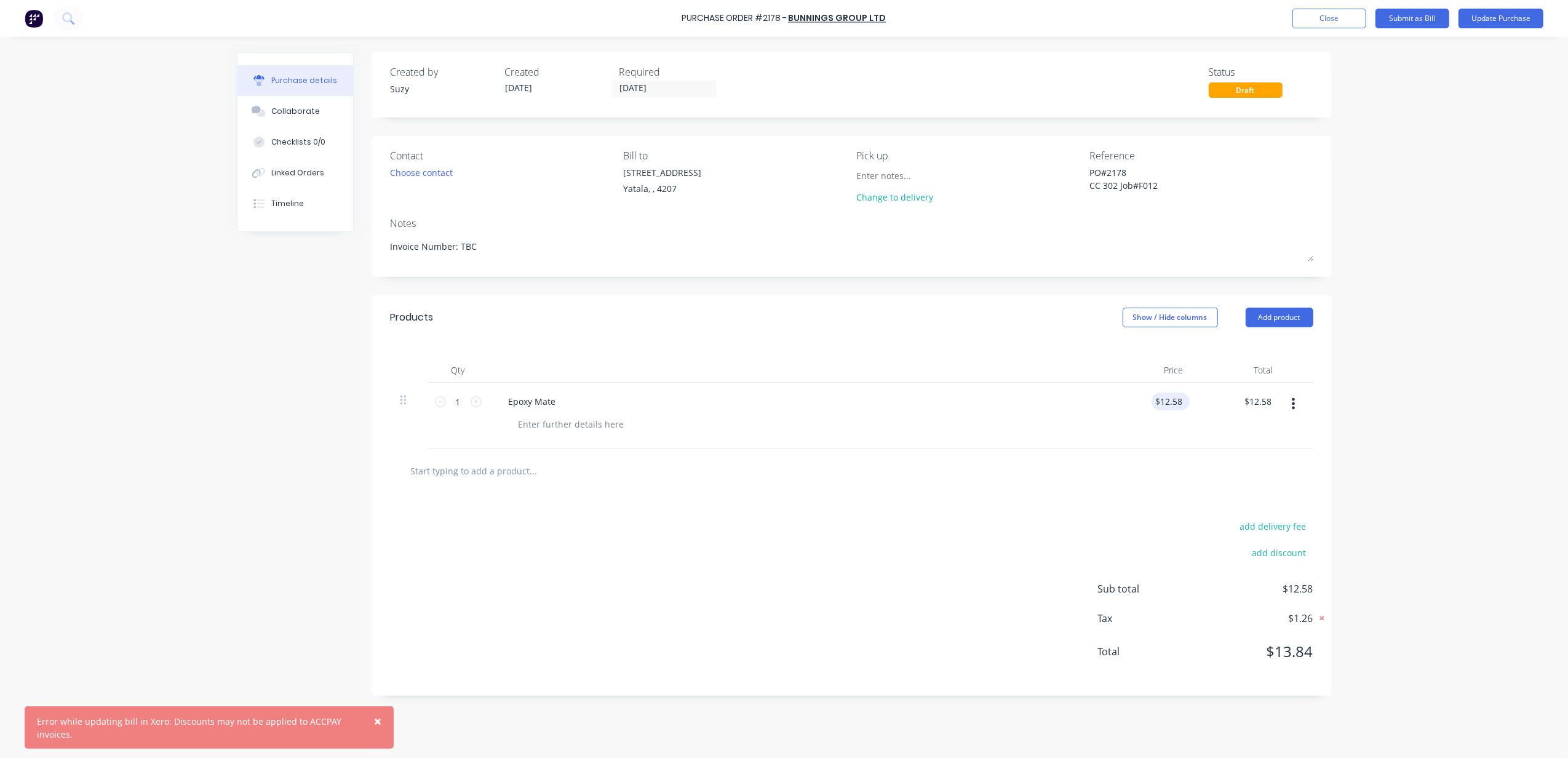
type textarea "x"
type input "12.5800"
click at [1175, 395] on input "12.5800" at bounding box center [1168, 401] width 34 height 18
click at [1169, 399] on input "12.5800" at bounding box center [1166, 401] width 38 height 18
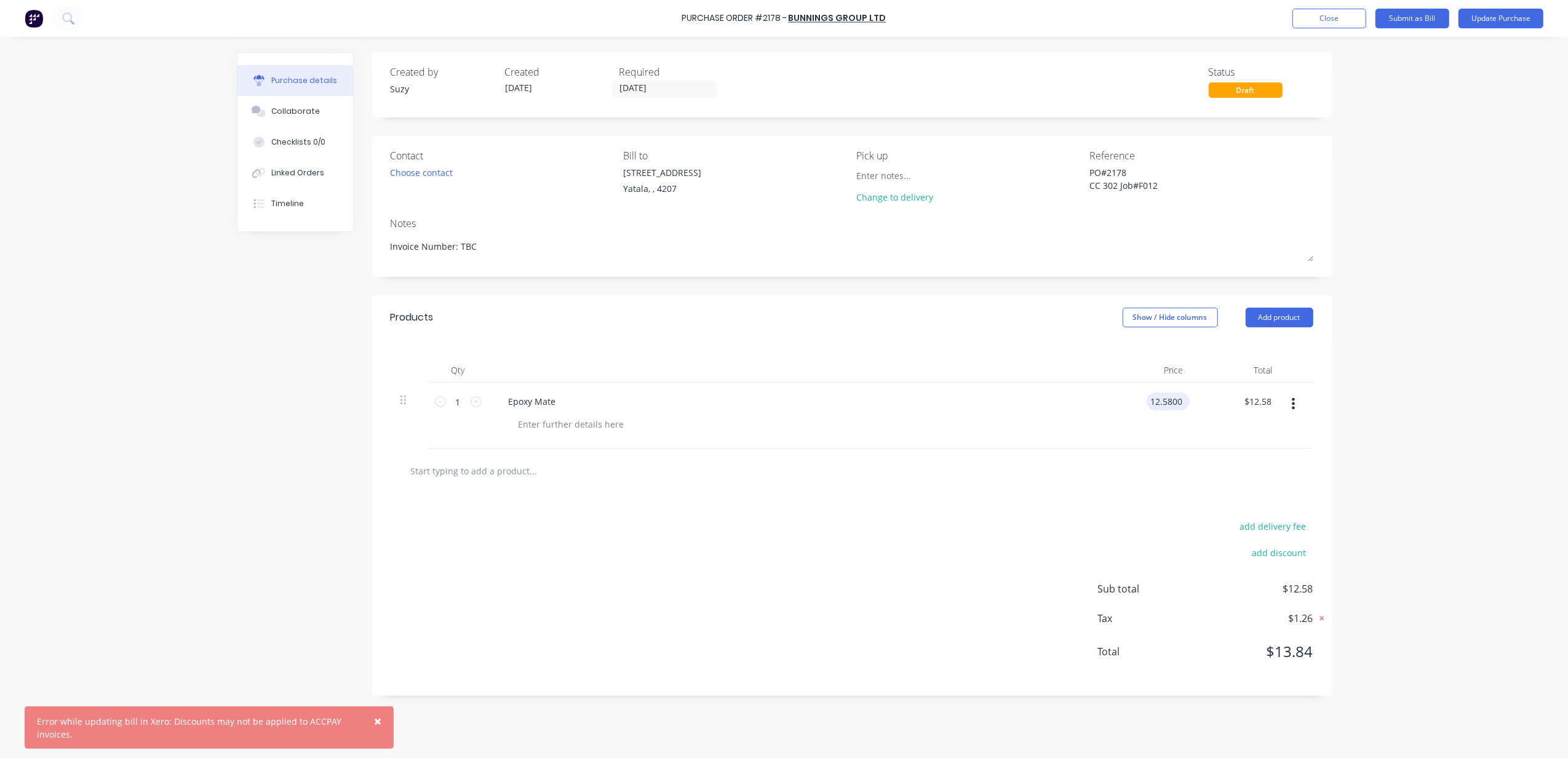
click at [1172, 400] on input "12.5800" at bounding box center [1166, 401] width 38 height 18
type textarea "x"
type input "$12.58"
click at [287, 214] on button "Timeline" at bounding box center [295, 203] width 116 height 31
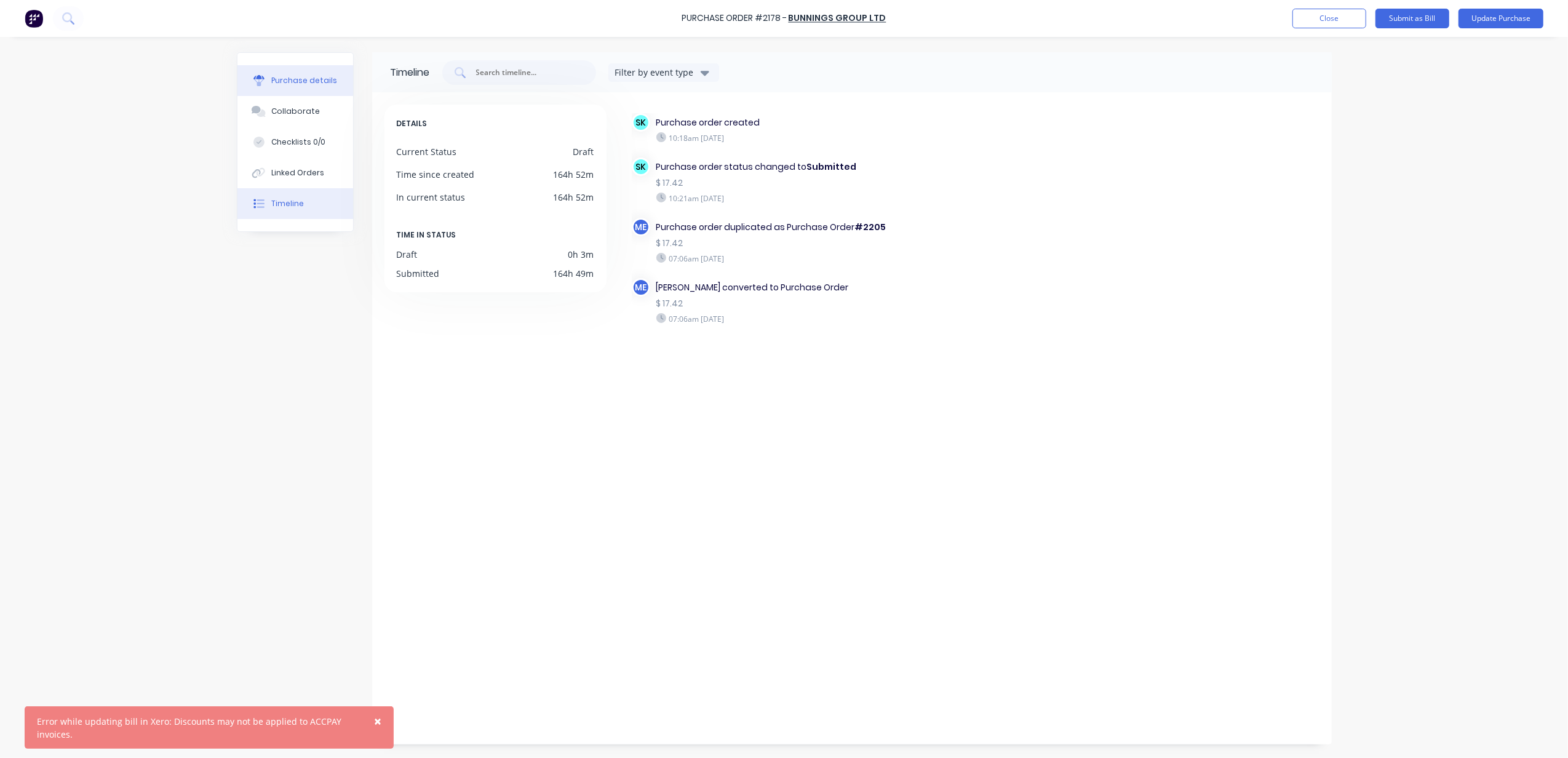
click at [299, 82] on div "Purchase details" at bounding box center [304, 81] width 66 height 11
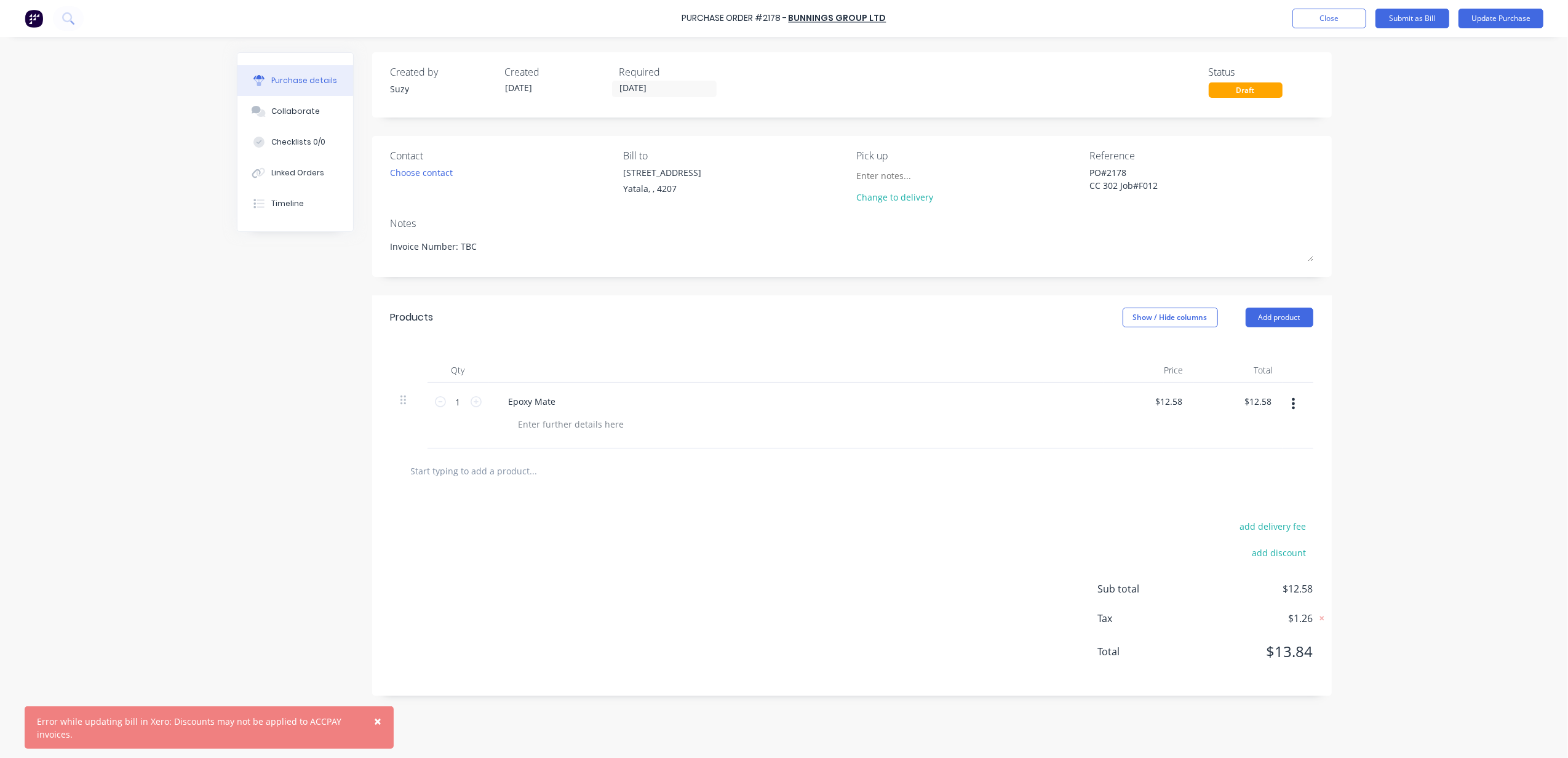
click at [1173, 385] on div "$12.58 $12.58" at bounding box center [1149, 416] width 89 height 66
type textarea "x"
type input "12.58"
click at [1170, 396] on input "12.58" at bounding box center [1168, 401] width 34 height 18
type textarea "x"
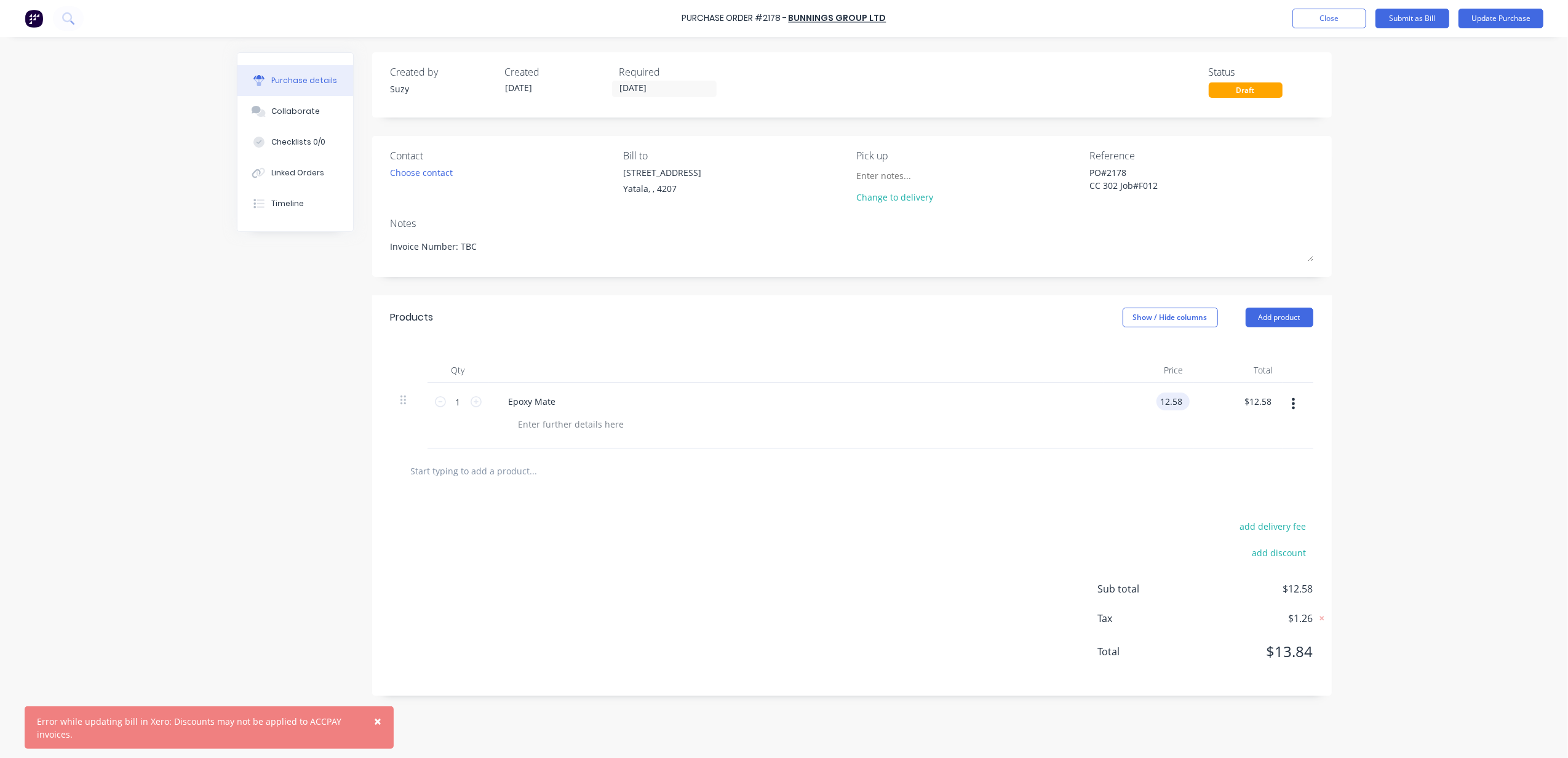
click at [1170, 396] on input "12.58" at bounding box center [1171, 401] width 28 height 18
type input "17.42"
type textarea "x"
type input "$17.42"
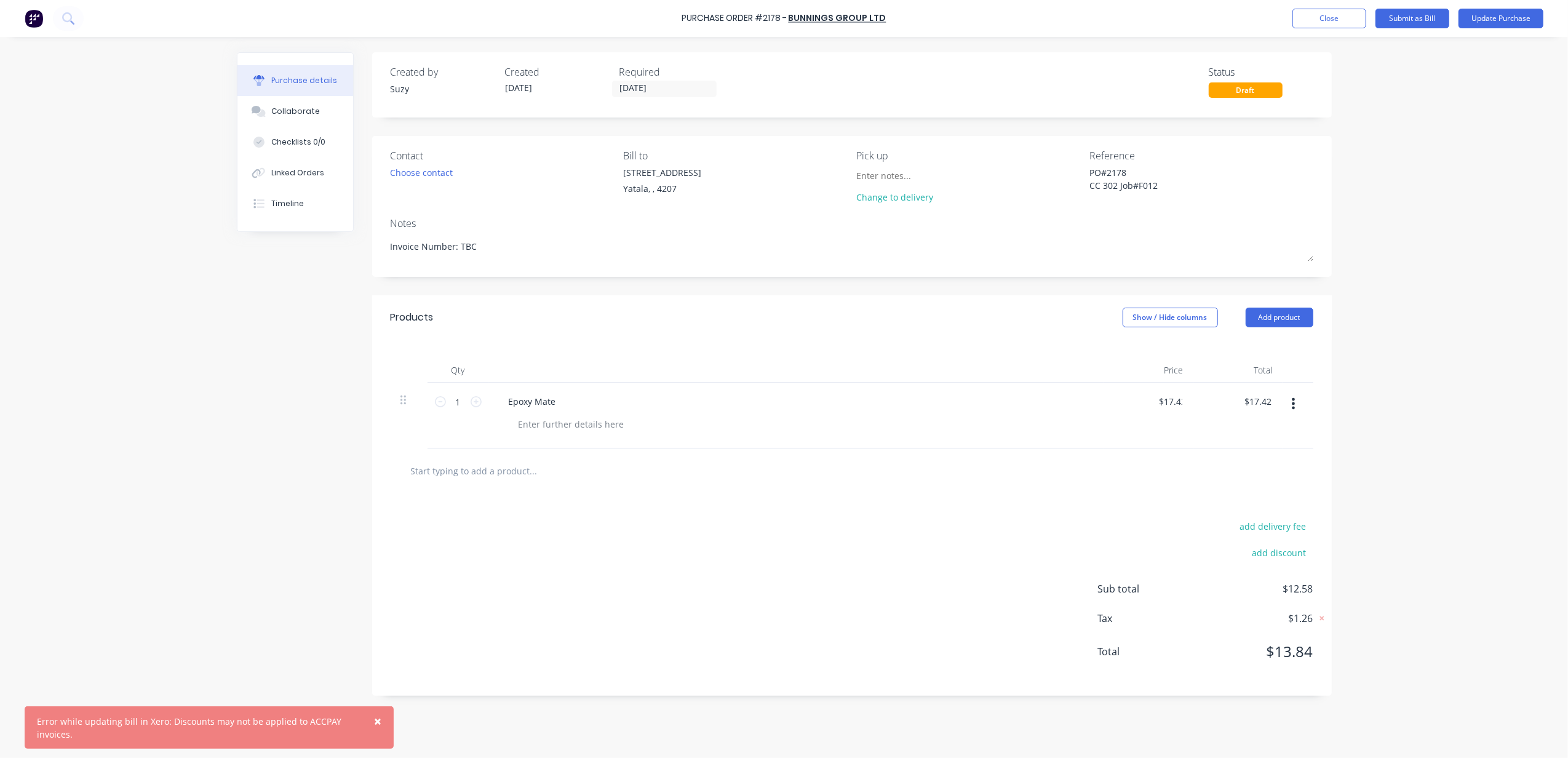
click at [1430, 431] on div "× Error while updating bill in Xero: Discounts may not be applied to ACCPAY inv…" at bounding box center [784, 379] width 1568 height 758
click at [1411, 382] on div "× Error while updating bill in Xero: Discounts may not be applied to ACCPAY inv…" at bounding box center [784, 379] width 1568 height 758
click at [1517, 18] on button "Update Purchase" at bounding box center [1502, 18] width 85 height 20
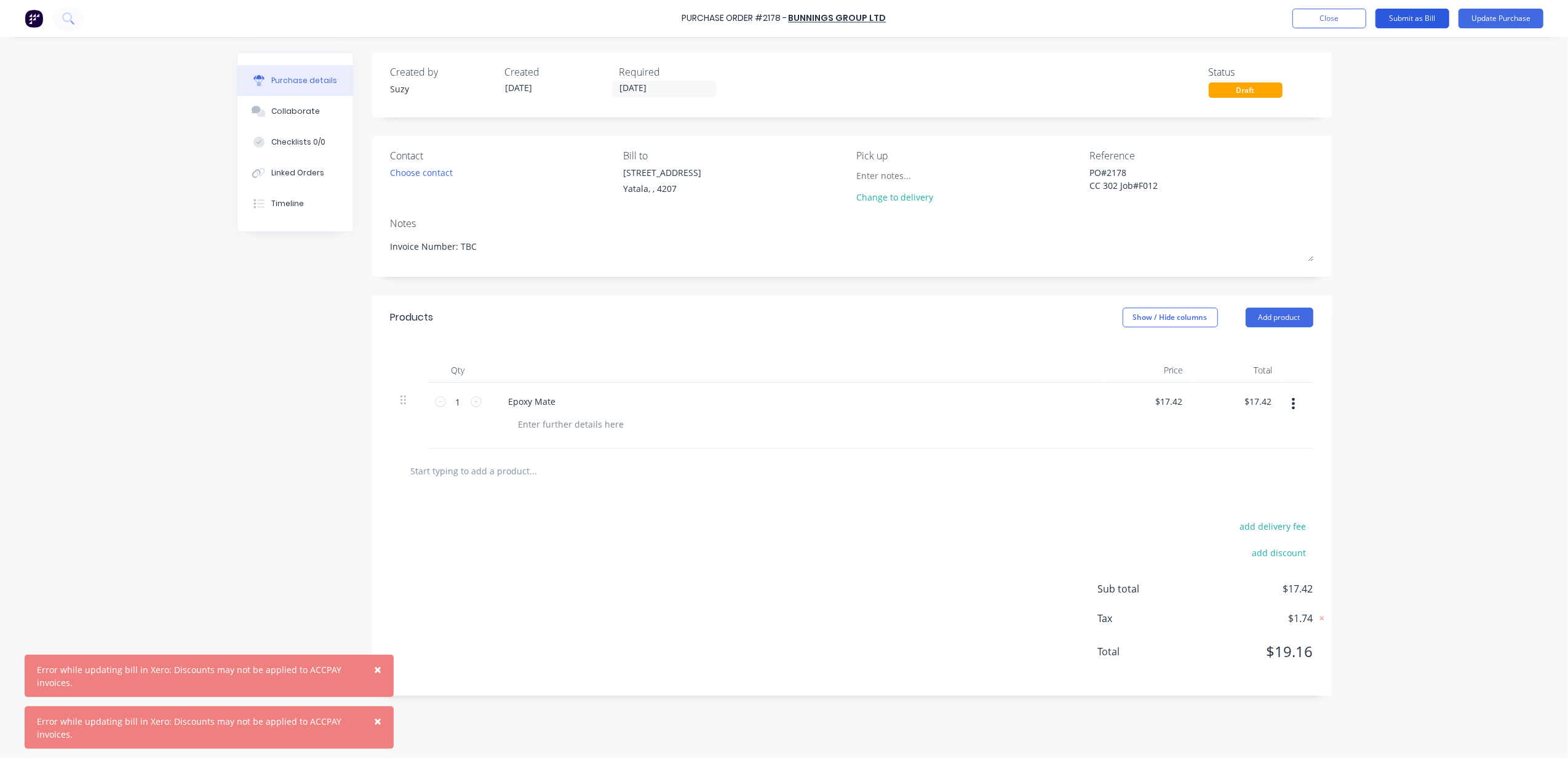
click at [1420, 21] on button "Submit as Bill" at bounding box center [1413, 18] width 74 height 20
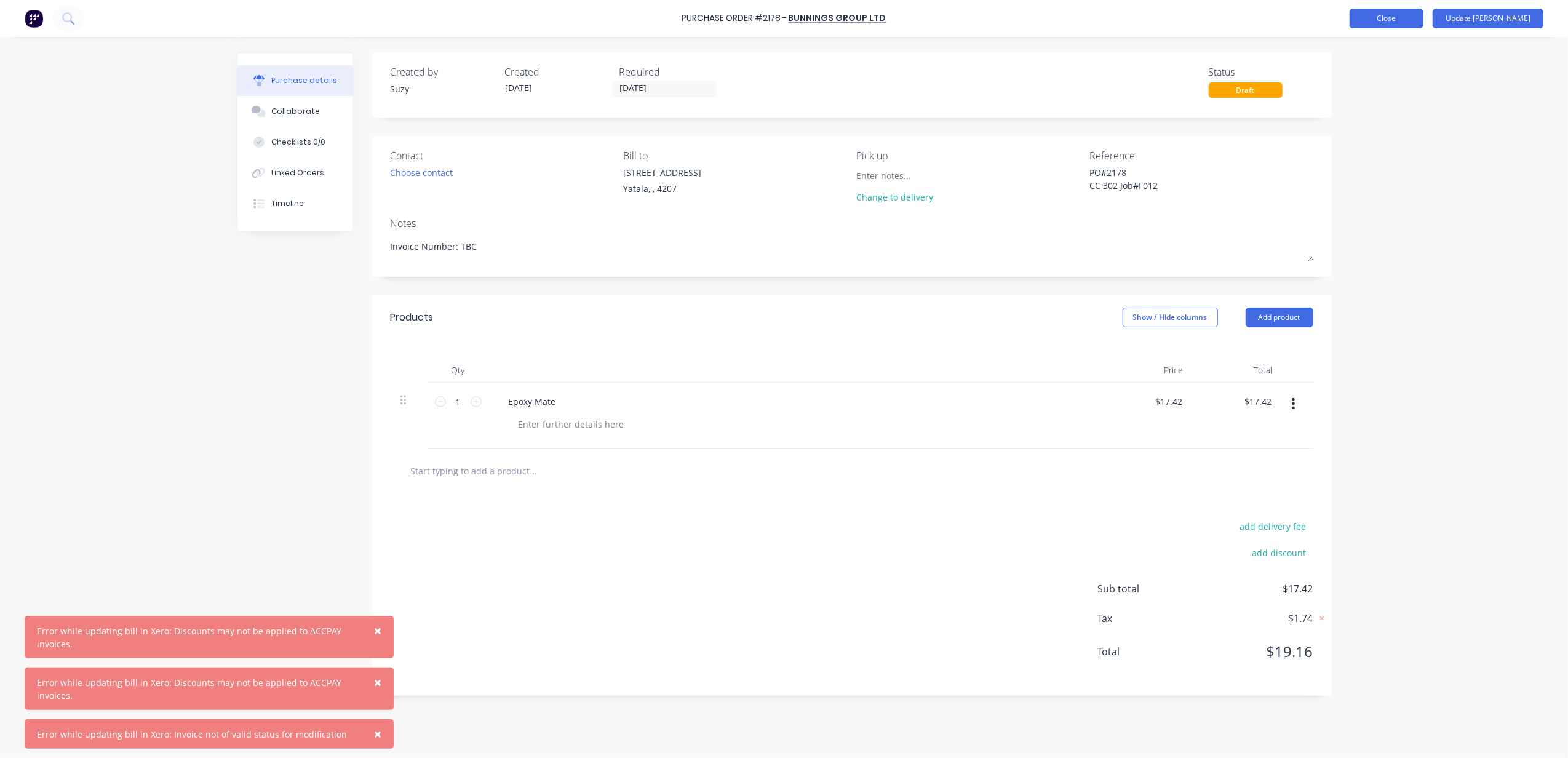
click at [1423, 20] on button "Close" at bounding box center [1387, 18] width 74 height 20
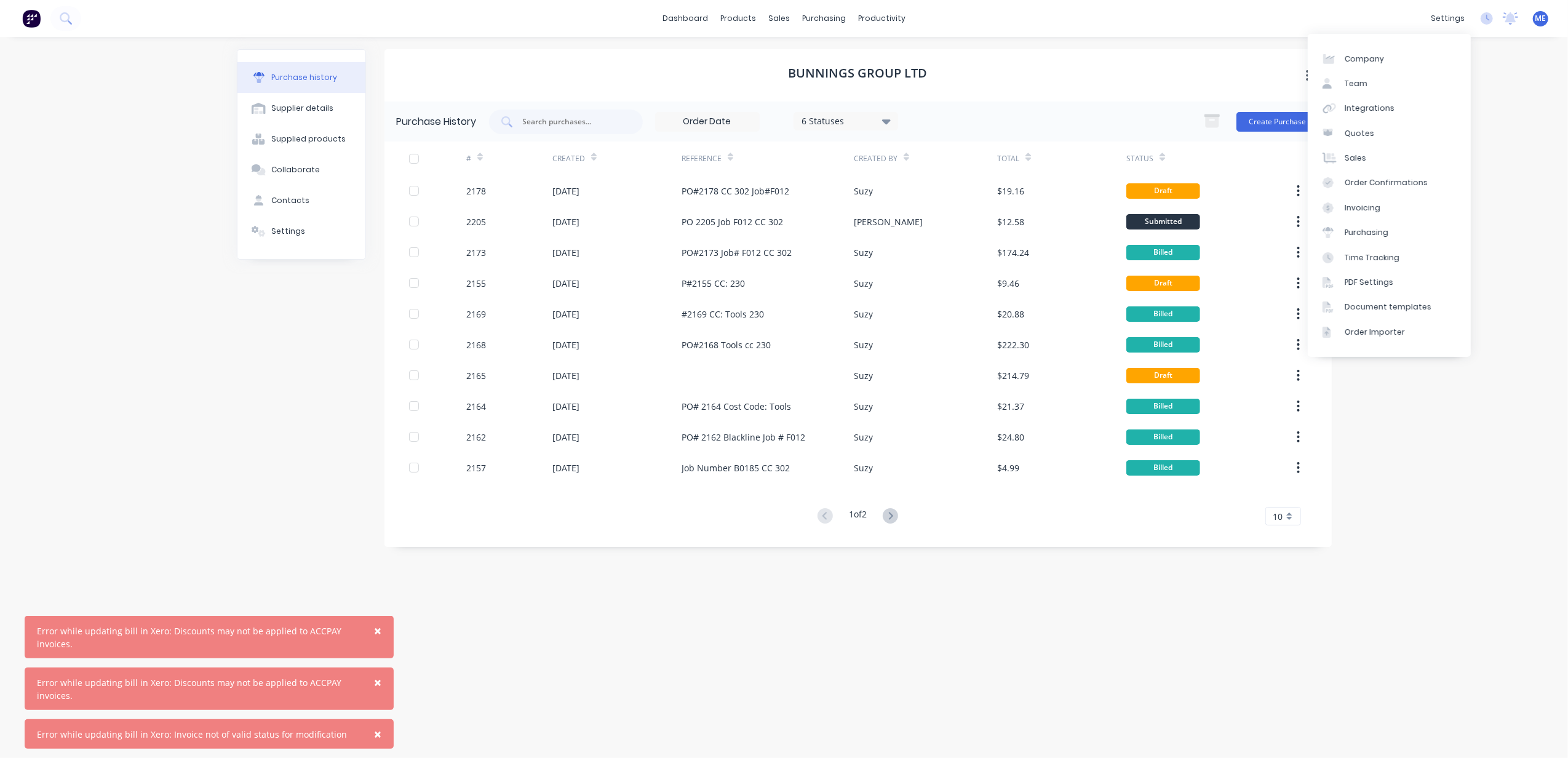
click at [1105, 629] on div "Bunnings Group Ltd Purchase History 6 Statuses 6 Statuses Create Purchase # Cre…" at bounding box center [858, 391] width 947 height 684
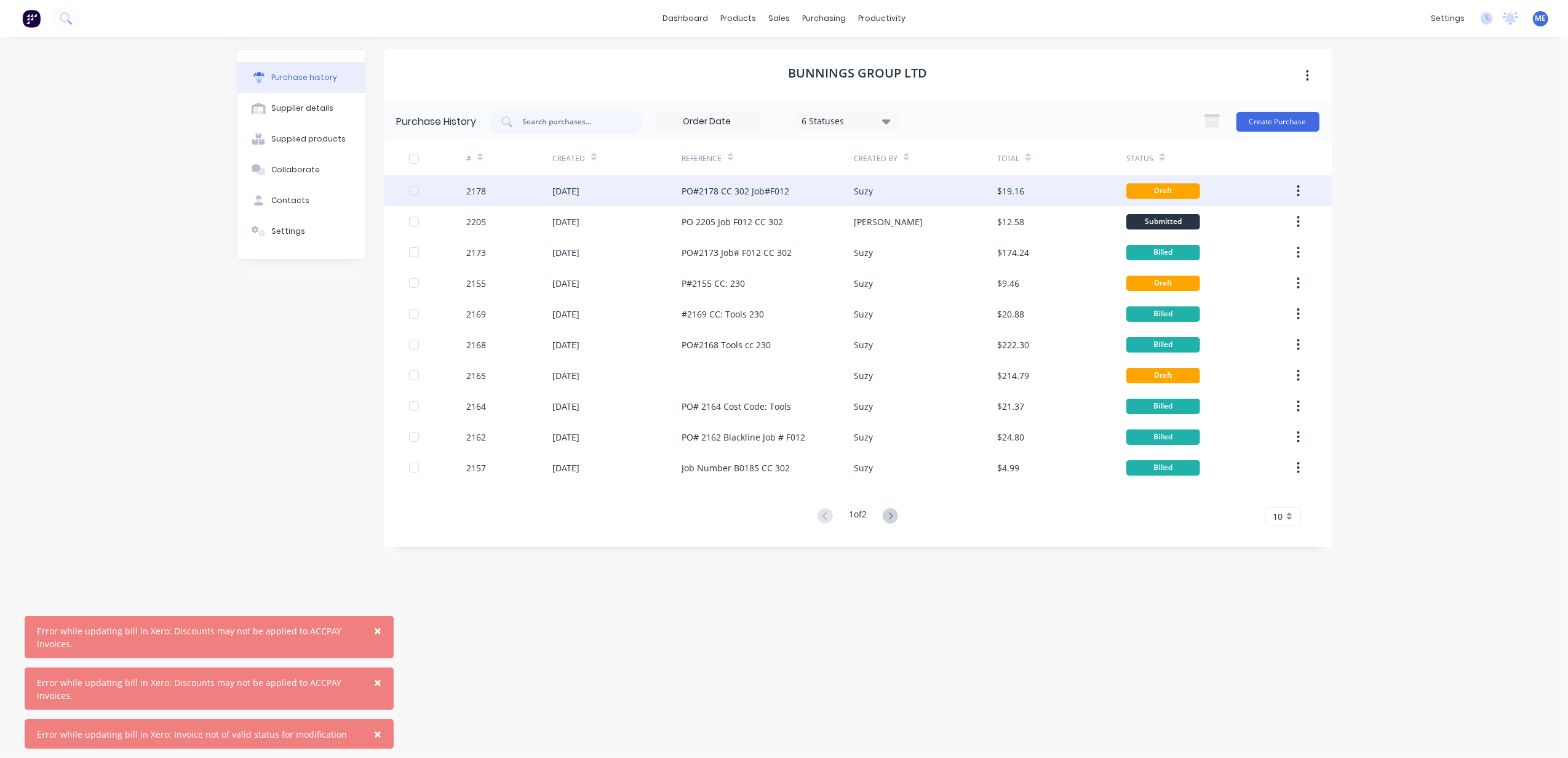
click at [745, 192] on div "PO#2178 CC 302 Job#F012" at bounding box center [735, 190] width 108 height 13
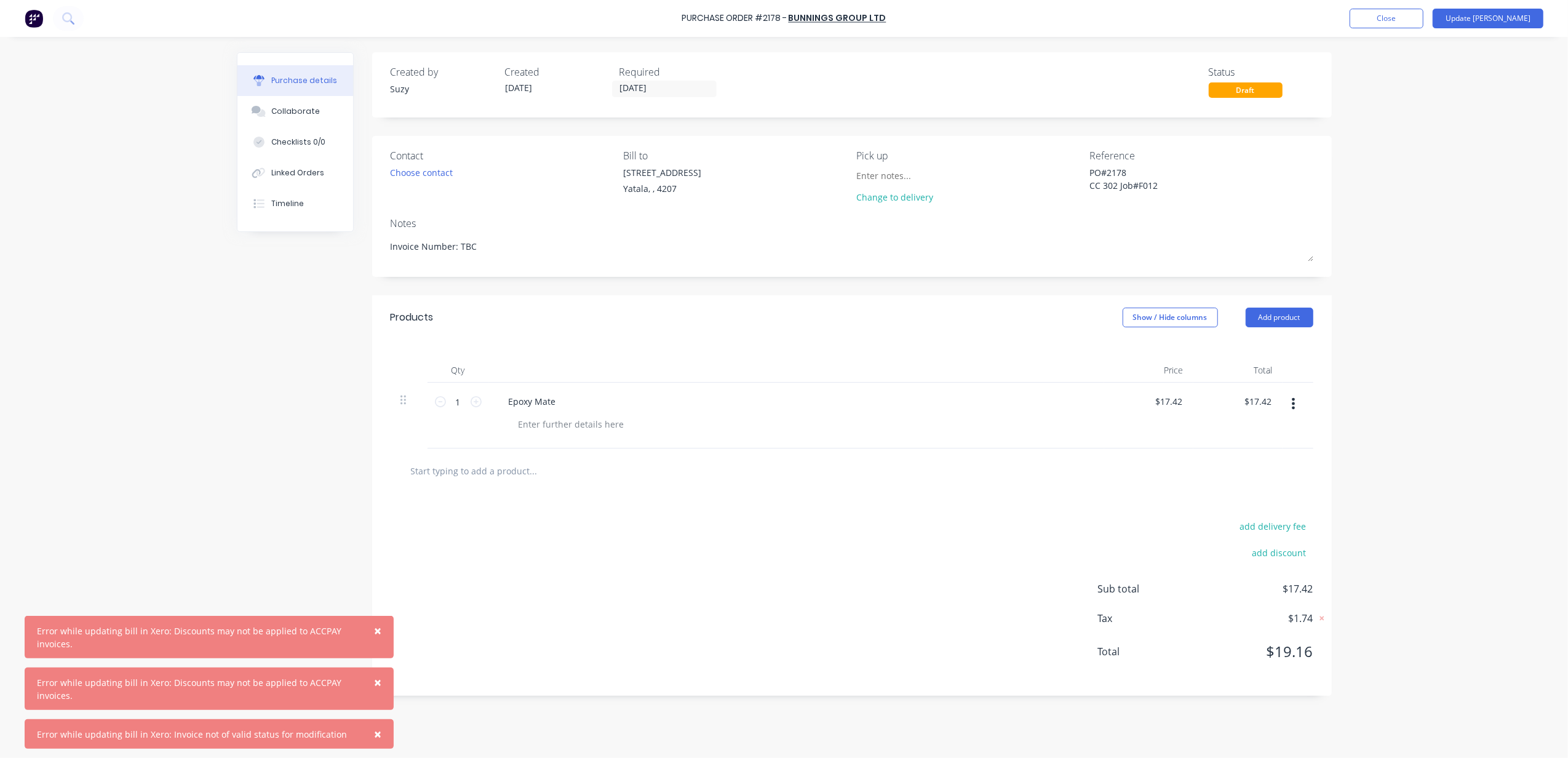
click at [1259, 90] on div "Draft" at bounding box center [1246, 90] width 74 height 15
click at [1239, 92] on div "Draft" at bounding box center [1246, 90] width 74 height 15
click at [1417, 11] on button "Close" at bounding box center [1387, 18] width 74 height 20
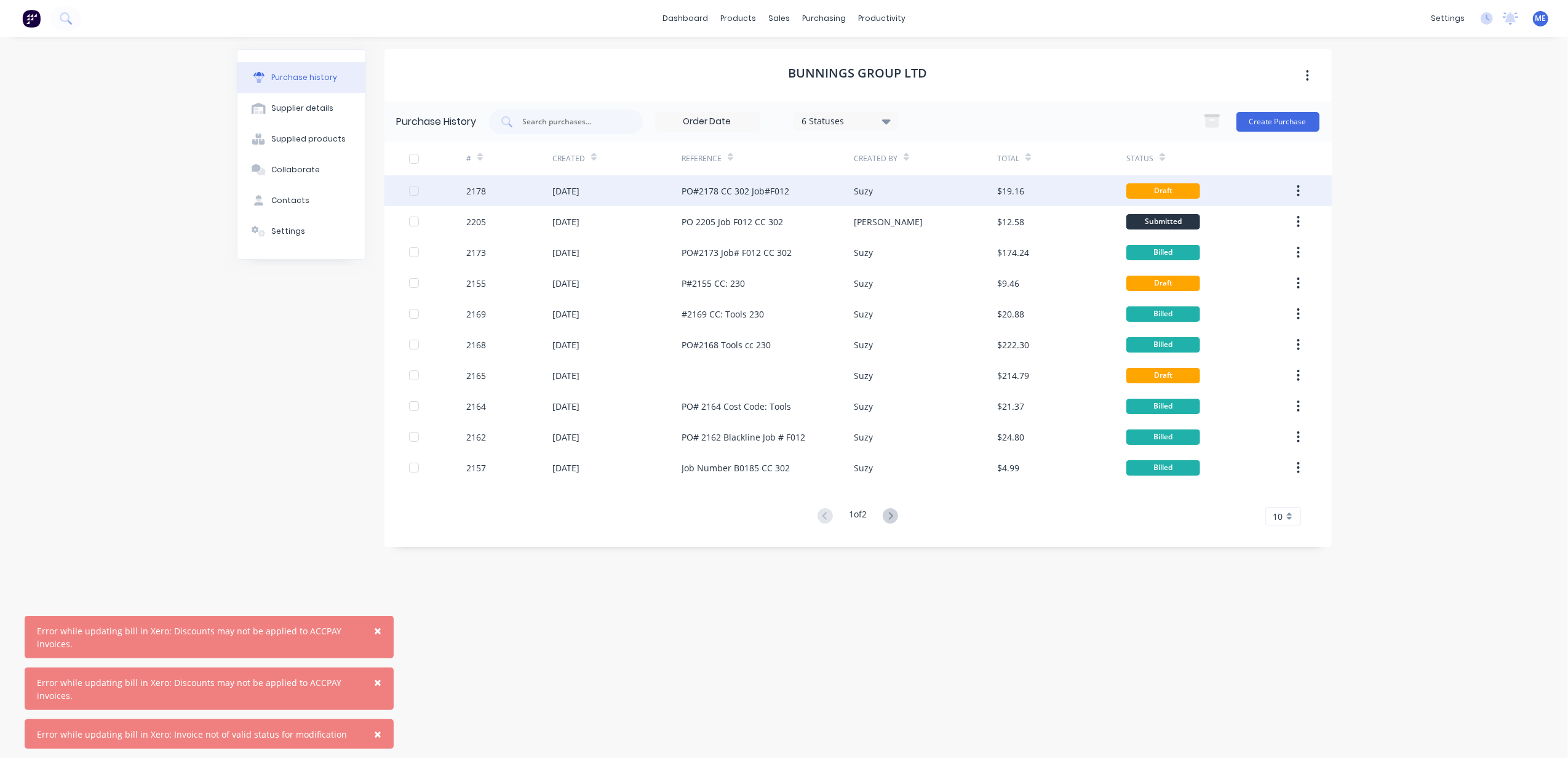
click at [872, 194] on div "Suzy" at bounding box center [864, 190] width 19 height 13
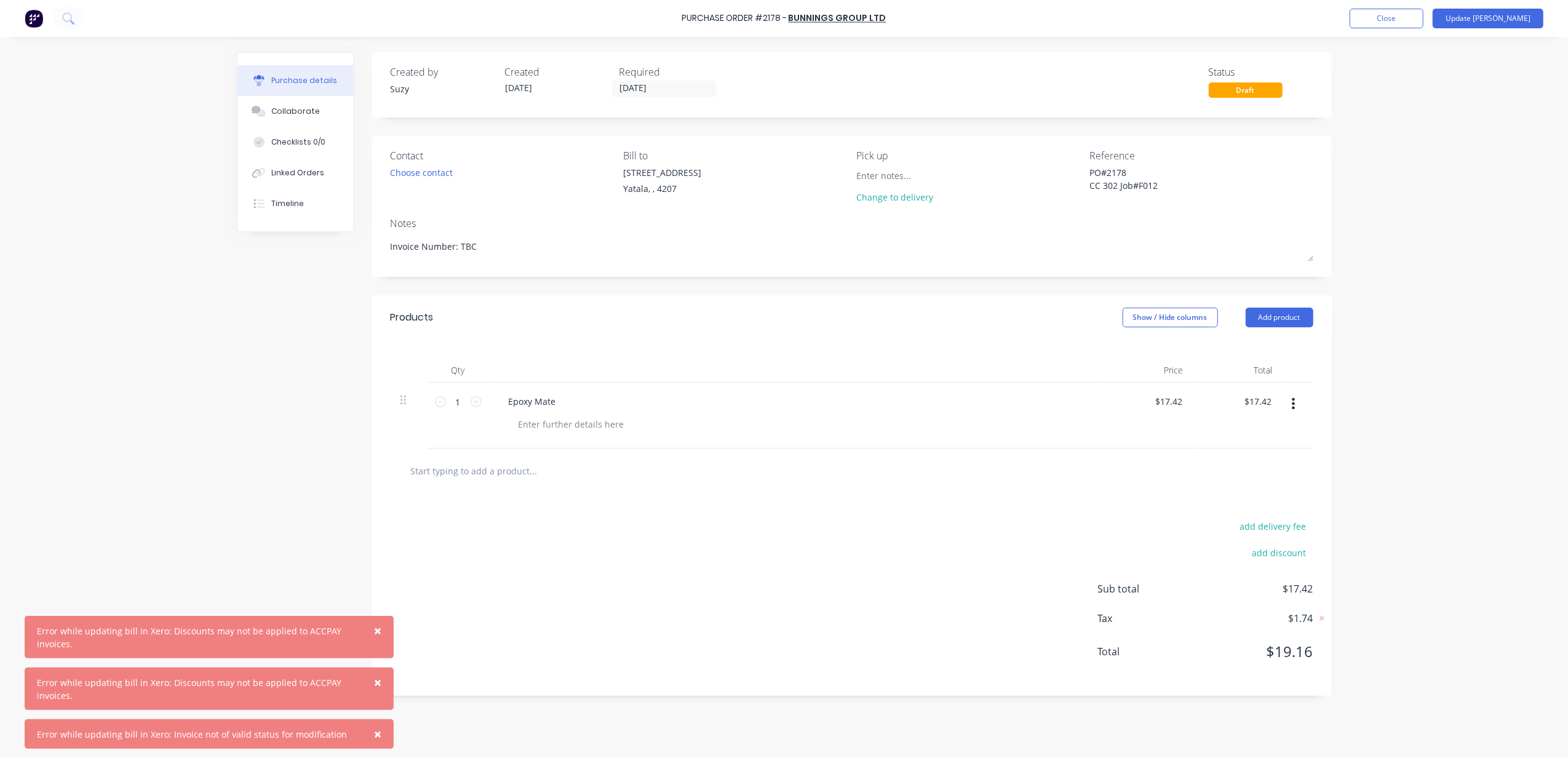
click at [1470, 197] on div "× Error while updating bill in Xero: Discounts may not be applied to ACCPAY inv…" at bounding box center [784, 379] width 1568 height 758
click at [1459, 188] on div "× Error while updating bill in Xero: Discounts may not be applied to ACCPAY inv…" at bounding box center [784, 379] width 1568 height 758
type textarea "x"
click at [1421, 25] on button "Close" at bounding box center [1387, 18] width 74 height 20
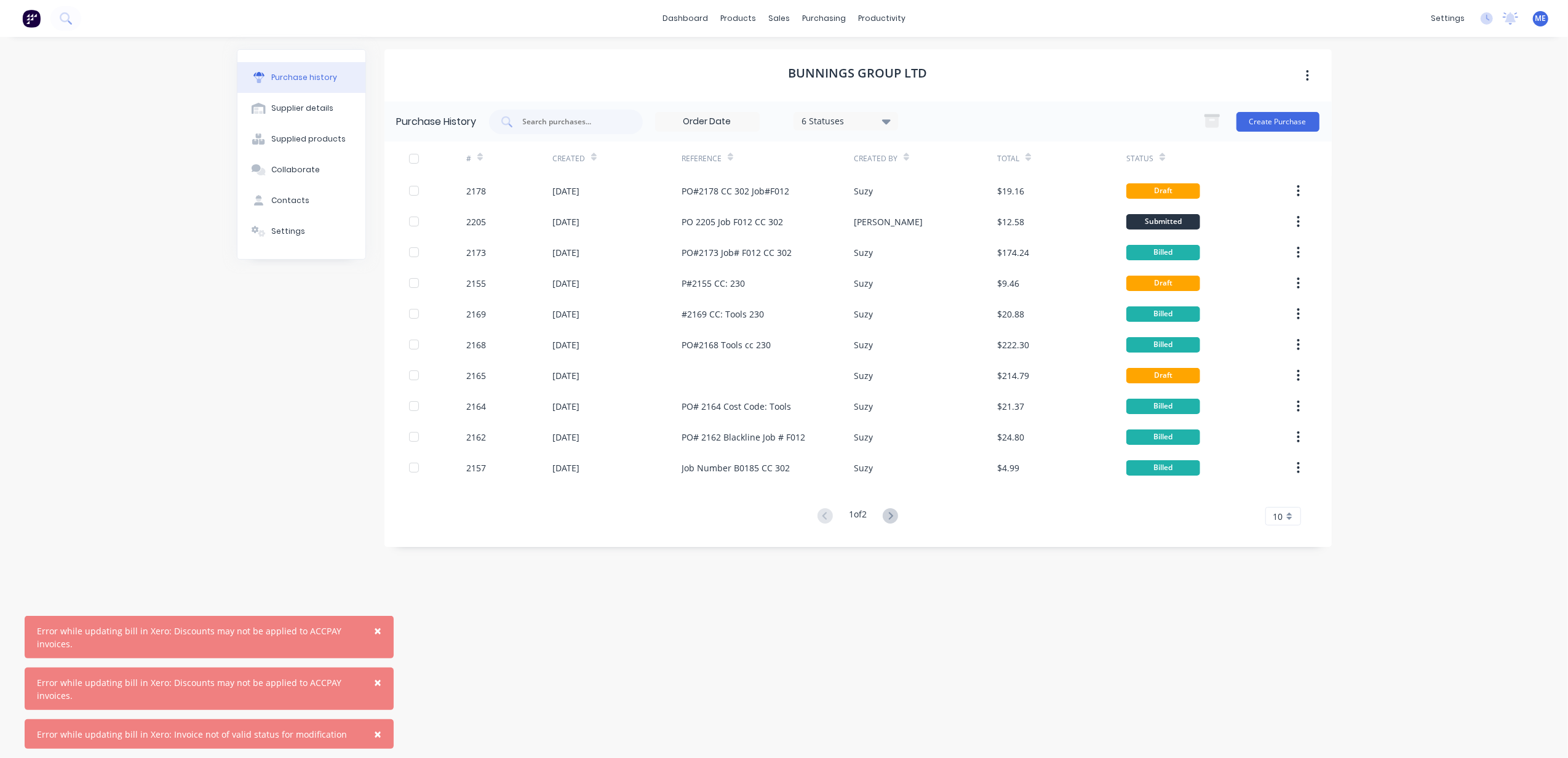
click at [1430, 214] on div "× Error while updating bill in Xero: Discounts may not be applied to ACCPAY inv…" at bounding box center [784, 379] width 1568 height 758
click at [1432, 222] on div "× Error while updating bill in Xero: Discounts may not be applied to ACCPAY inv…" at bounding box center [784, 379] width 1568 height 758
click at [1438, 231] on div "× Error while updating bill in Xero: Discounts may not be applied to ACCPAY inv…" at bounding box center [784, 379] width 1568 height 758
click at [782, 613] on div "Bunnings Group Ltd Purchase History 6 Statuses 6 Statuses Create Purchase # Cre…" at bounding box center [858, 391] width 947 height 684
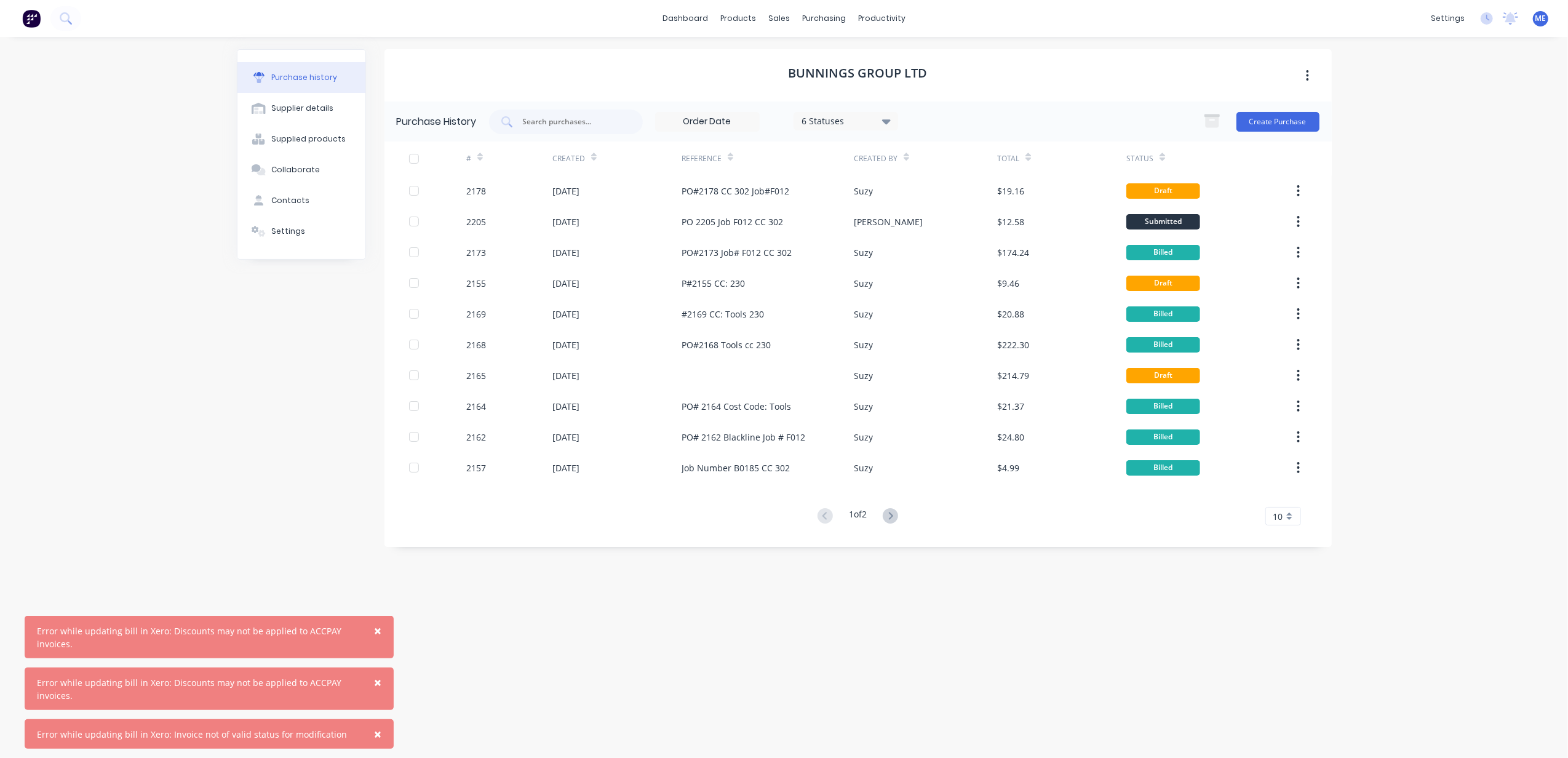
click at [1423, 343] on div "× Error while updating bill in Xero: Discounts may not be applied to ACCPAY inv…" at bounding box center [784, 379] width 1568 height 758
click at [1425, 342] on div "× Error while updating bill in Xero: Discounts may not be applied to ACCPAY inv…" at bounding box center [784, 379] width 1568 height 758
click at [1428, 341] on div "× Error while updating bill in Xero: Discounts may not be applied to ACCPAY inv…" at bounding box center [784, 379] width 1568 height 758
click at [379, 628] on span "×" at bounding box center [377, 630] width 8 height 17
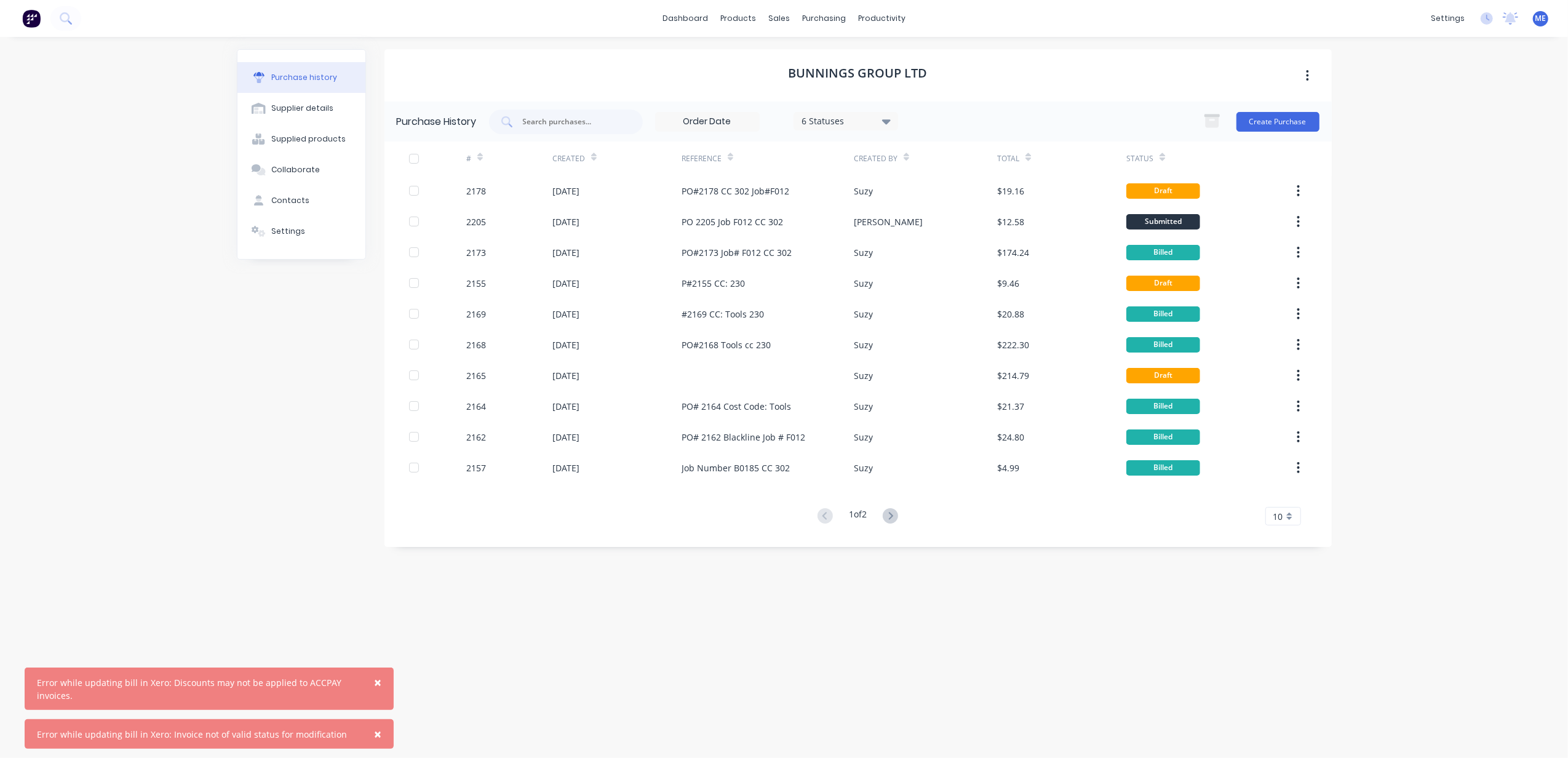
click at [379, 683] on span "×" at bounding box center [377, 682] width 8 height 17
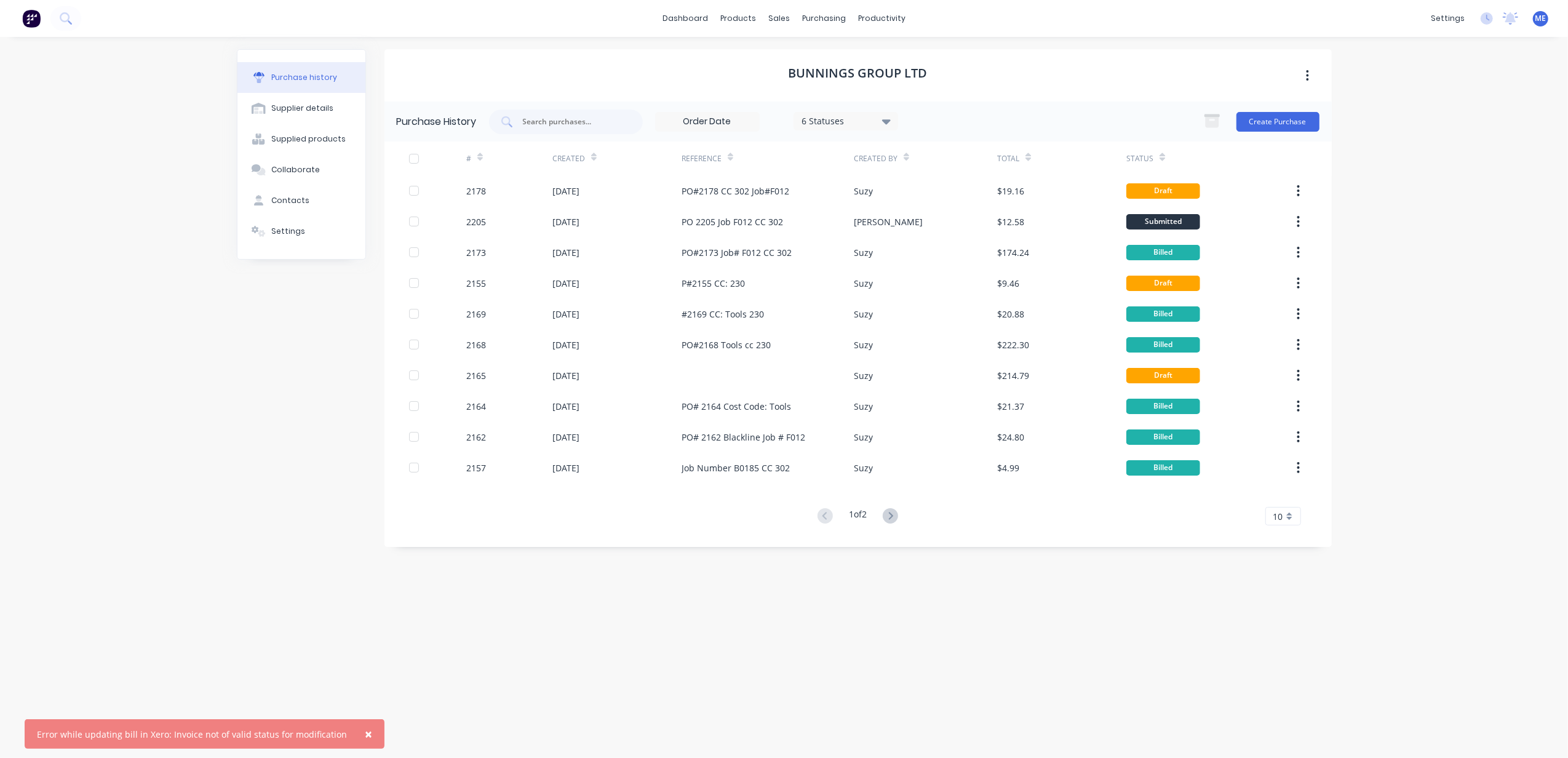
click at [360, 736] on button "×" at bounding box center [369, 733] width 32 height 29
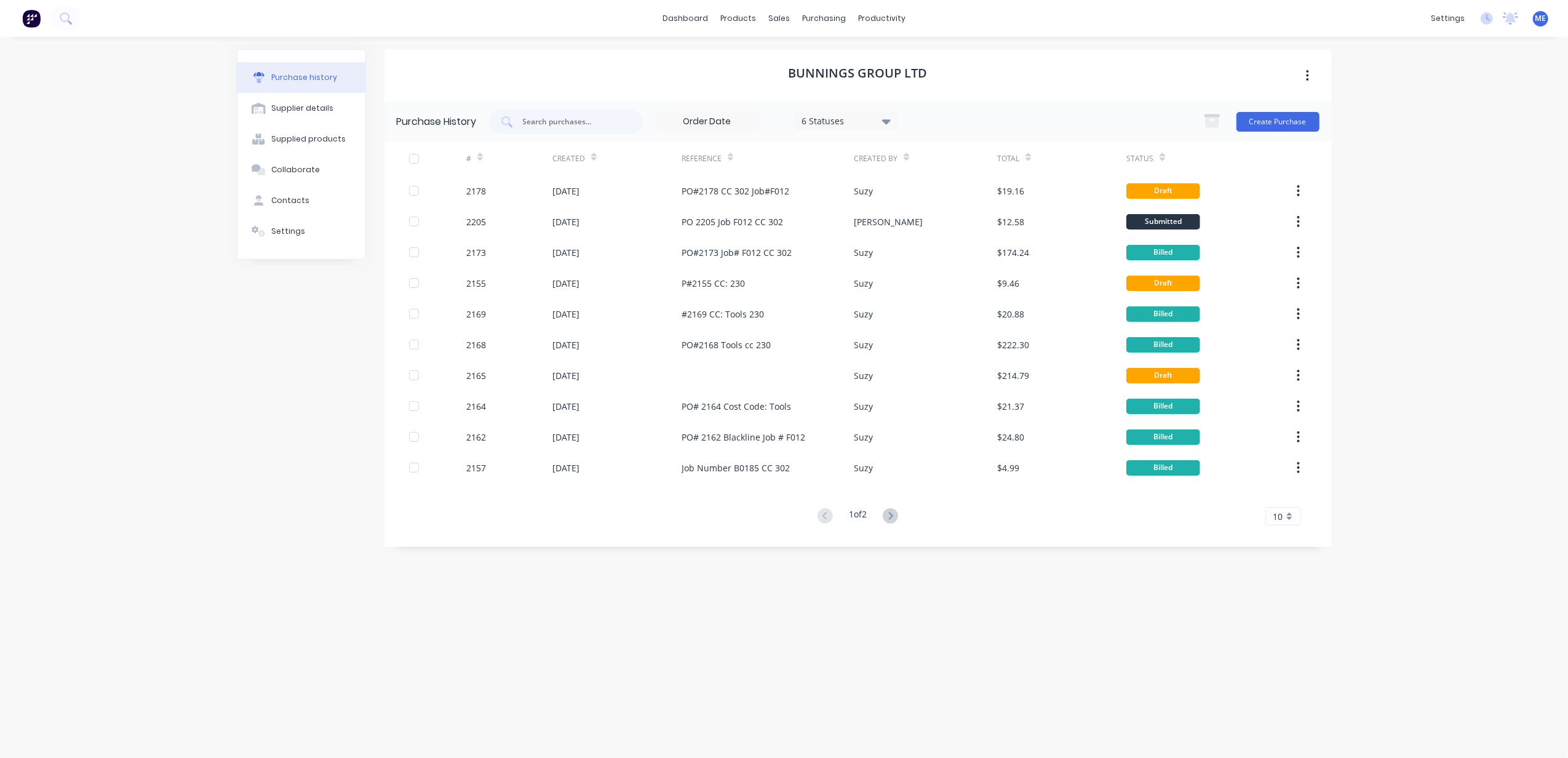
click at [257, 571] on div "Purchase history Supplier details Supplied products Collaborate Contacts Settin…" at bounding box center [301, 391] width 129 height 684
click at [261, 553] on div "Purchase history Supplier details Supplied products Collaborate Contacts Settin…" at bounding box center [301, 391] width 129 height 684
click at [252, 446] on div "Purchase history Supplier details Supplied products Collaborate Contacts Settin…" at bounding box center [301, 391] width 129 height 684
click at [124, 250] on div "dashboard products sales purchasing productivity dashboard products Product Cat…" at bounding box center [784, 379] width 1568 height 758
click at [896, 54] on div "Workflow" at bounding box center [904, 59] width 37 height 11
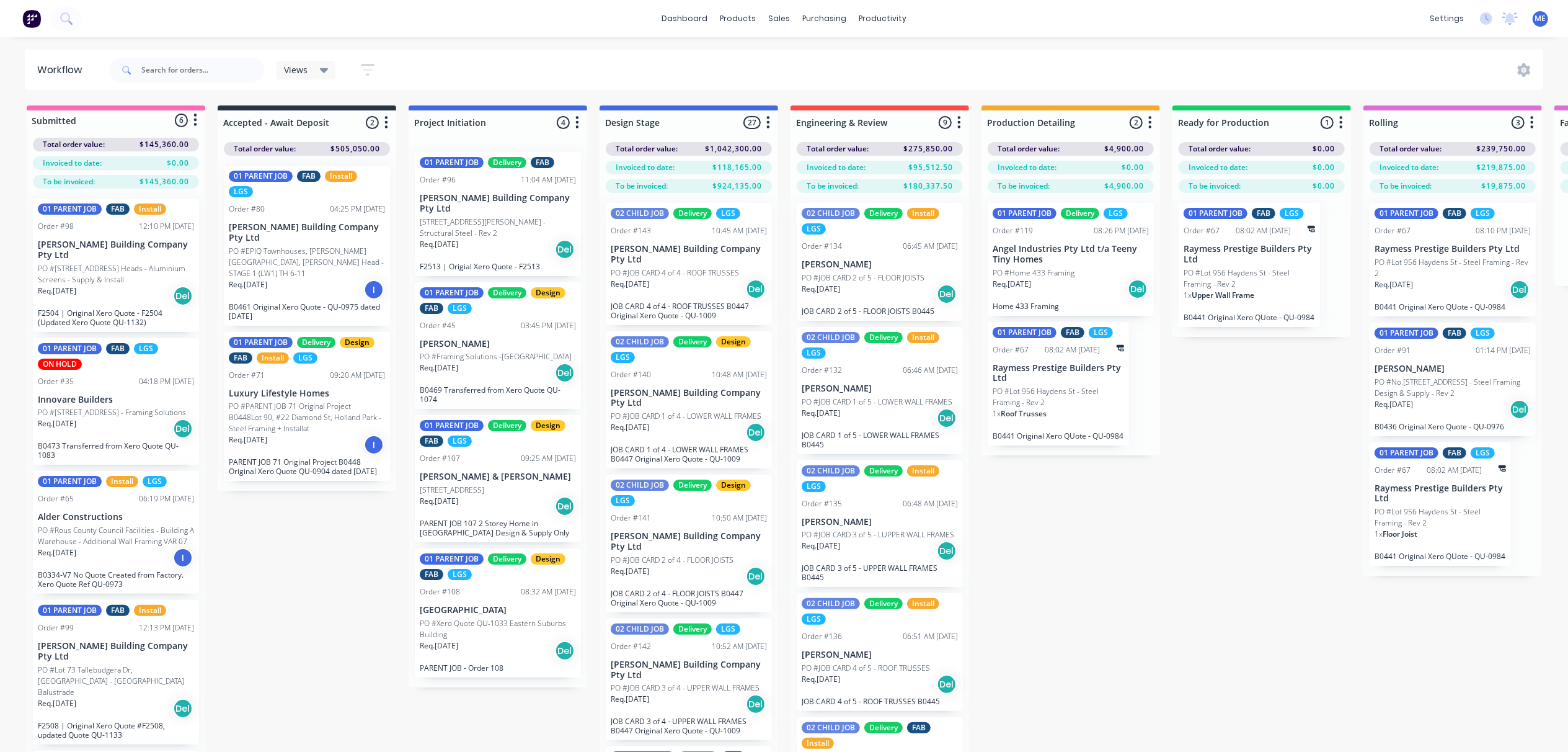
click at [1068, 52] on div "Views Save new view None (Default) edit [PERSON_NAME]'s View edit [PERSON_NAME]…" at bounding box center [825, 70] width 1437 height 37
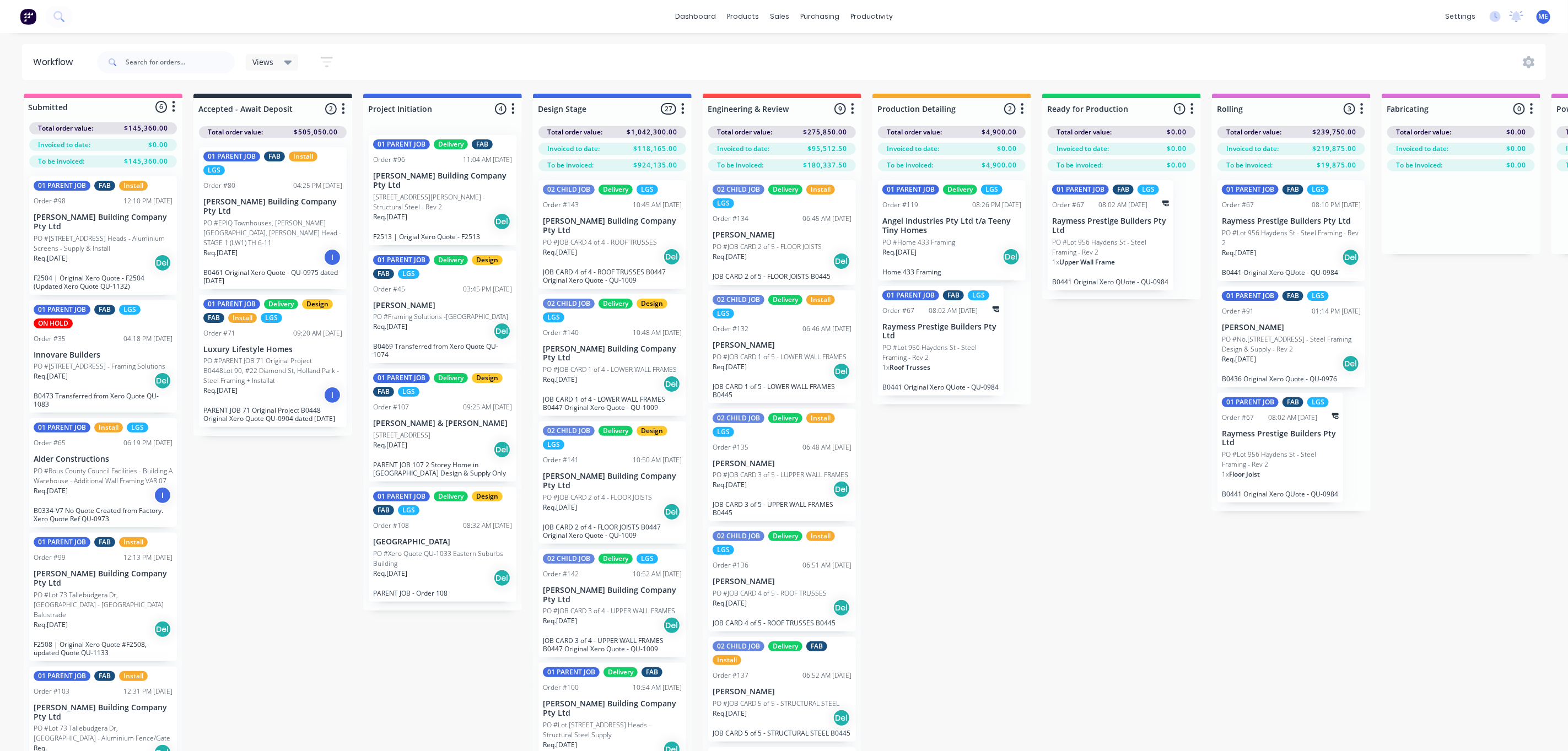
drag, startPoint x: 1086, startPoint y: 626, endPoint x: 1016, endPoint y: 707, distance: 107.1
click at [1086, 630] on div "Submitted 6 Status colour #FF69B4 hex #FF69B4 Save Cancel Summaries Total order…" at bounding box center [1311, 442] width 2638 height 696
click at [1022, 630] on div "Submitted 6 Status colour #FF69B4 hex #FF69B4 Save Cancel Summaries Total order…" at bounding box center [1311, 442] width 2638 height 696
click at [1024, 630] on div "Submitted 6 Status colour #FF69B4 hex #FF69B4 Save Cancel Summaries Total order…" at bounding box center [1311, 442] width 2638 height 696
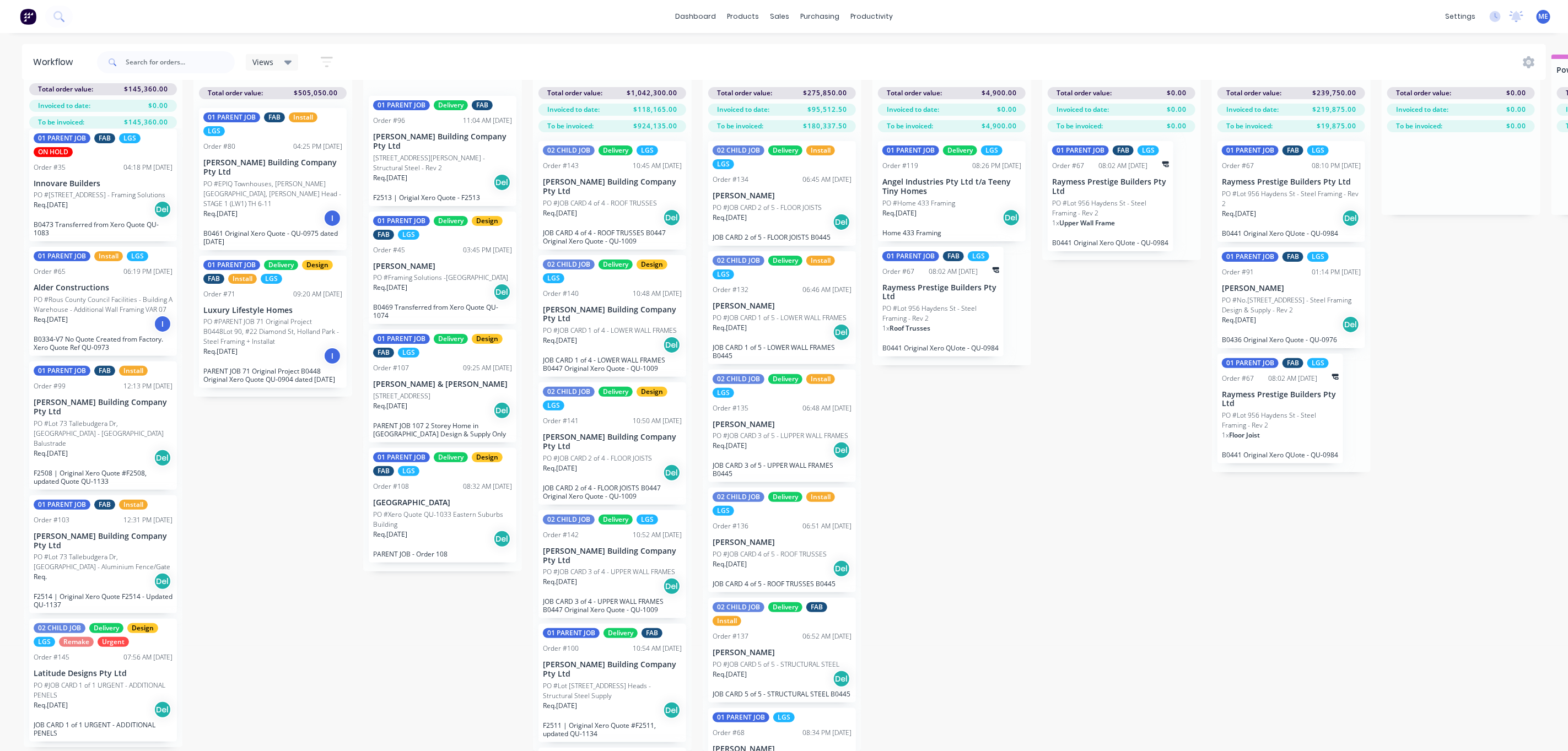
scroll to position [52, 0]
